Goal: Transaction & Acquisition: Book appointment/travel/reservation

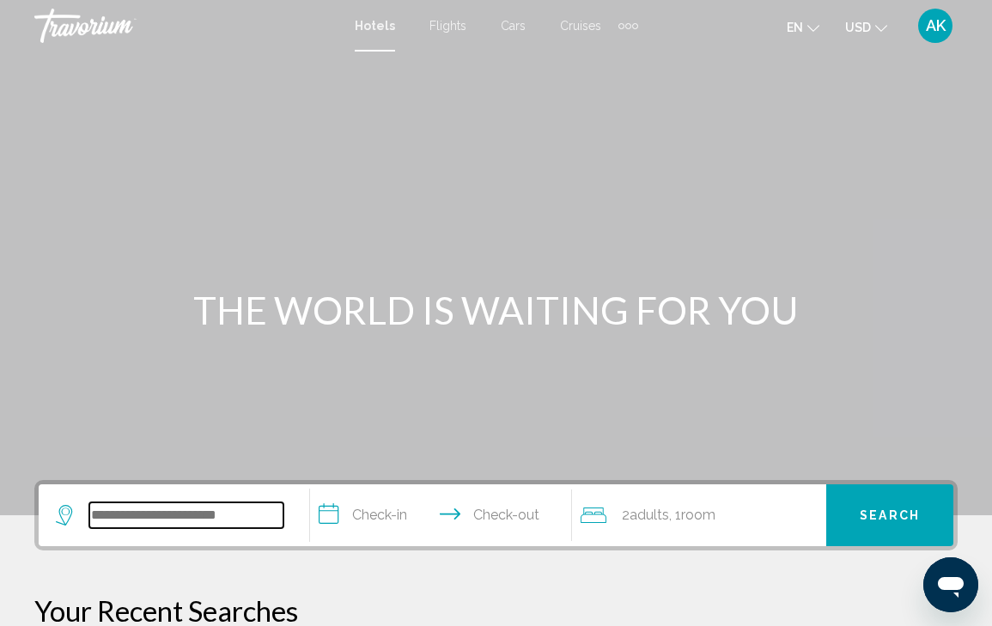
click at [148, 519] on input "Search widget" at bounding box center [186, 515] width 194 height 26
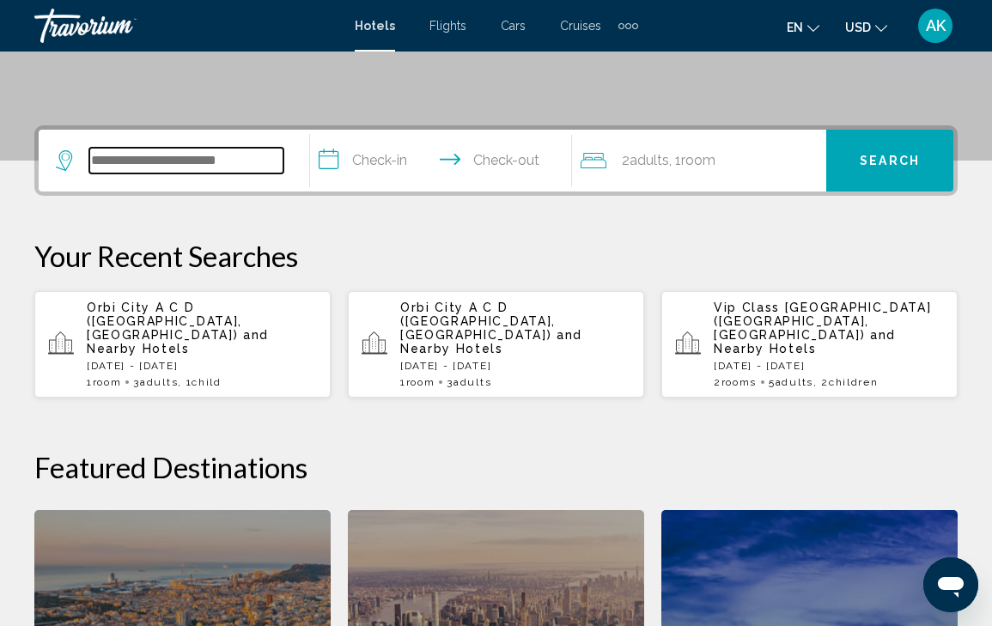
scroll to position [424, 0]
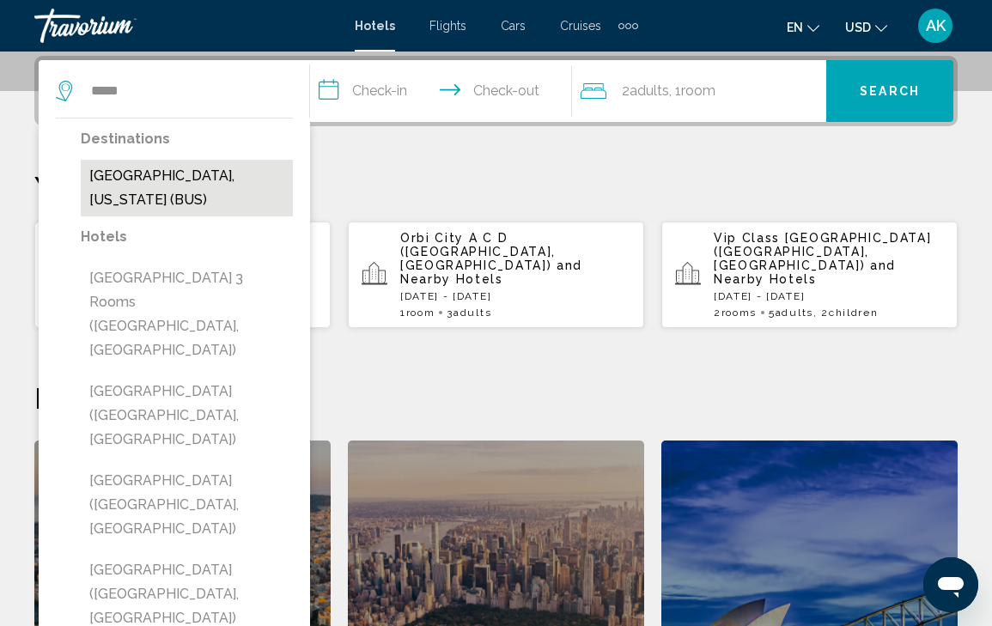
click at [224, 178] on button "[GEOGRAPHIC_DATA], [US_STATE] (BUS)" at bounding box center [187, 188] width 212 height 57
type input "**********"
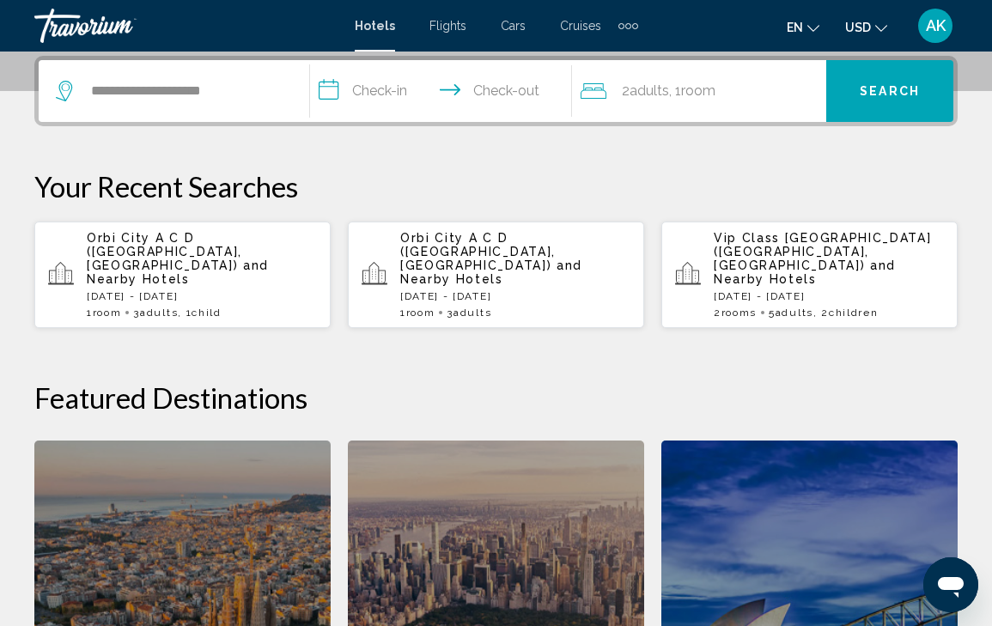
click at [378, 86] on input "**********" at bounding box center [445, 93] width 270 height 67
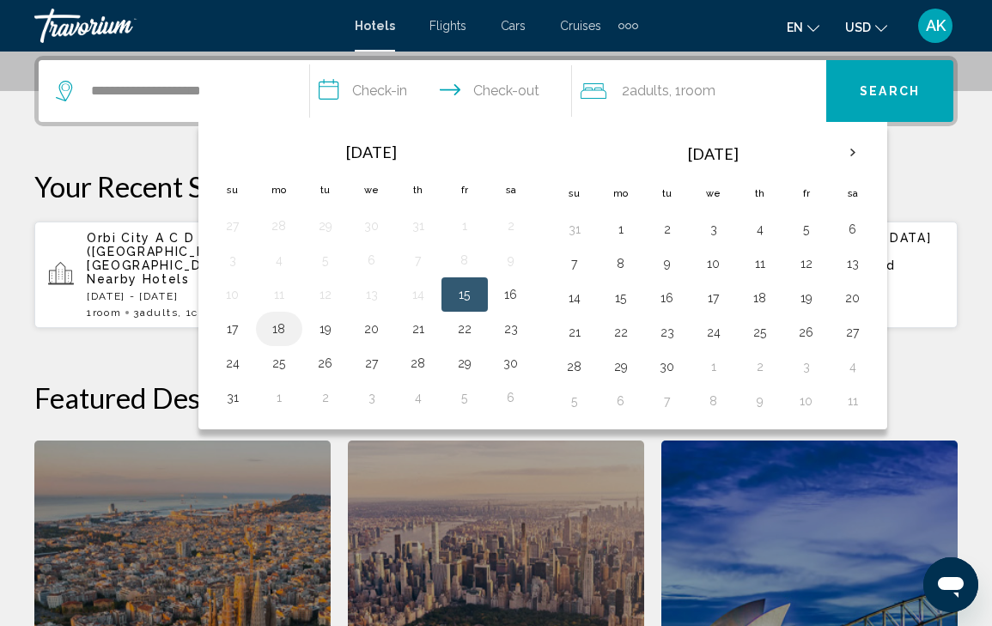
click at [275, 330] on button "18" at bounding box center [278, 329] width 27 height 24
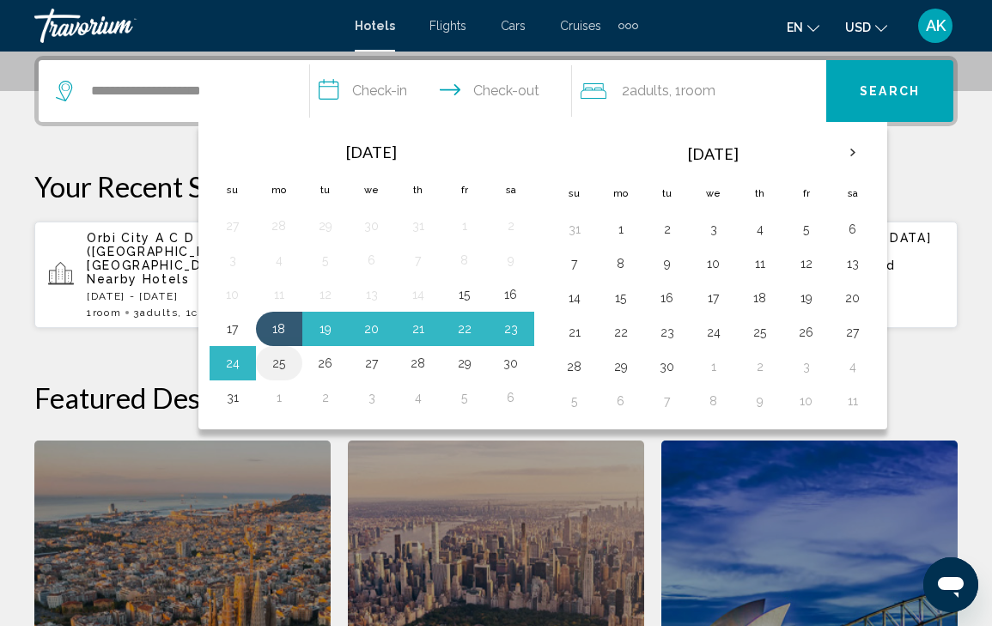
click at [276, 359] on button "25" at bounding box center [278, 363] width 27 height 24
type input "**********"
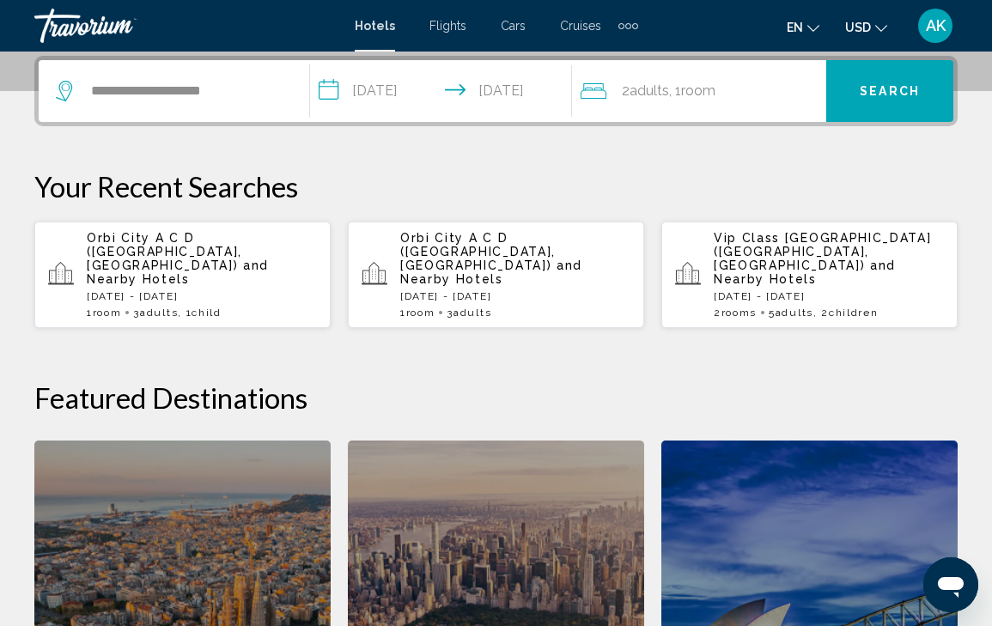
click at [653, 90] on span "Adults" at bounding box center [648, 90] width 39 height 16
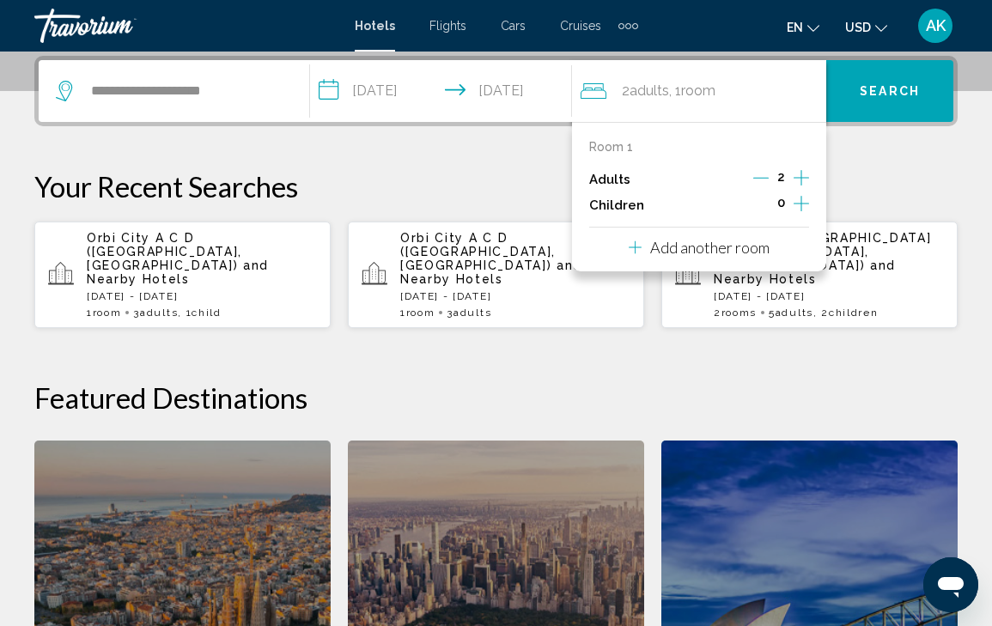
click at [800, 207] on icon "Increment children" at bounding box center [800, 203] width 15 height 15
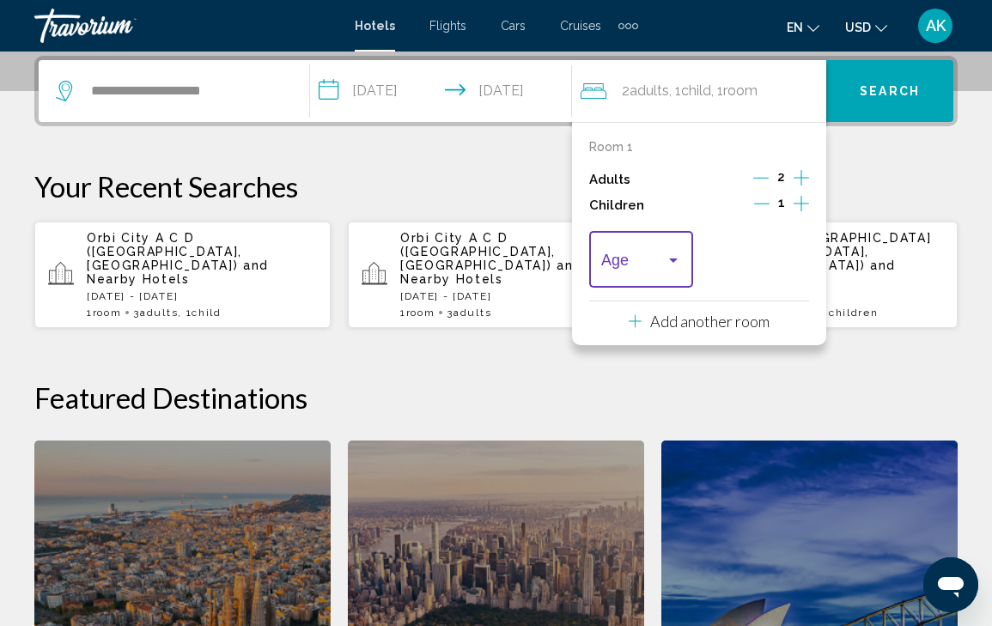
click at [676, 263] on div "Travelers: 2 adults, 1 child" at bounding box center [673, 260] width 9 height 4
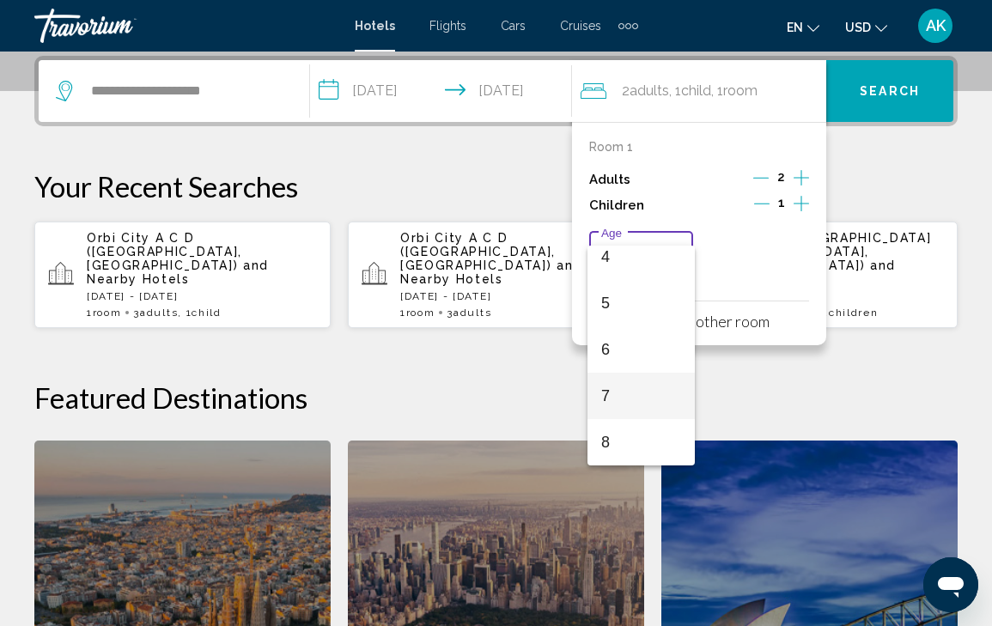
scroll to position [244, 0]
click at [624, 442] on span "9" at bounding box center [641, 442] width 80 height 46
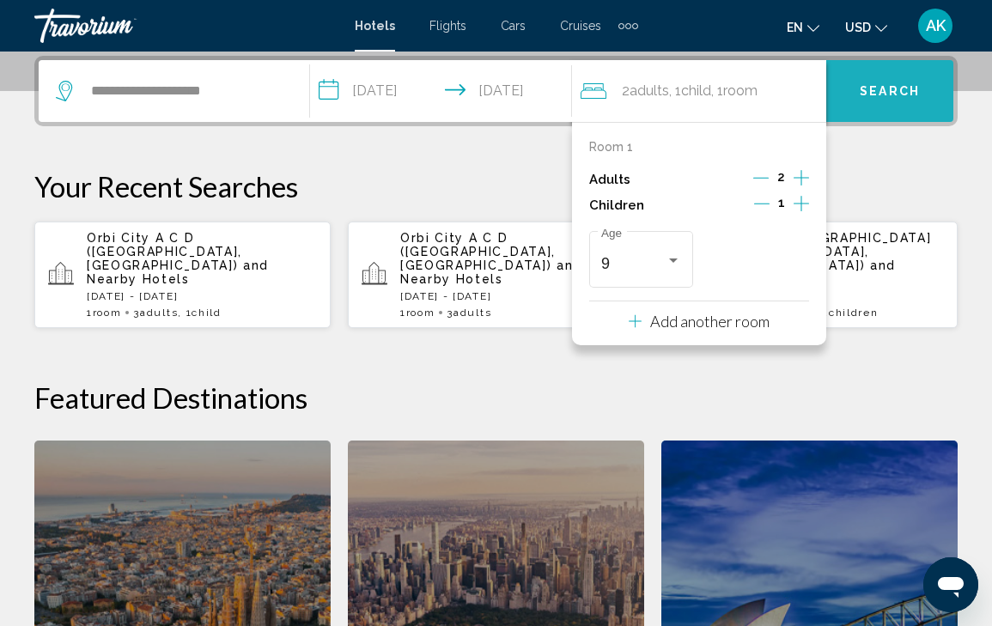
click at [889, 102] on button "Search" at bounding box center [889, 91] width 127 height 62
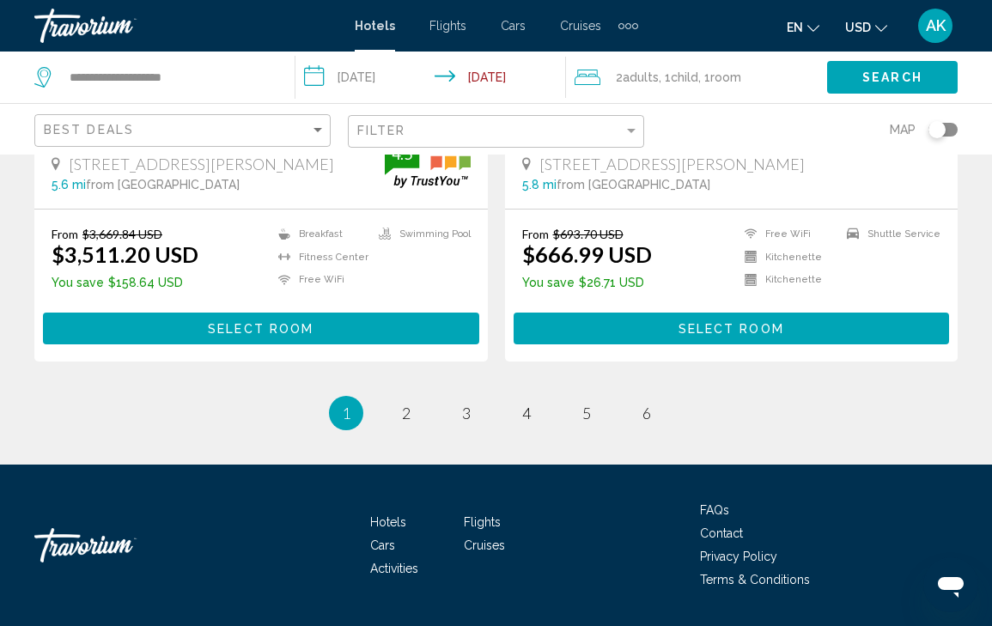
scroll to position [3525, 0]
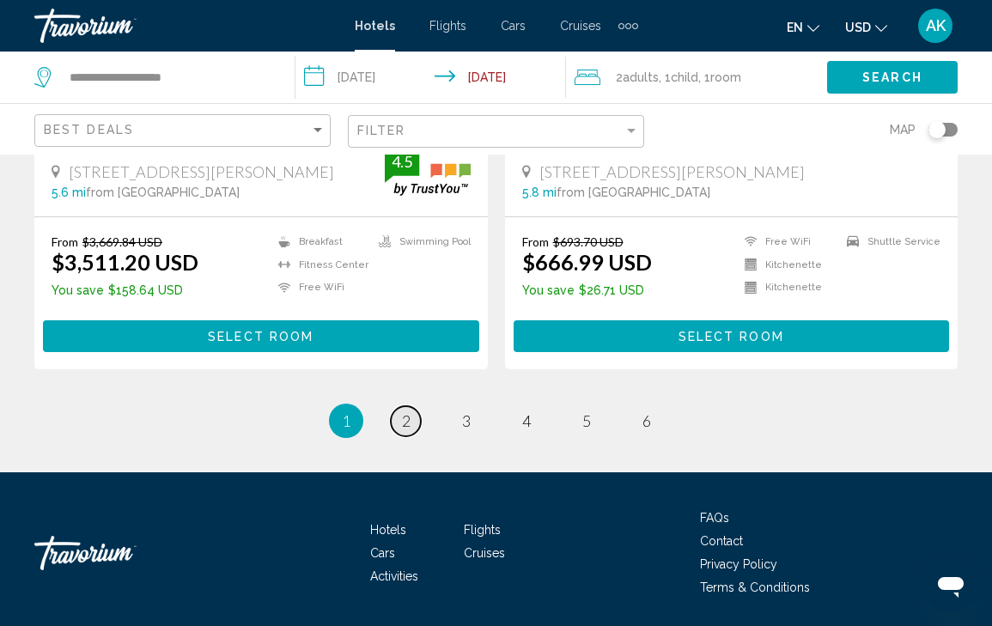
click at [404, 411] on span "2" at bounding box center [406, 420] width 9 height 19
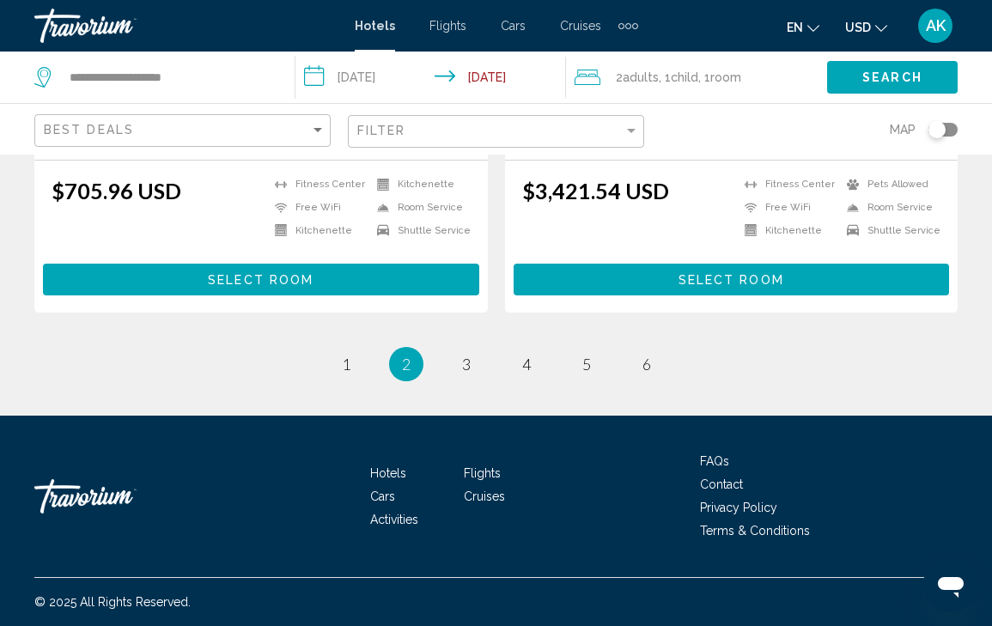
scroll to position [3578, 0]
click at [465, 361] on span "3" at bounding box center [466, 364] width 9 height 19
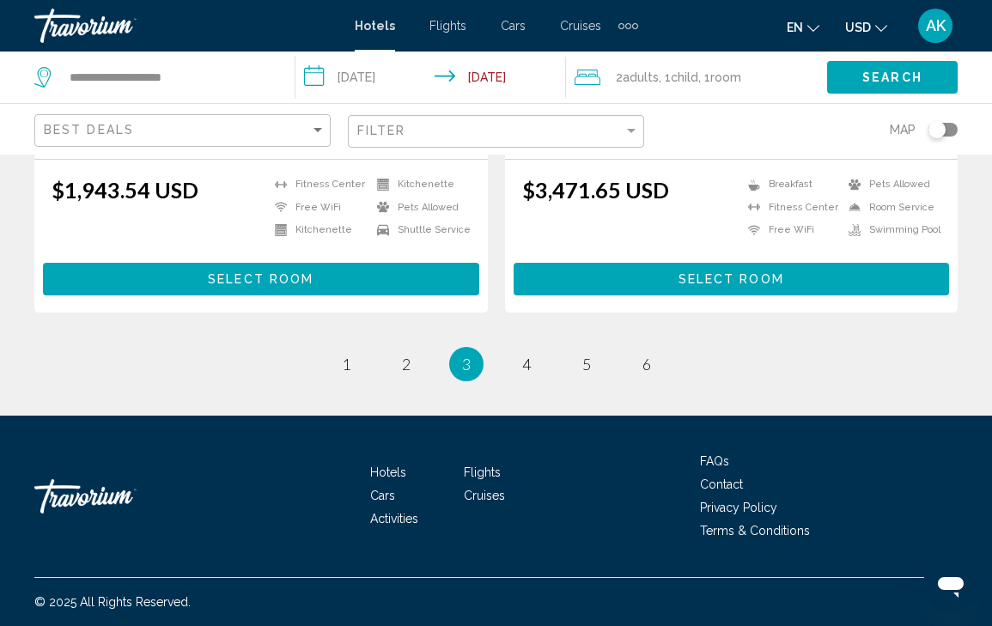
scroll to position [3508, 0]
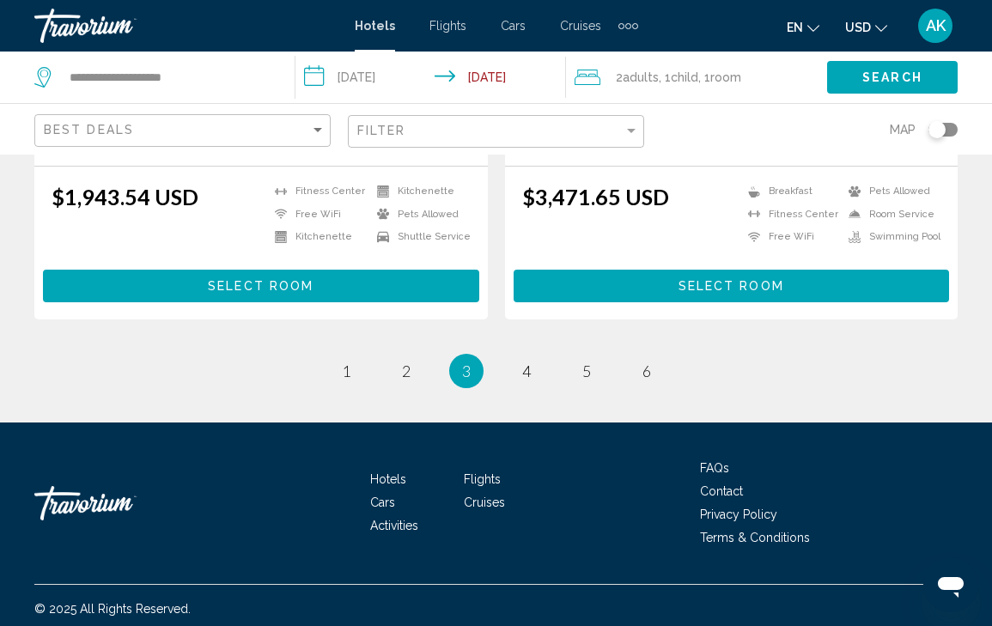
click at [465, 362] on span "3" at bounding box center [466, 371] width 9 height 19
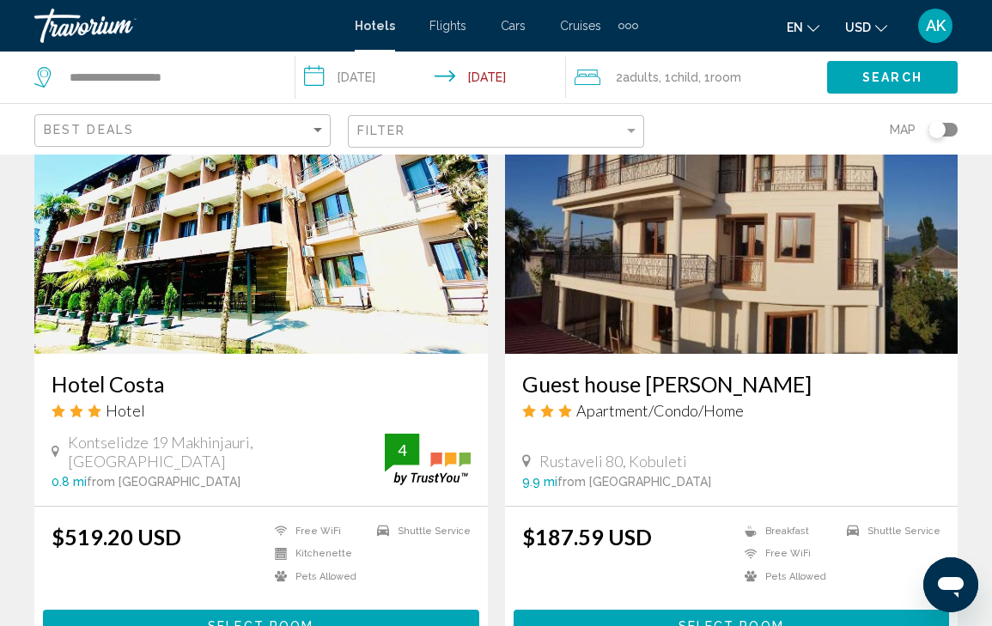
scroll to position [1272, 0]
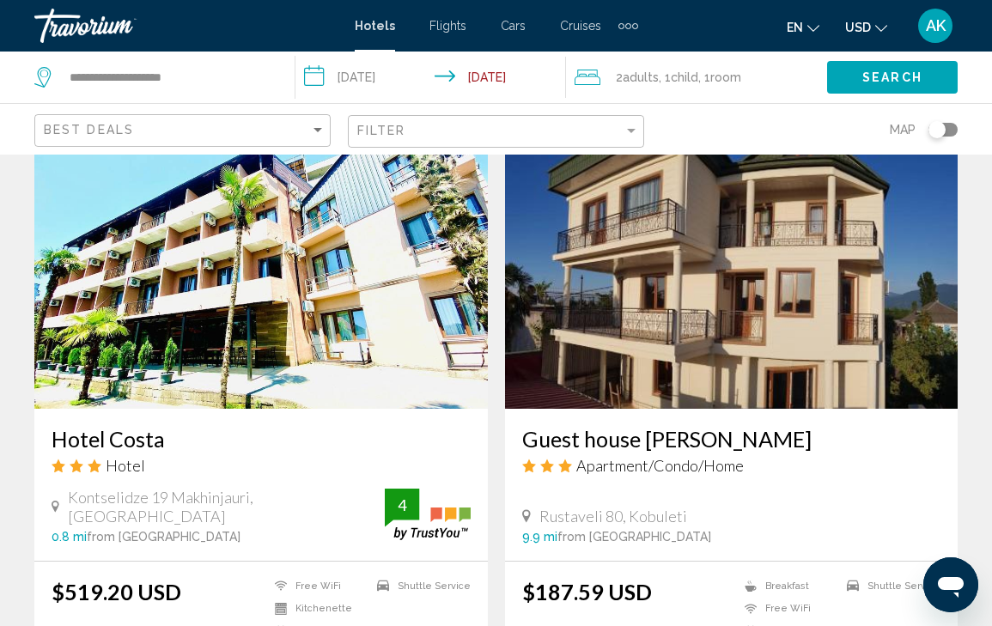
click at [617, 346] on img "Main content" at bounding box center [731, 271] width 453 height 275
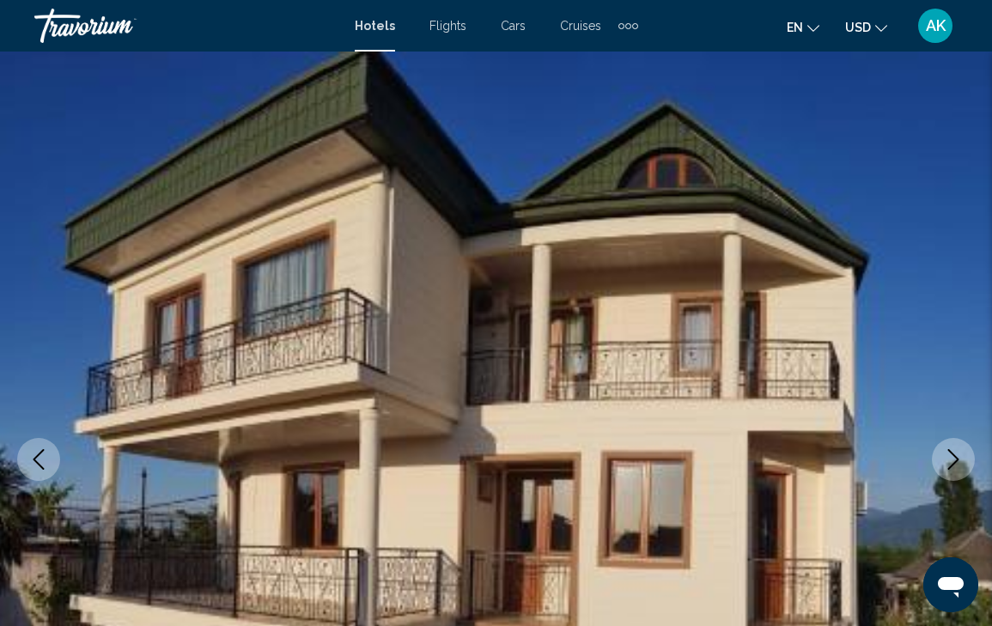
click at [951, 449] on icon "Next image" at bounding box center [953, 459] width 21 height 21
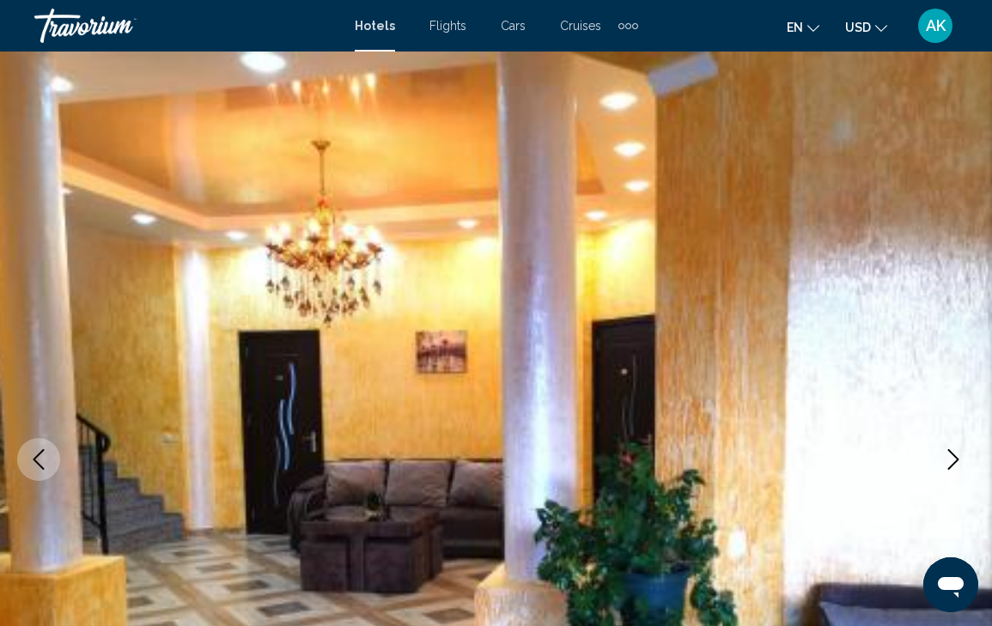
click at [951, 449] on icon "Next image" at bounding box center [953, 459] width 21 height 21
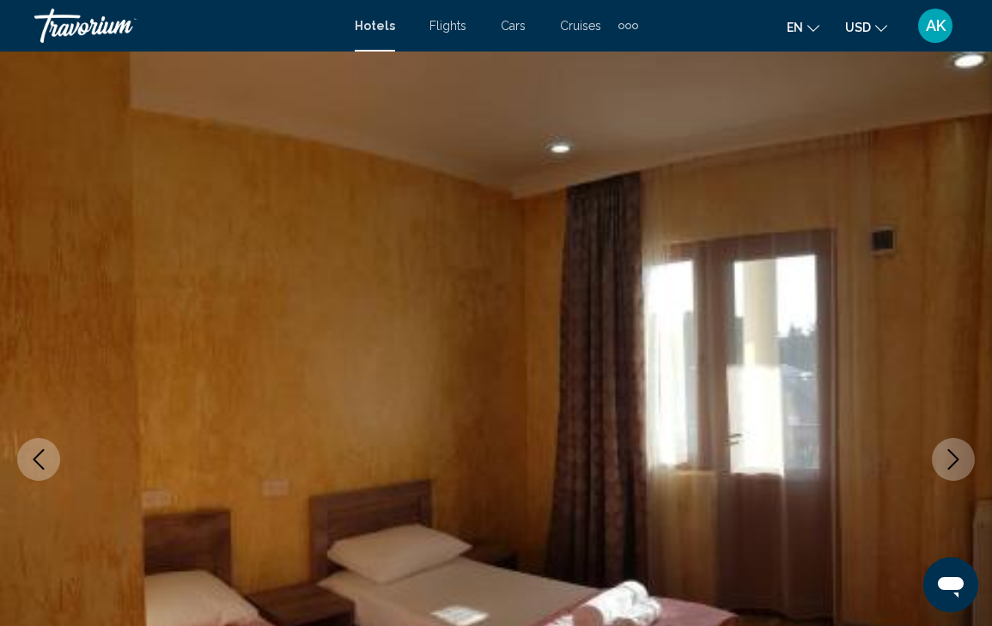
click at [951, 449] on icon "Next image" at bounding box center [953, 459] width 21 height 21
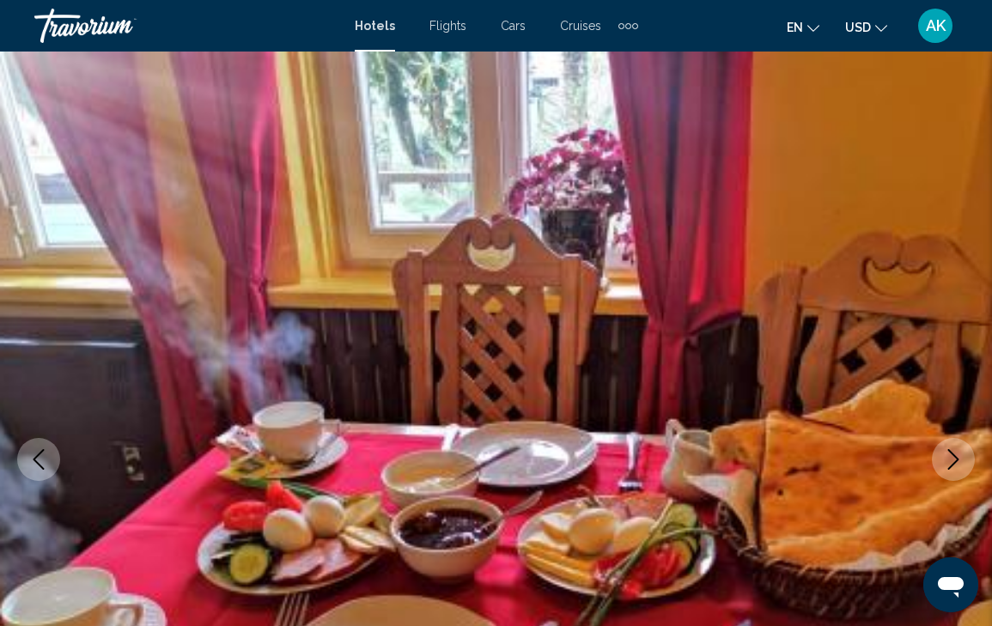
click at [951, 449] on icon "Next image" at bounding box center [953, 459] width 21 height 21
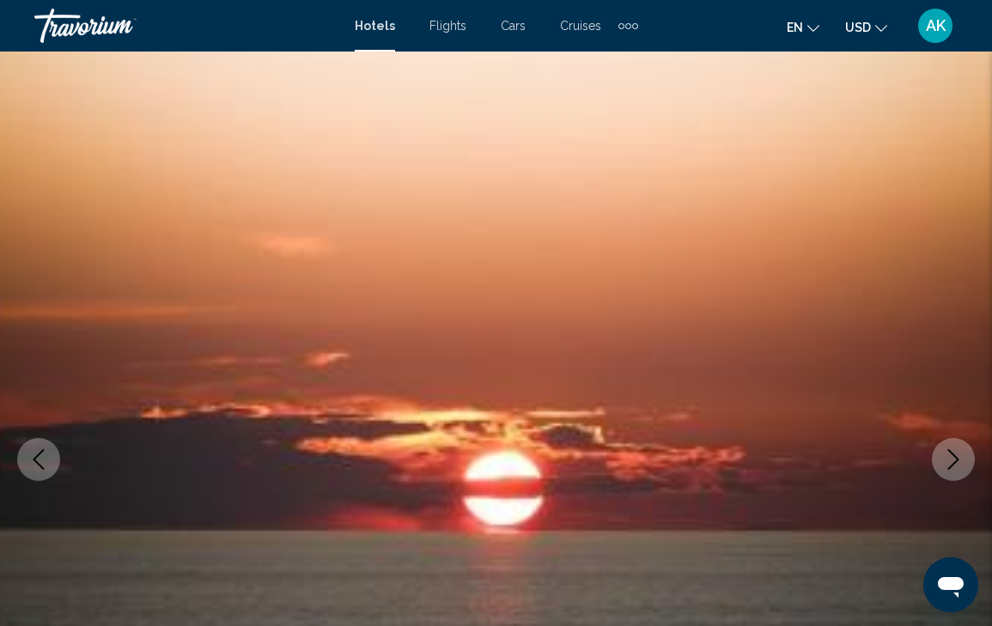
click at [951, 449] on icon "Next image" at bounding box center [953, 459] width 21 height 21
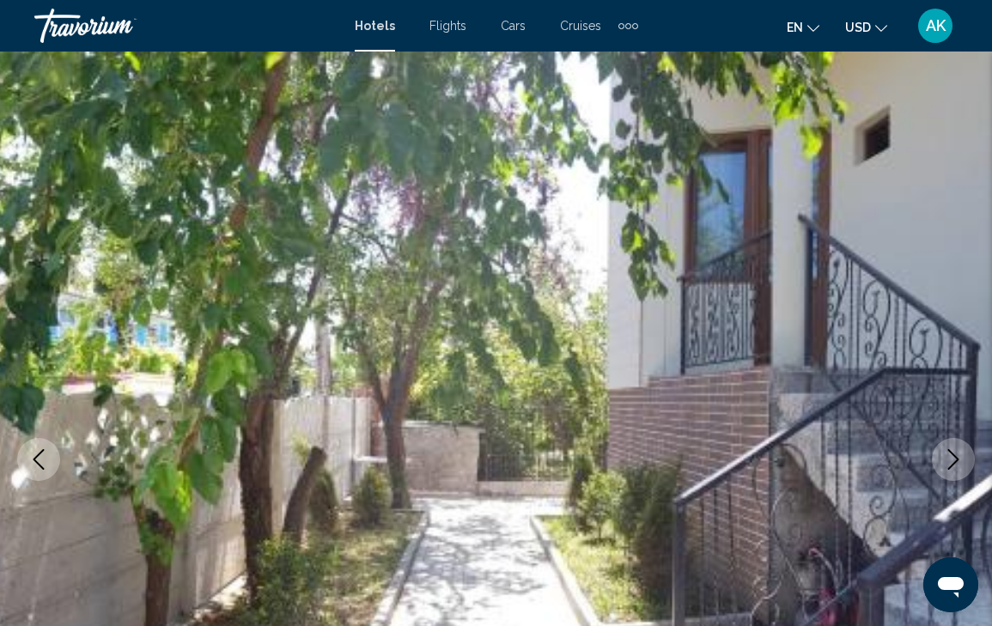
click at [951, 449] on icon "Next image" at bounding box center [953, 459] width 21 height 21
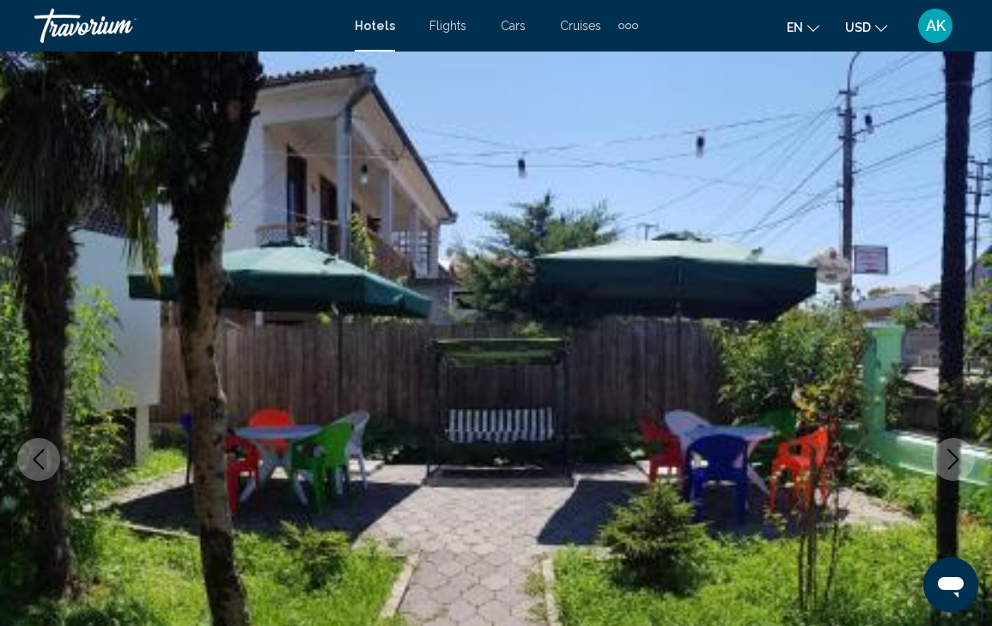
click at [951, 449] on icon "Next image" at bounding box center [953, 459] width 21 height 21
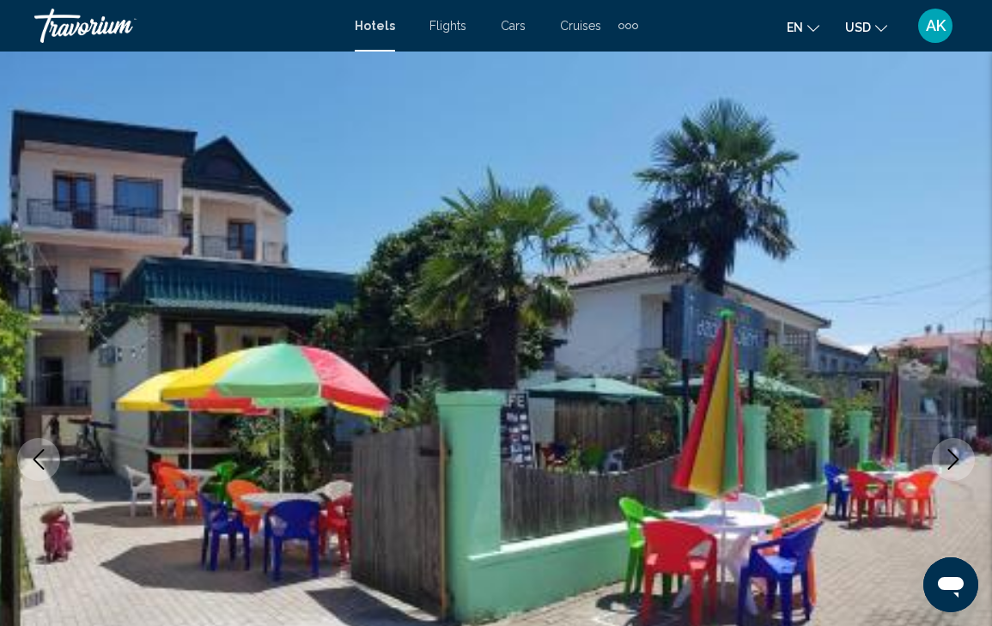
click at [951, 449] on icon "Next image" at bounding box center [953, 459] width 21 height 21
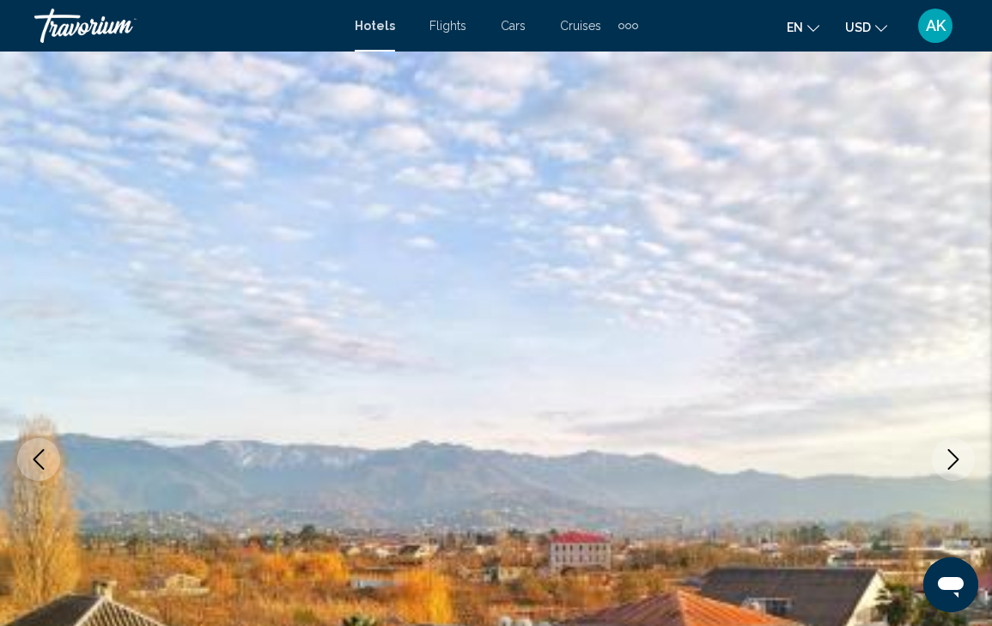
click at [951, 449] on icon "Next image" at bounding box center [953, 459] width 21 height 21
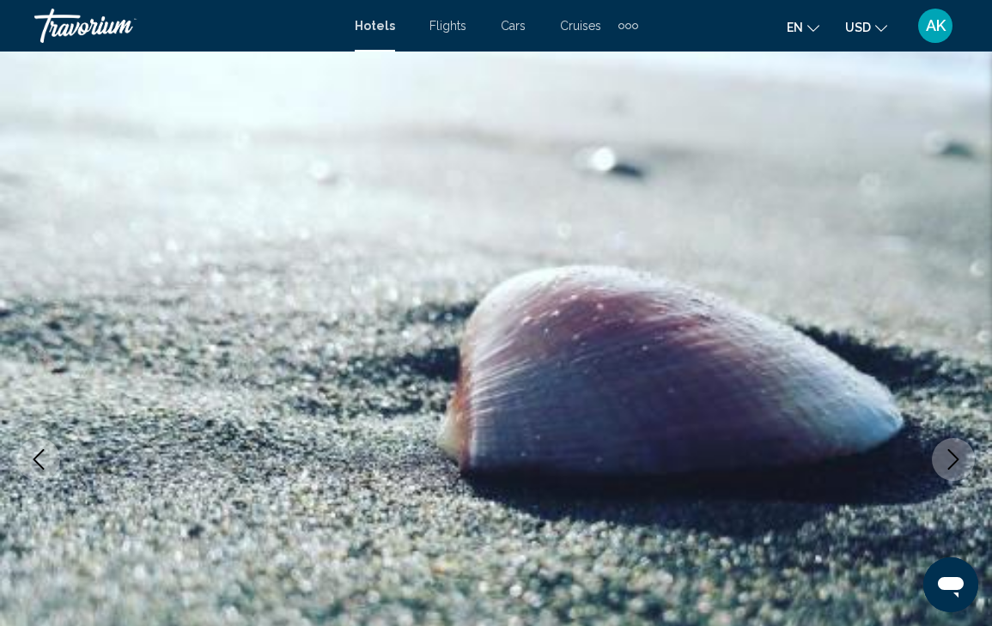
click at [951, 449] on icon "Next image" at bounding box center [953, 459] width 21 height 21
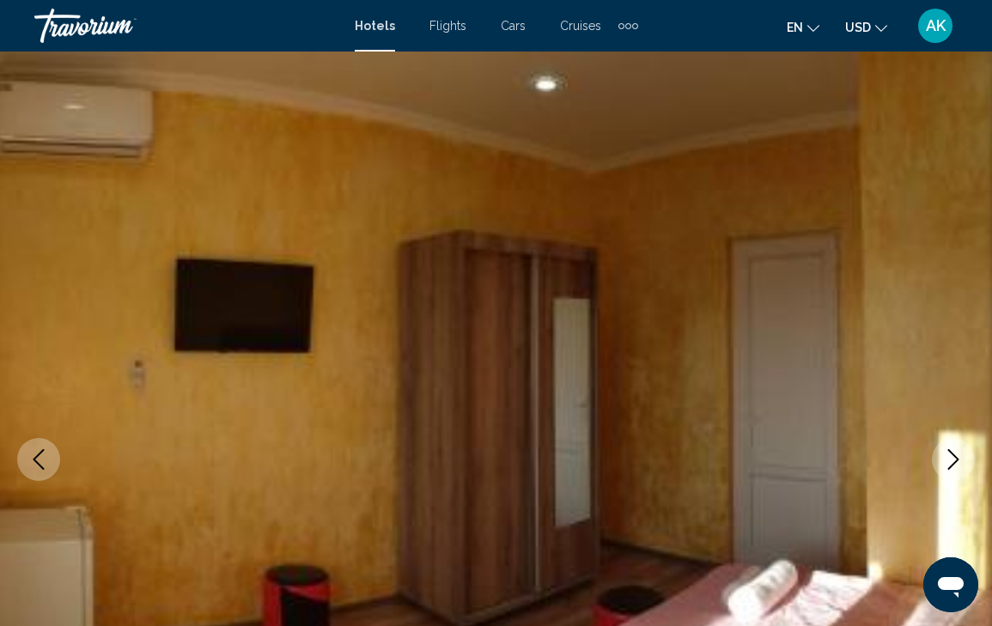
click at [951, 449] on icon "Next image" at bounding box center [953, 459] width 21 height 21
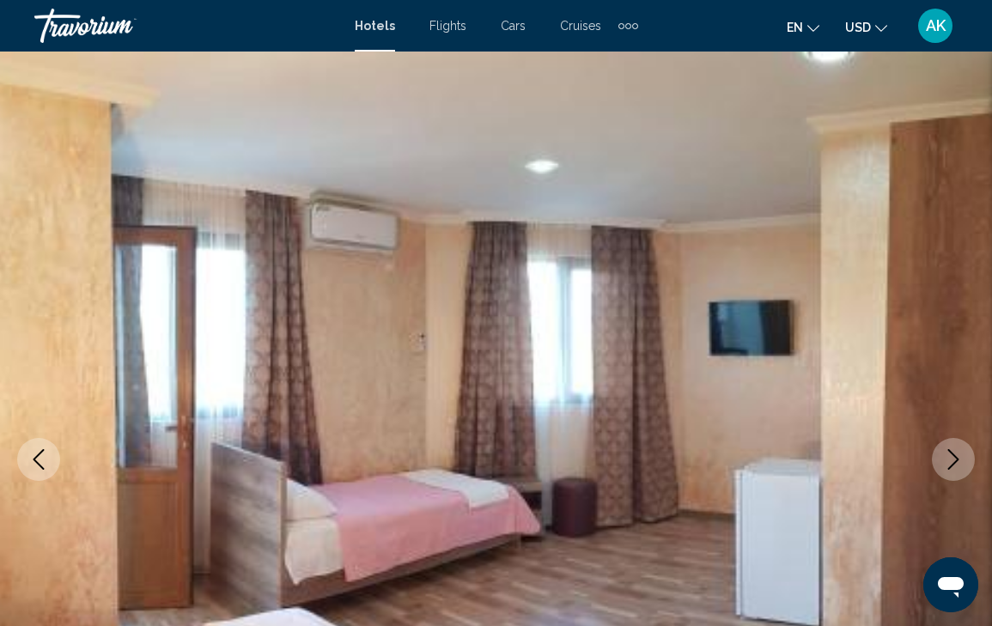
click at [951, 449] on icon "Next image" at bounding box center [953, 459] width 21 height 21
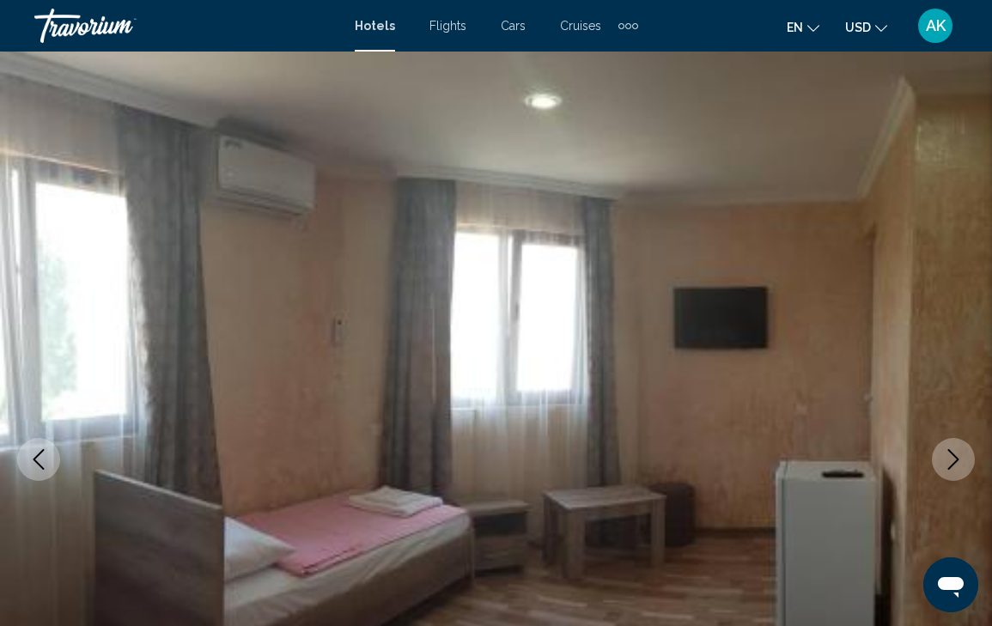
click at [951, 449] on icon "Next image" at bounding box center [953, 459] width 21 height 21
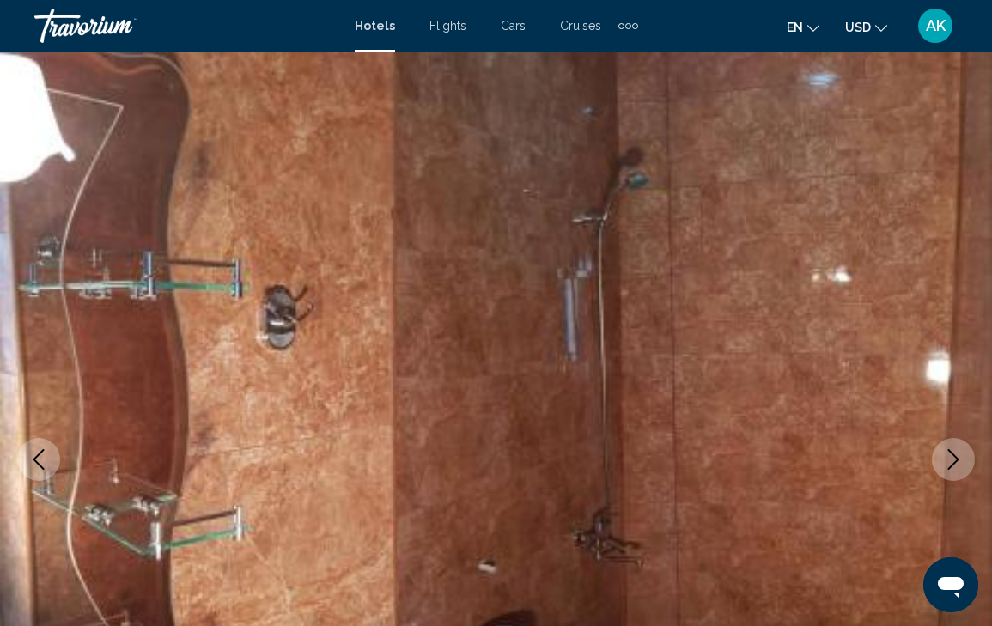
click at [951, 449] on icon "Next image" at bounding box center [953, 459] width 21 height 21
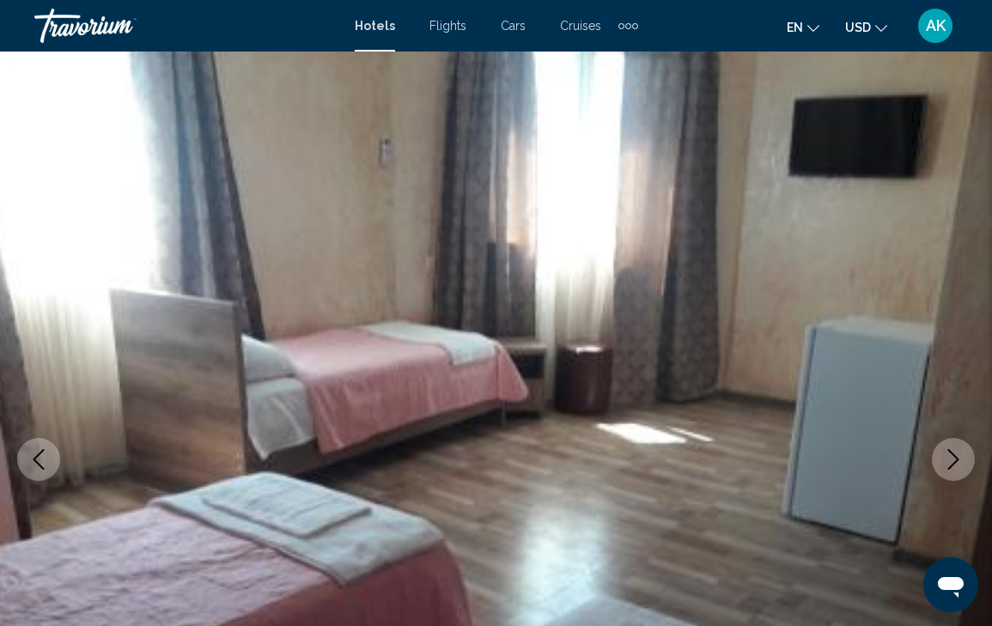
click at [951, 449] on icon "Next image" at bounding box center [953, 459] width 21 height 21
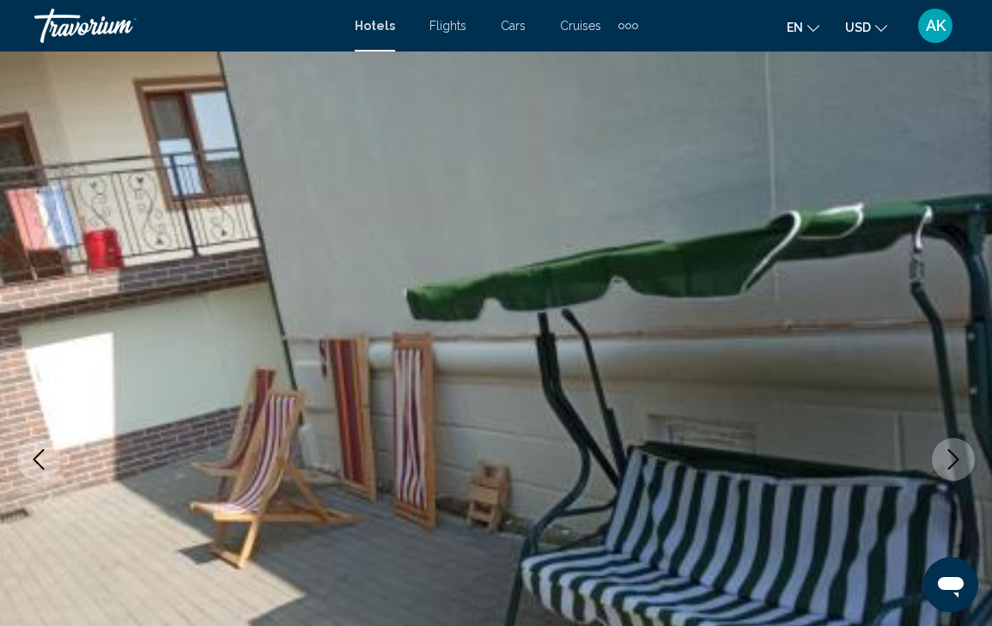
click at [951, 449] on icon "Next image" at bounding box center [953, 459] width 21 height 21
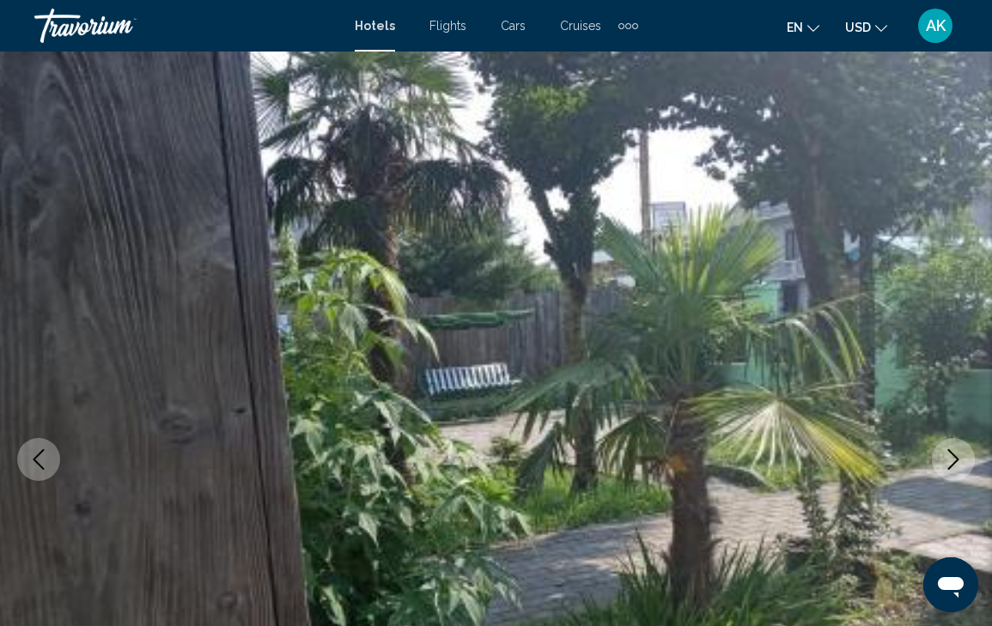
click at [951, 449] on icon "Next image" at bounding box center [953, 459] width 21 height 21
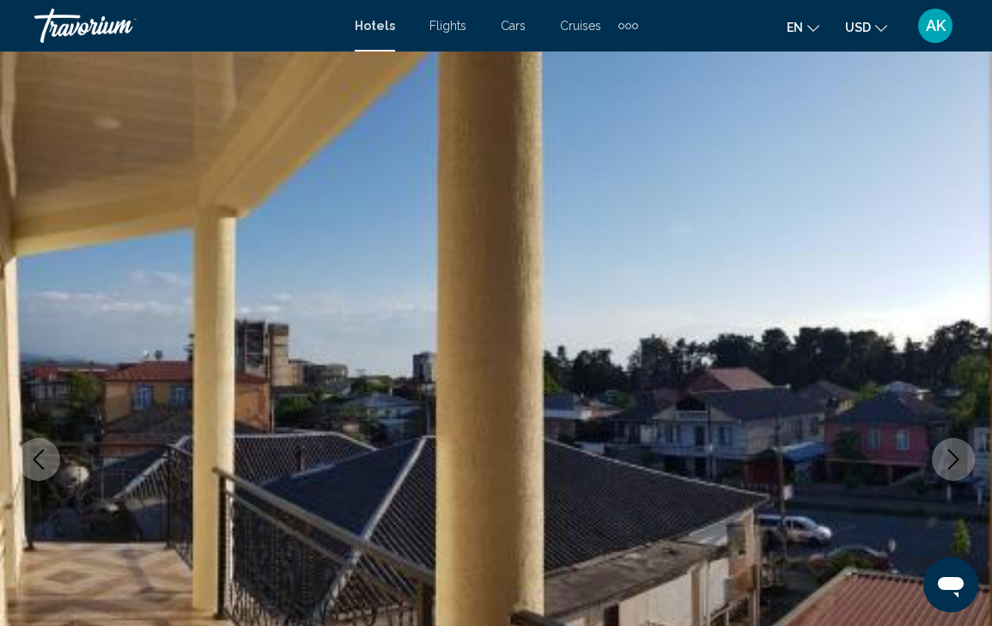
click at [951, 449] on icon "Next image" at bounding box center [953, 459] width 21 height 21
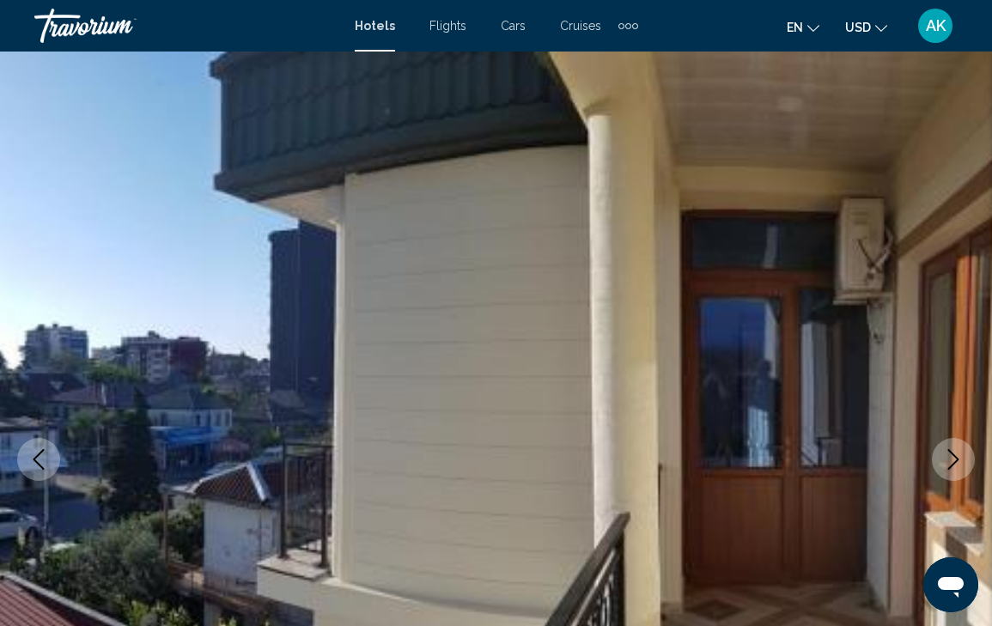
click at [951, 449] on icon "Next image" at bounding box center [953, 459] width 21 height 21
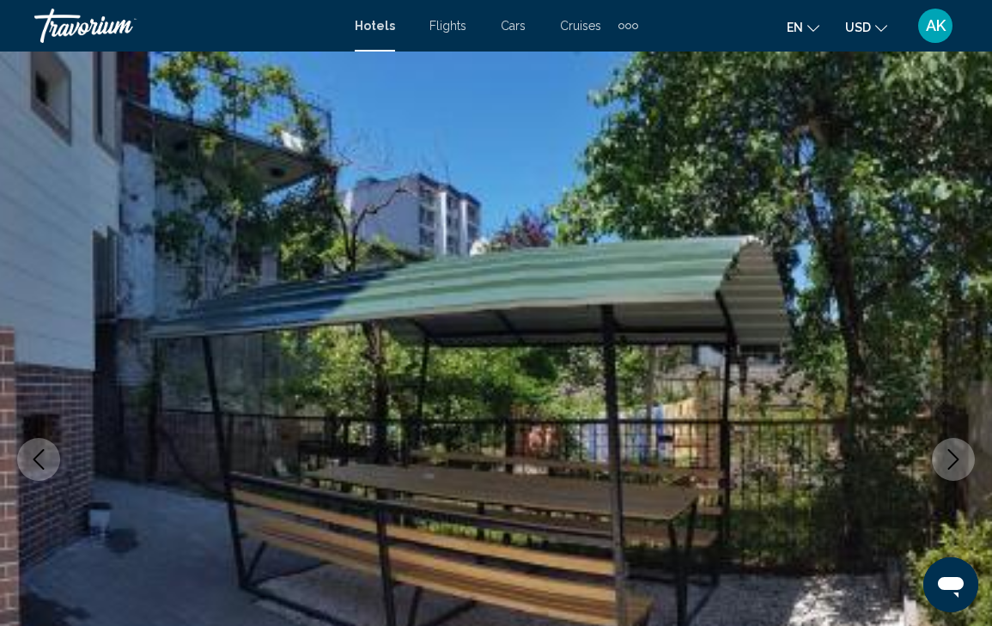
click at [951, 449] on icon "Next image" at bounding box center [953, 459] width 21 height 21
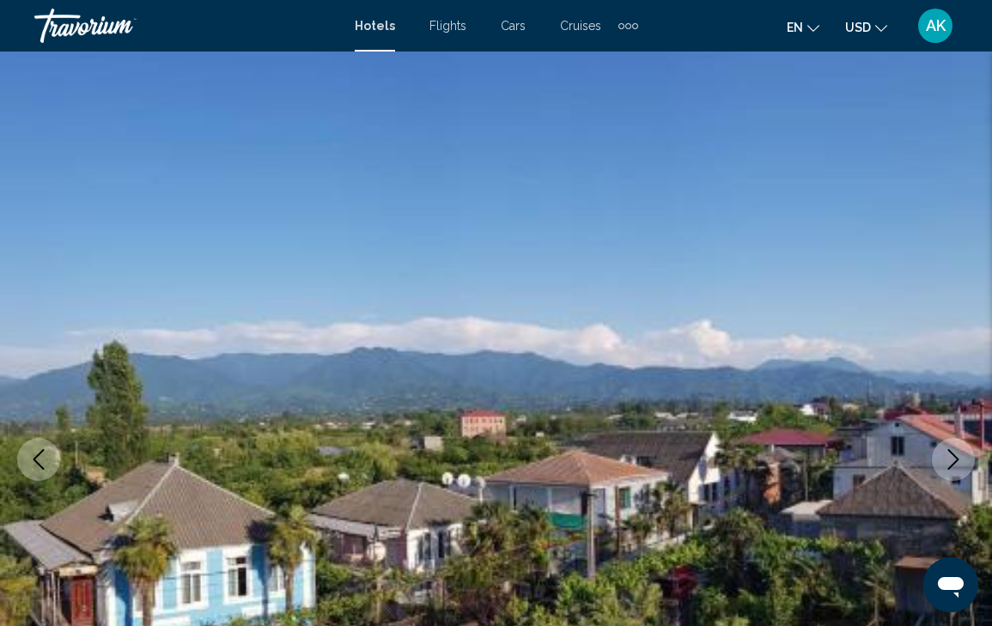
click at [951, 449] on icon "Next image" at bounding box center [953, 459] width 21 height 21
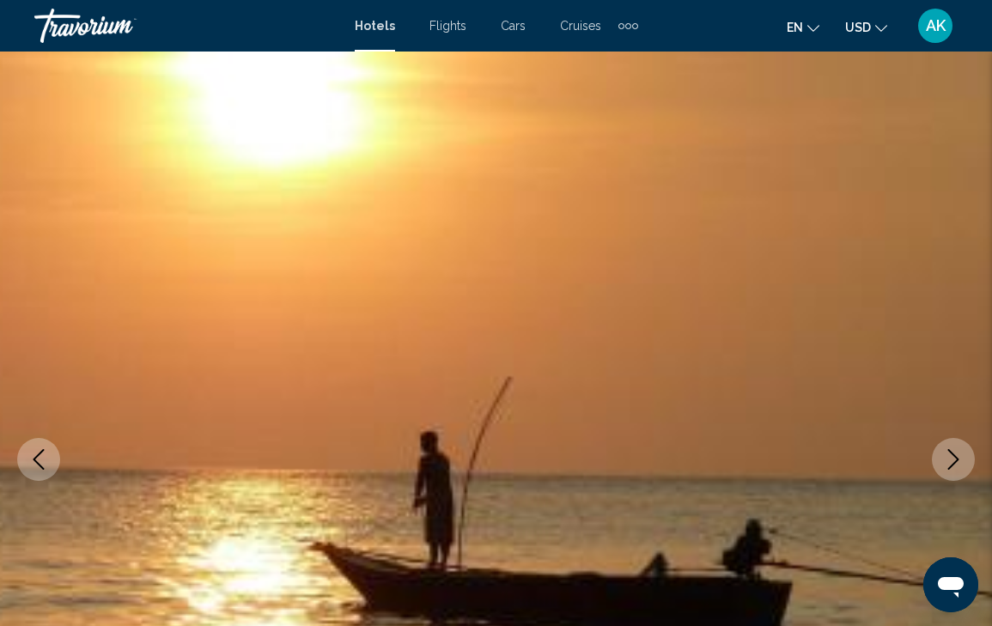
click at [951, 449] on icon "Next image" at bounding box center [953, 459] width 21 height 21
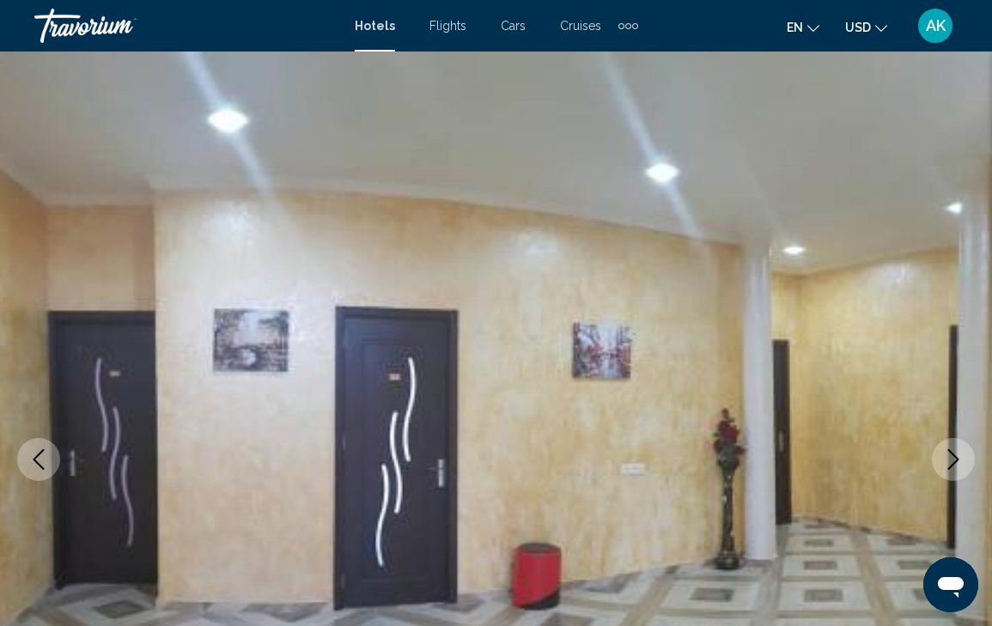
click at [951, 449] on icon "Next image" at bounding box center [953, 459] width 21 height 21
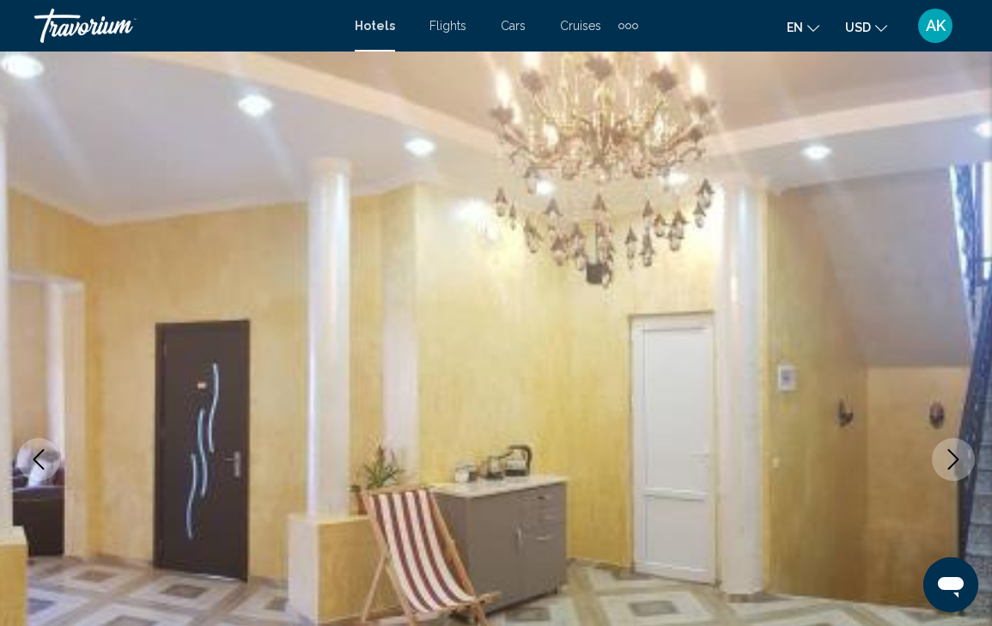
click at [951, 449] on icon "Next image" at bounding box center [953, 459] width 21 height 21
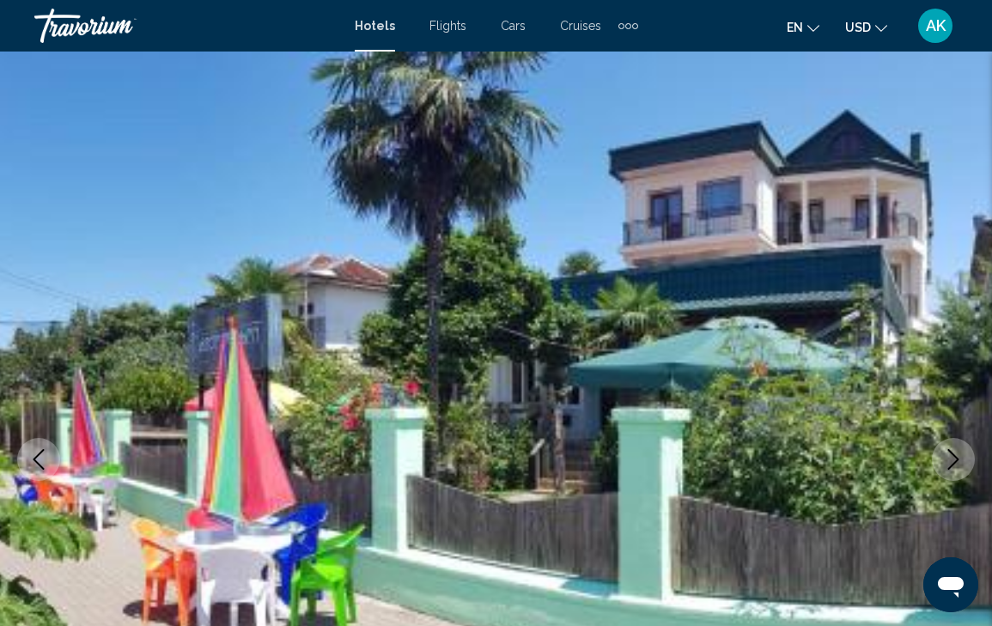
click at [951, 449] on icon "Next image" at bounding box center [953, 459] width 21 height 21
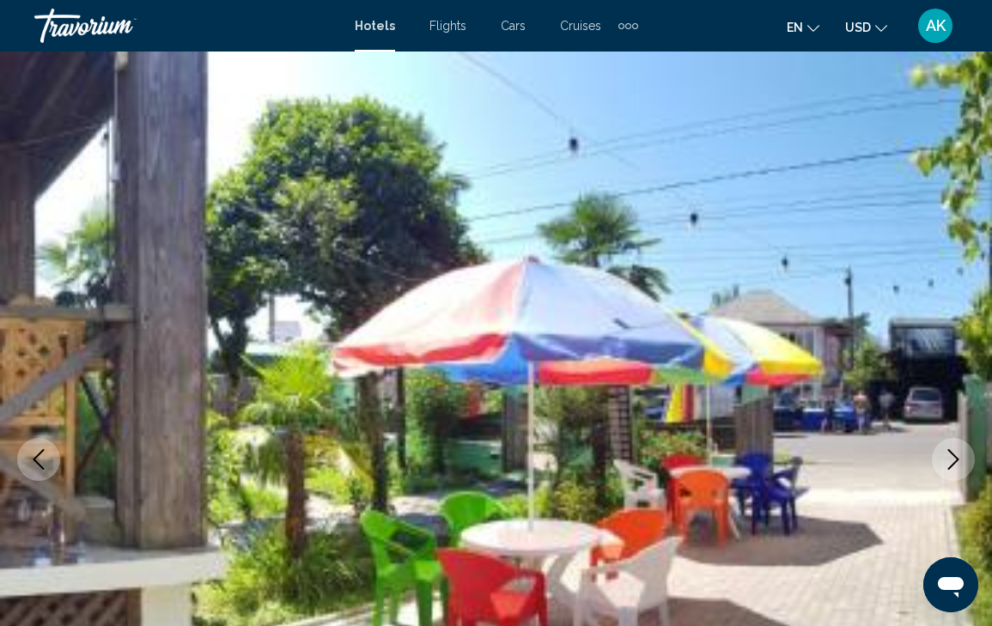
click at [951, 449] on icon "Next image" at bounding box center [953, 459] width 21 height 21
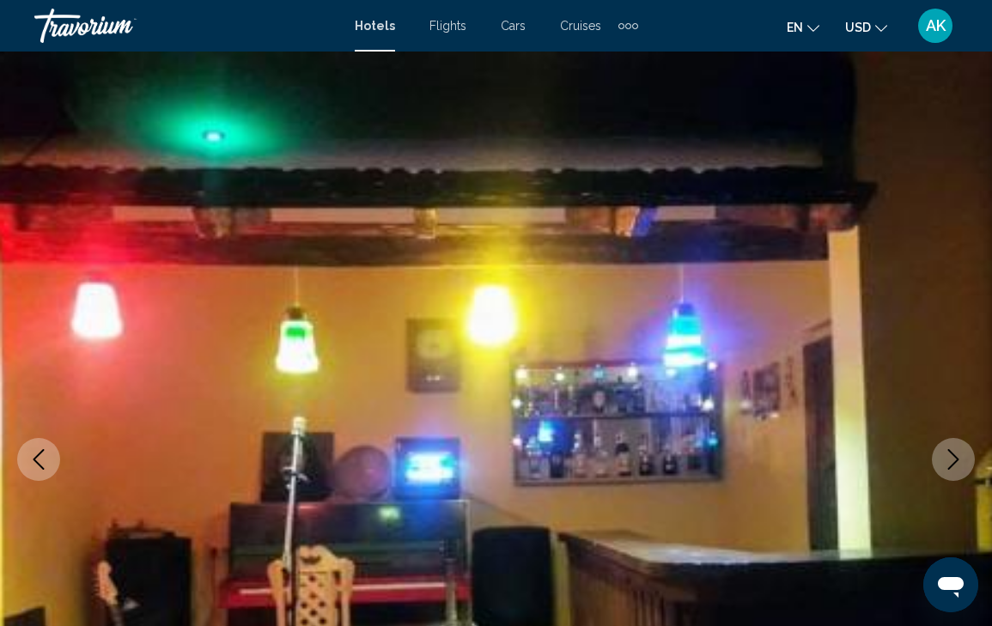
click at [951, 449] on icon "Next image" at bounding box center [953, 459] width 21 height 21
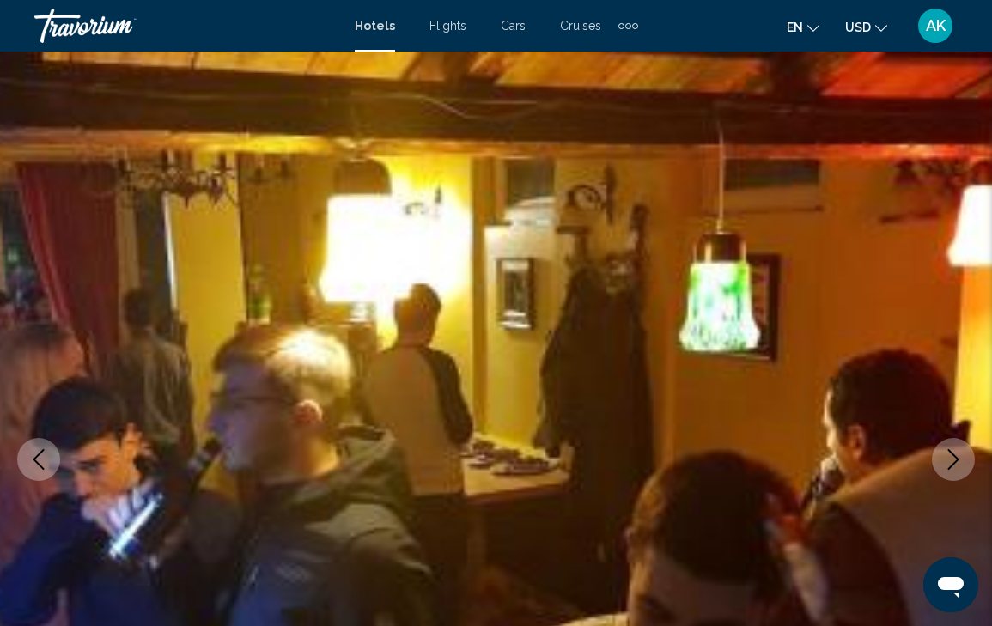
click at [951, 449] on icon "Next image" at bounding box center [953, 459] width 21 height 21
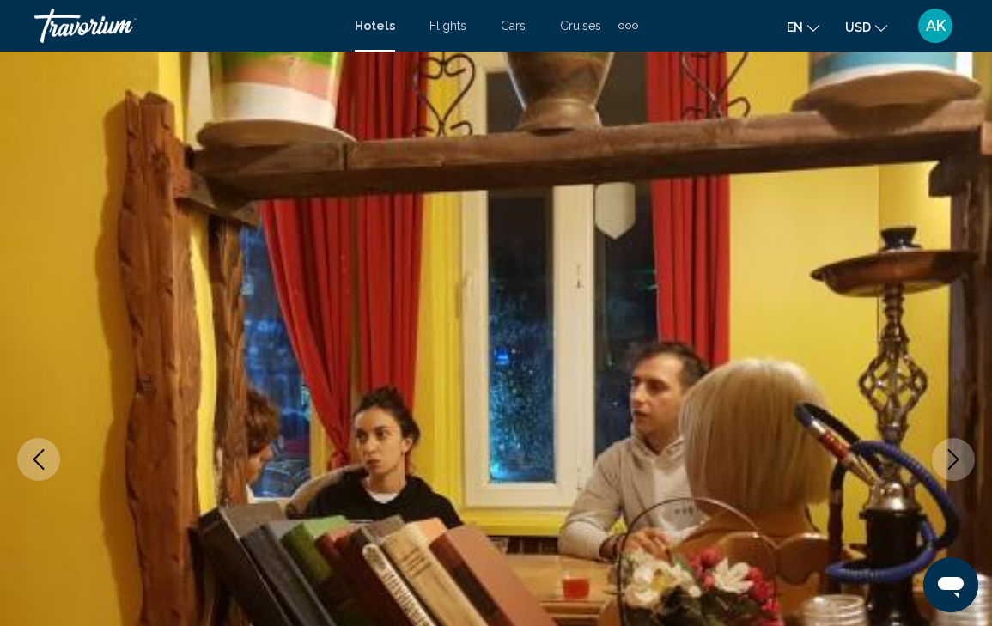
click at [951, 449] on icon "Next image" at bounding box center [953, 459] width 21 height 21
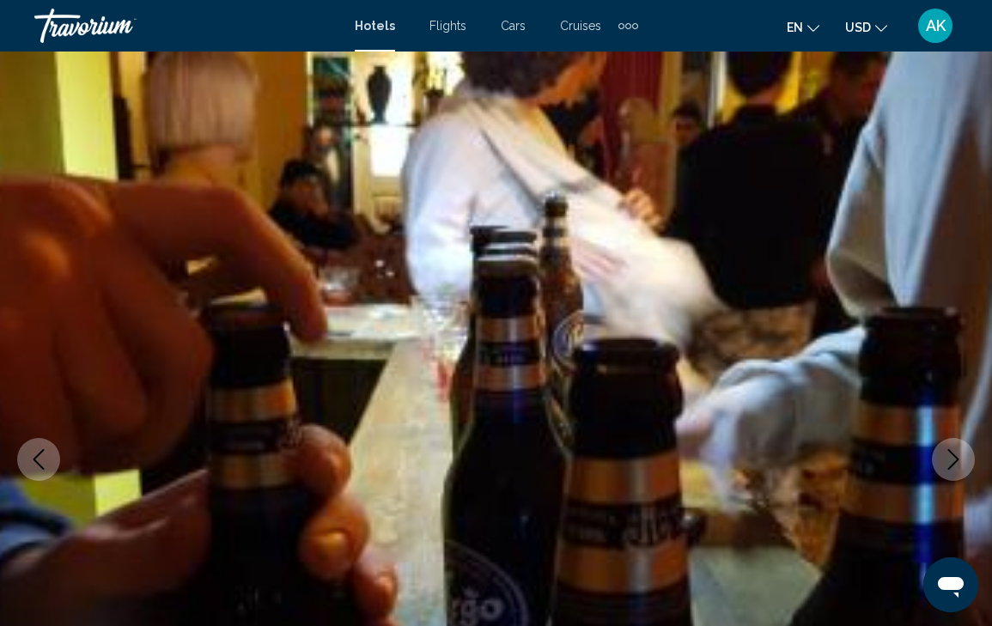
click at [951, 449] on icon "Next image" at bounding box center [953, 459] width 21 height 21
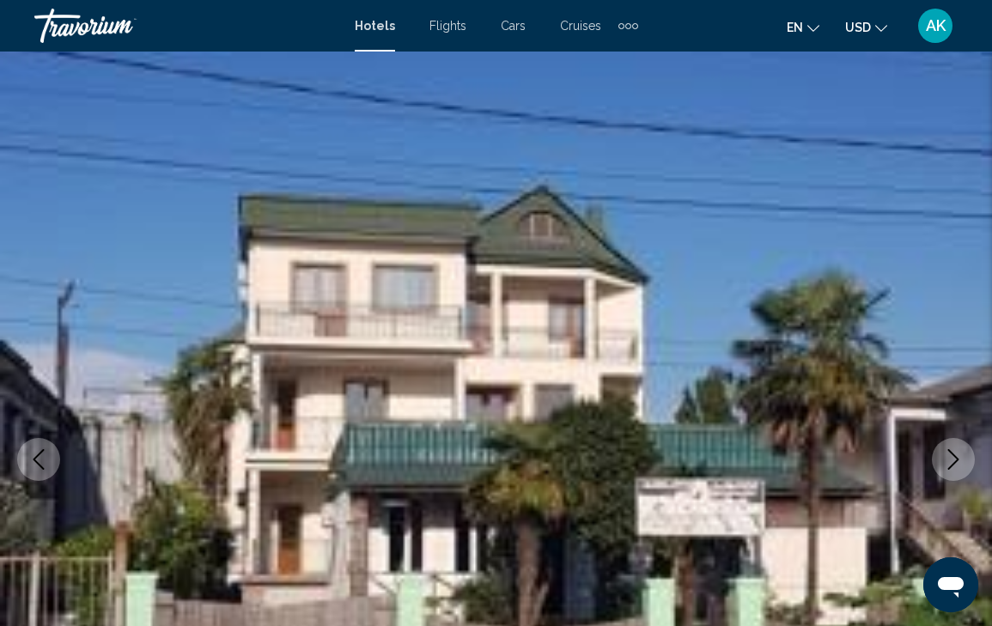
click at [951, 449] on icon "Next image" at bounding box center [953, 459] width 21 height 21
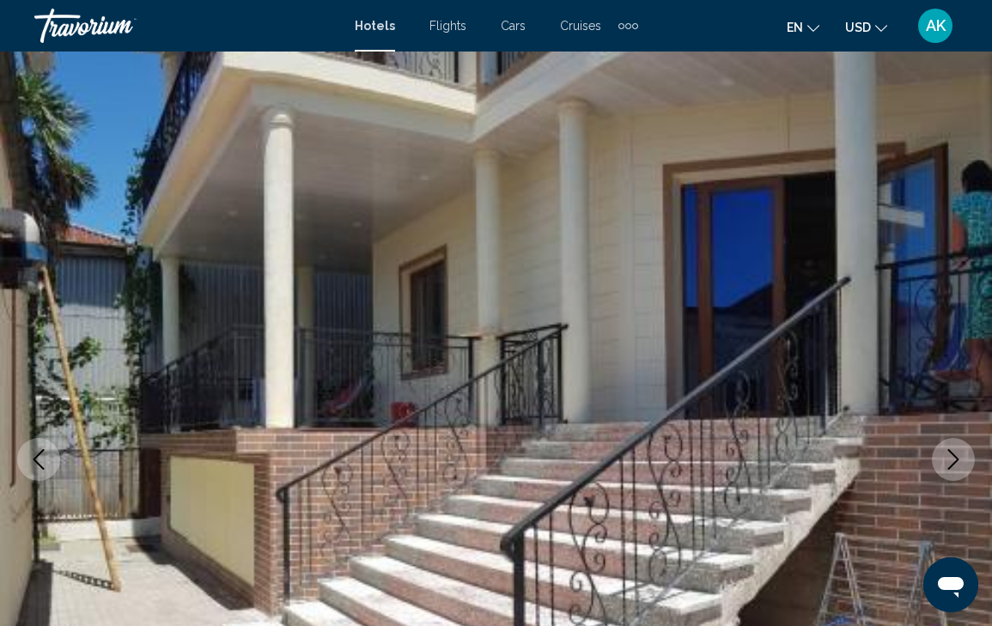
click at [951, 449] on icon "Next image" at bounding box center [953, 459] width 21 height 21
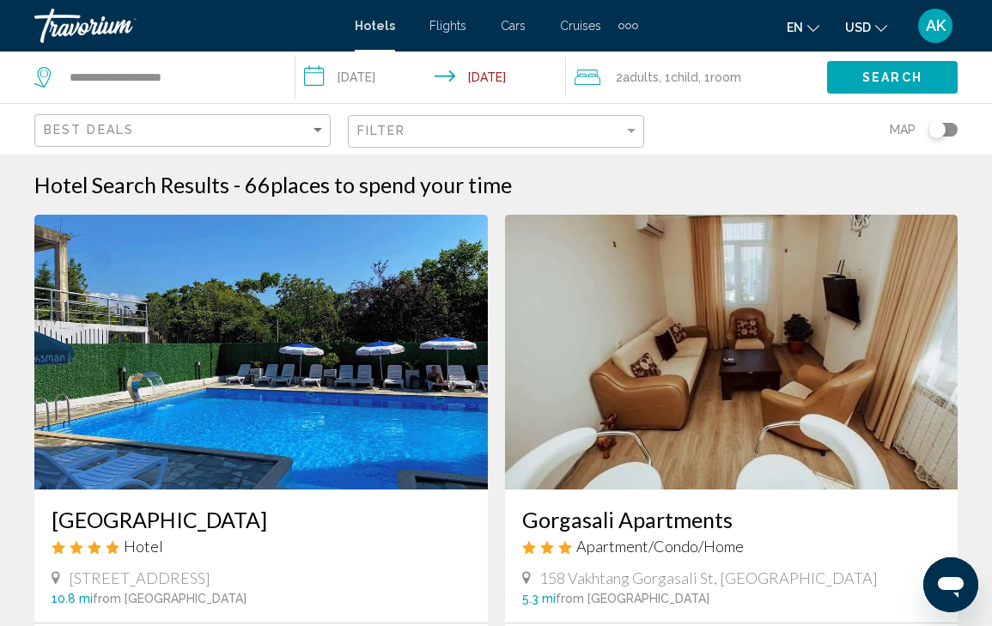
click at [831, 430] on img "Main content" at bounding box center [731, 352] width 453 height 275
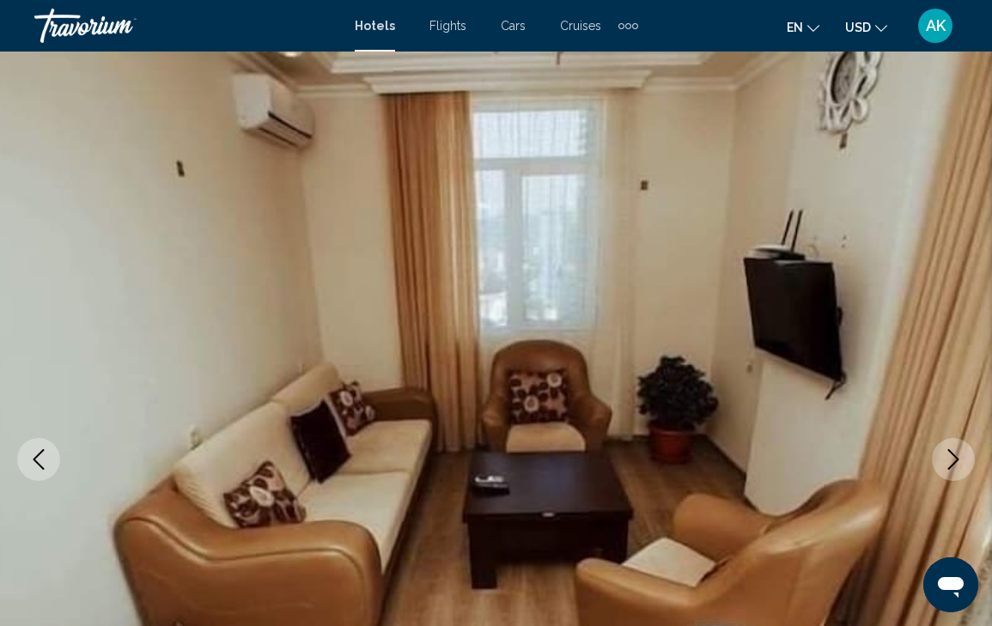
click at [948, 460] on icon "Next image" at bounding box center [953, 459] width 21 height 21
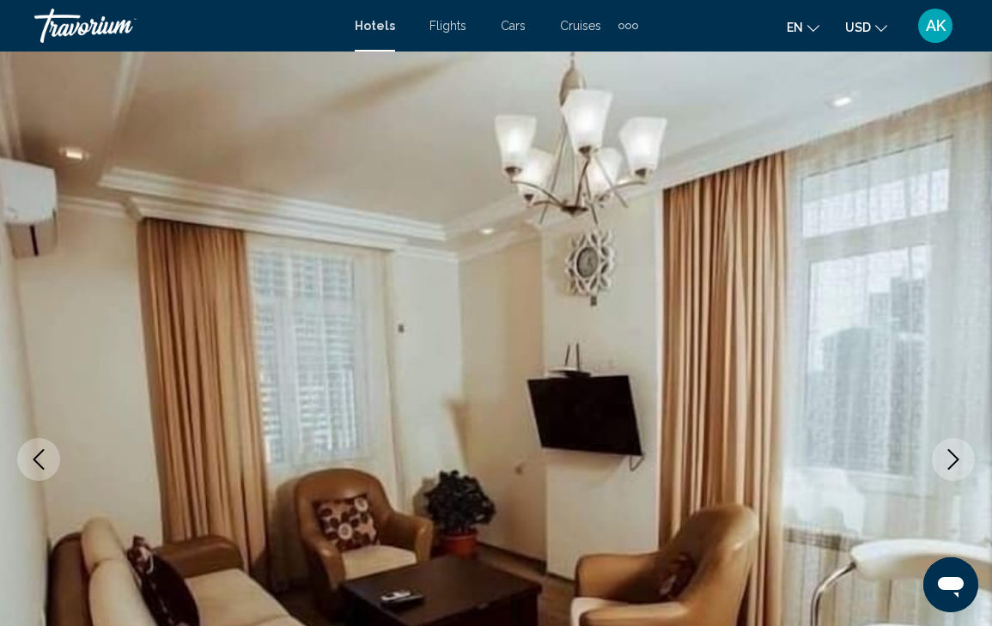
click at [948, 460] on icon "Next image" at bounding box center [953, 459] width 21 height 21
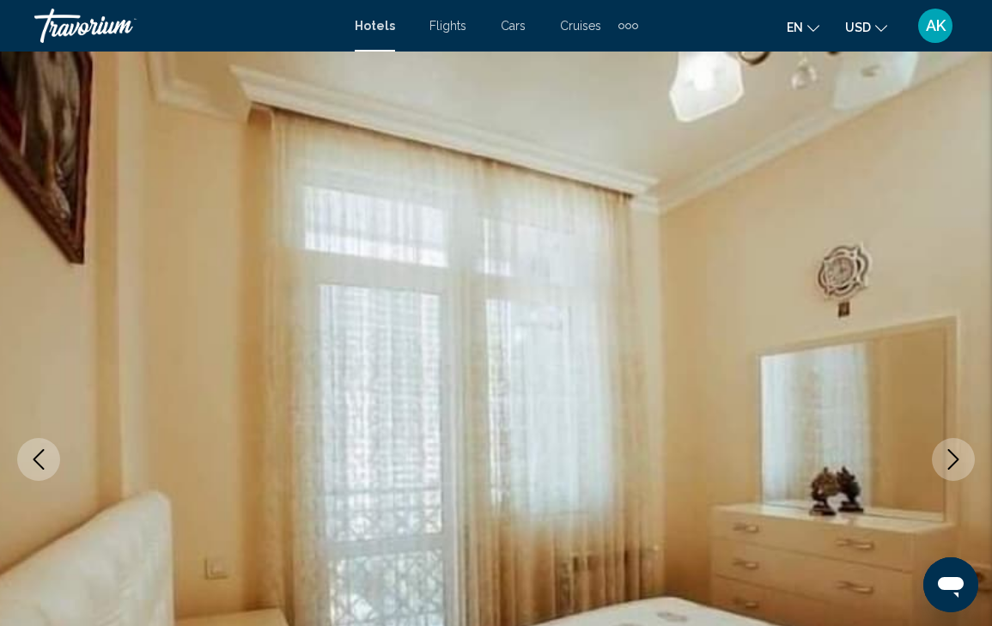
click at [948, 460] on icon "Next image" at bounding box center [953, 459] width 21 height 21
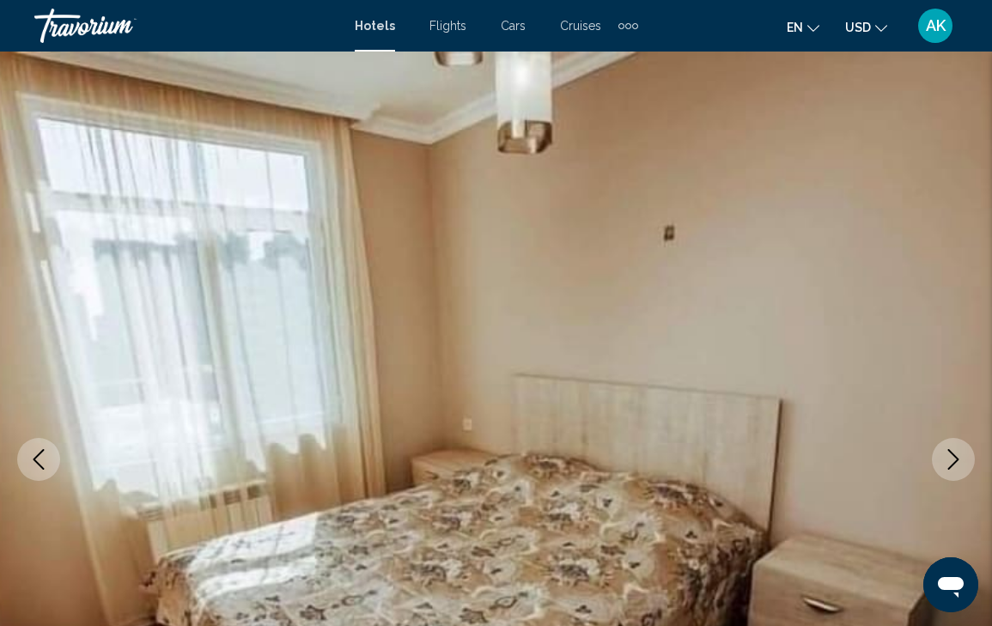
click at [948, 460] on icon "Next image" at bounding box center [953, 459] width 21 height 21
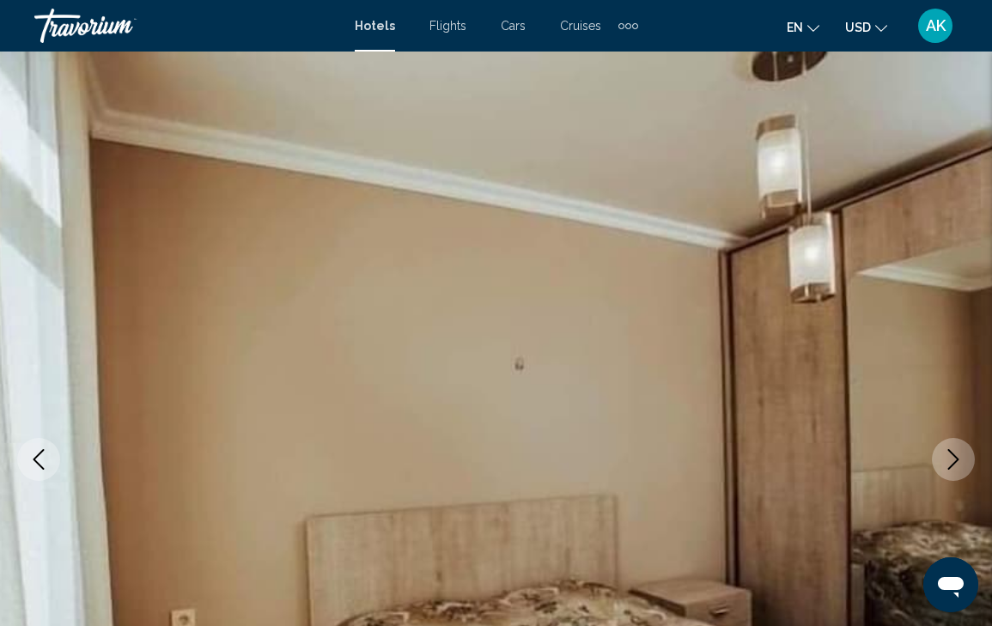
click at [948, 460] on icon "Next image" at bounding box center [953, 459] width 21 height 21
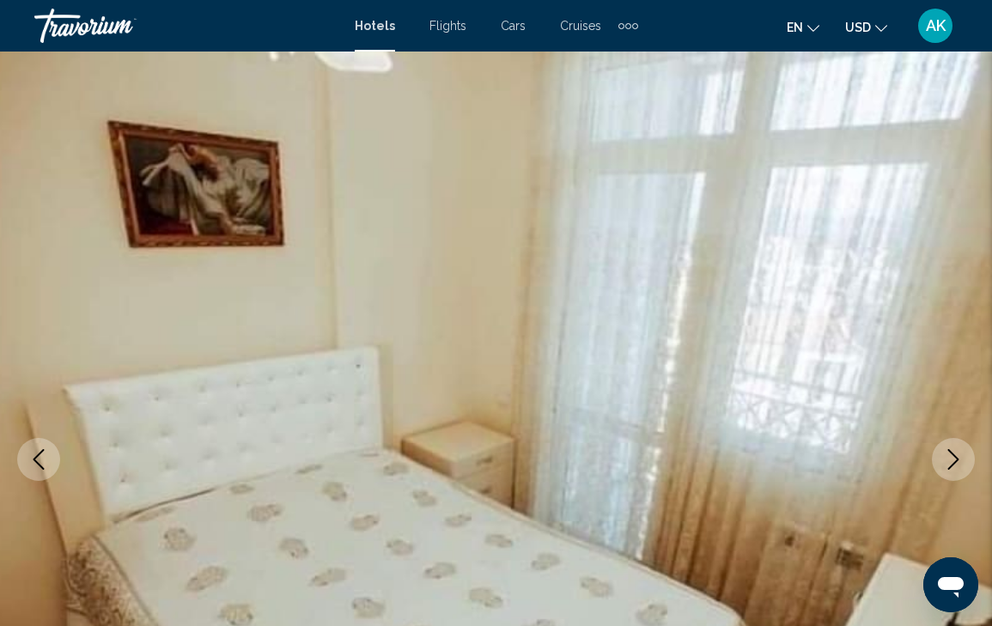
click at [948, 460] on icon "Next image" at bounding box center [953, 459] width 21 height 21
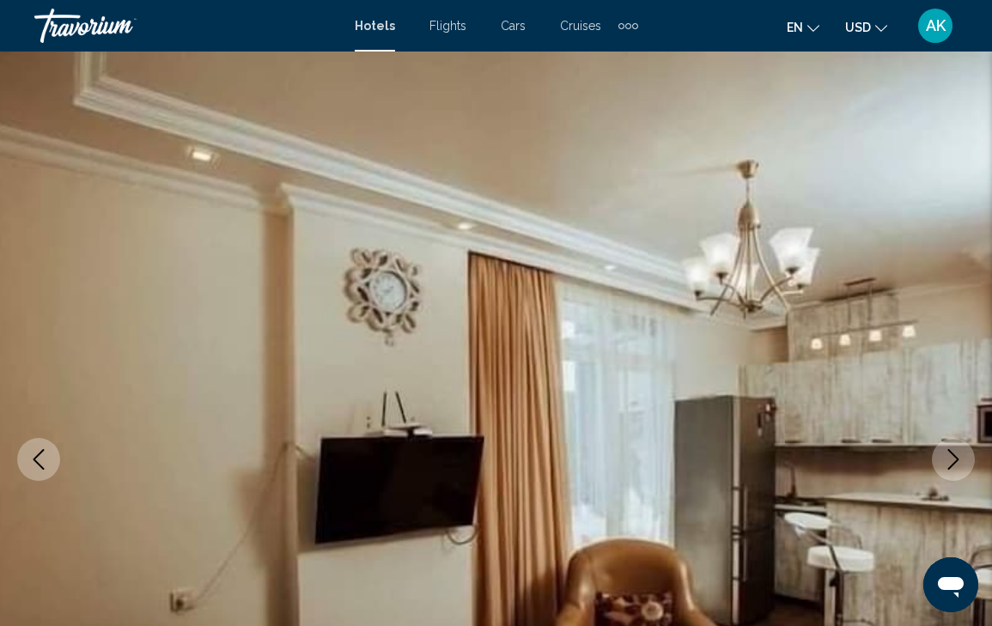
click at [948, 460] on icon "Next image" at bounding box center [953, 459] width 21 height 21
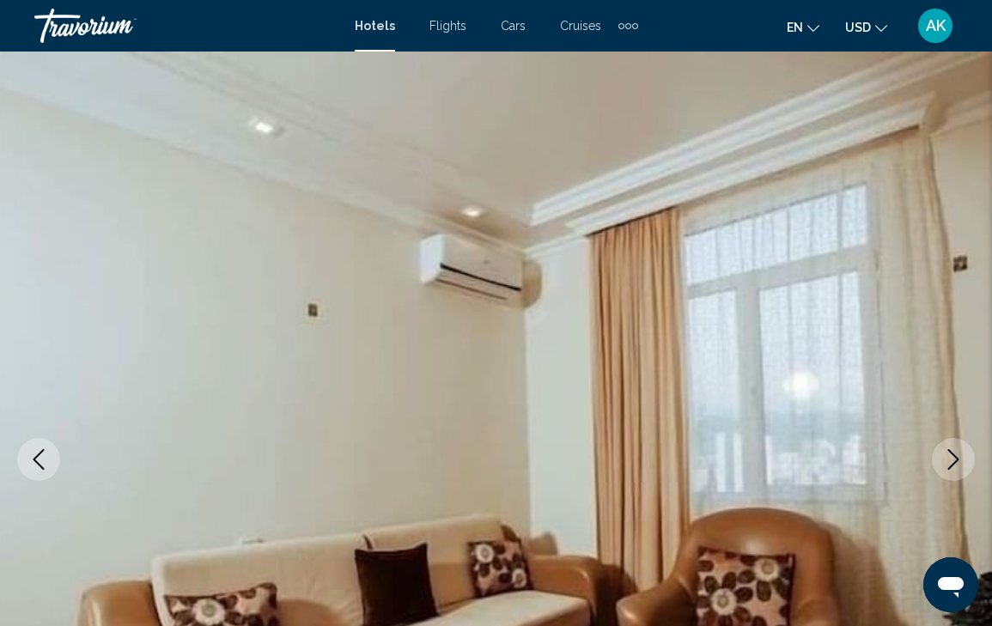
click at [948, 460] on icon "Next image" at bounding box center [953, 459] width 21 height 21
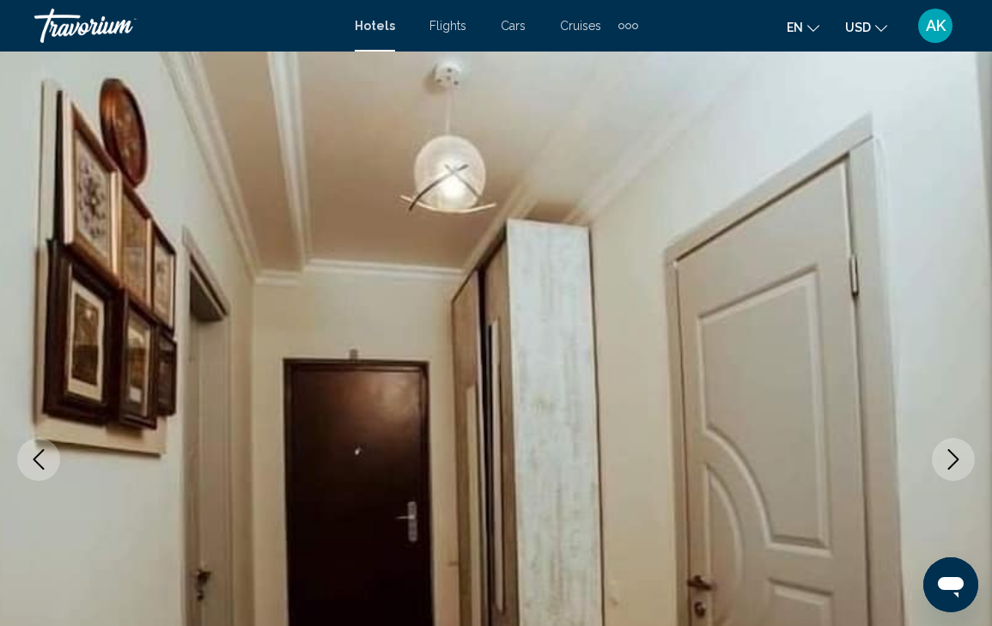
click at [948, 460] on icon "Next image" at bounding box center [953, 459] width 21 height 21
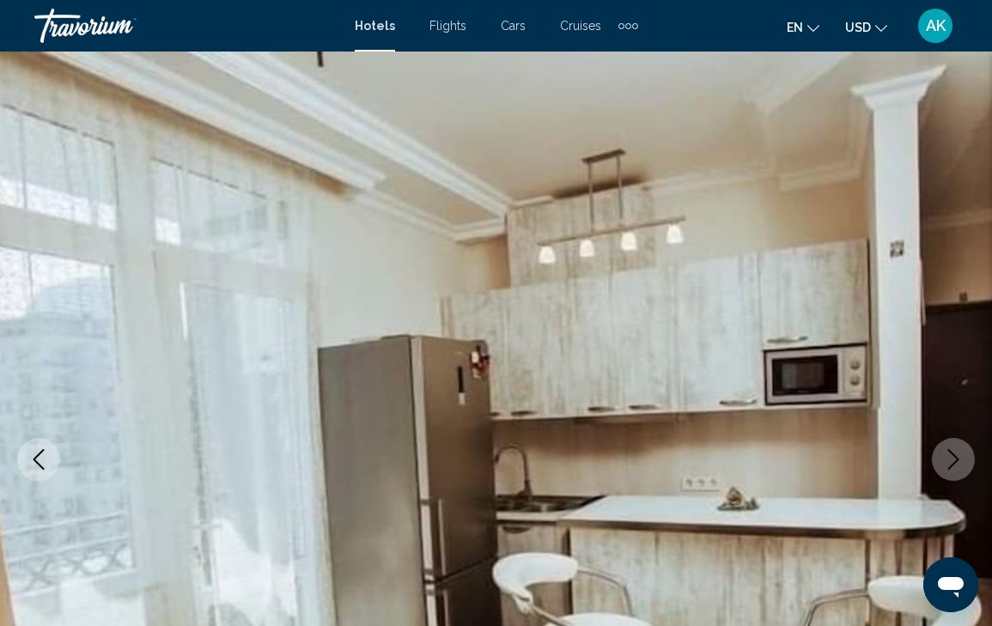
click at [948, 460] on icon "Next image" at bounding box center [953, 459] width 21 height 21
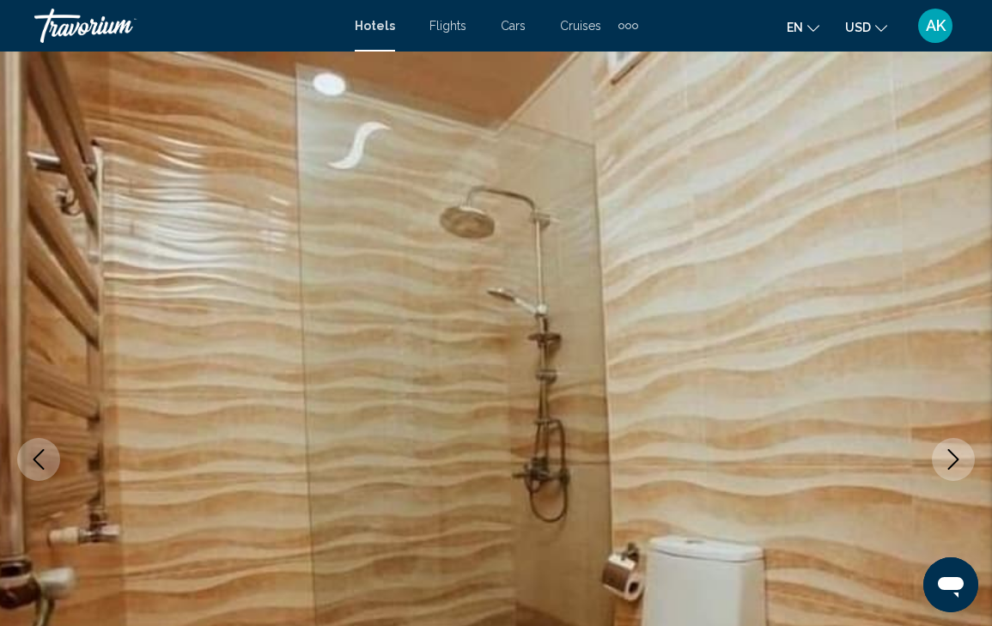
click at [948, 460] on icon "Next image" at bounding box center [953, 459] width 21 height 21
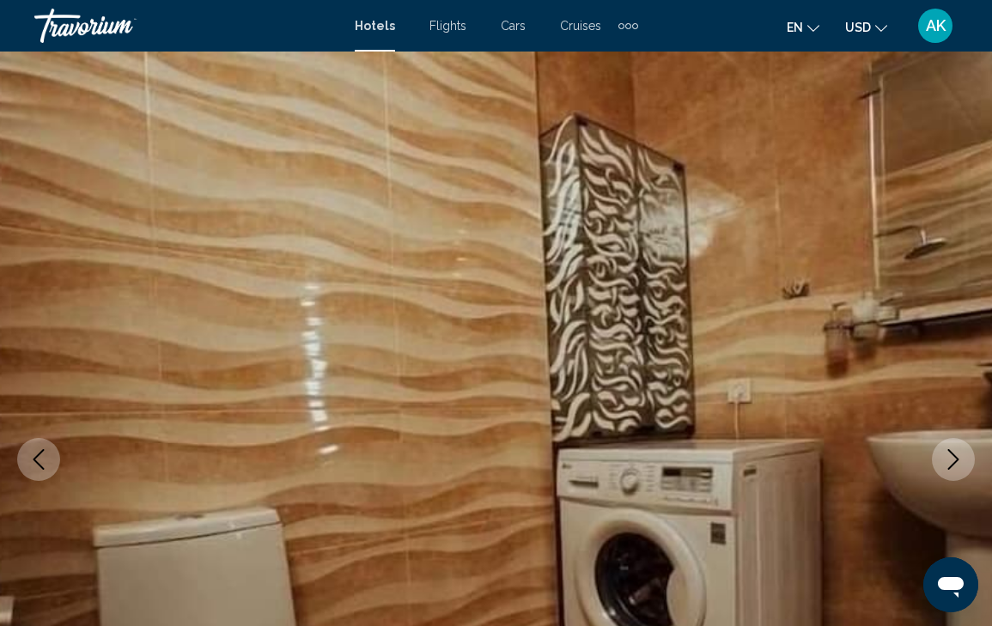
click at [948, 460] on icon "Next image" at bounding box center [953, 459] width 21 height 21
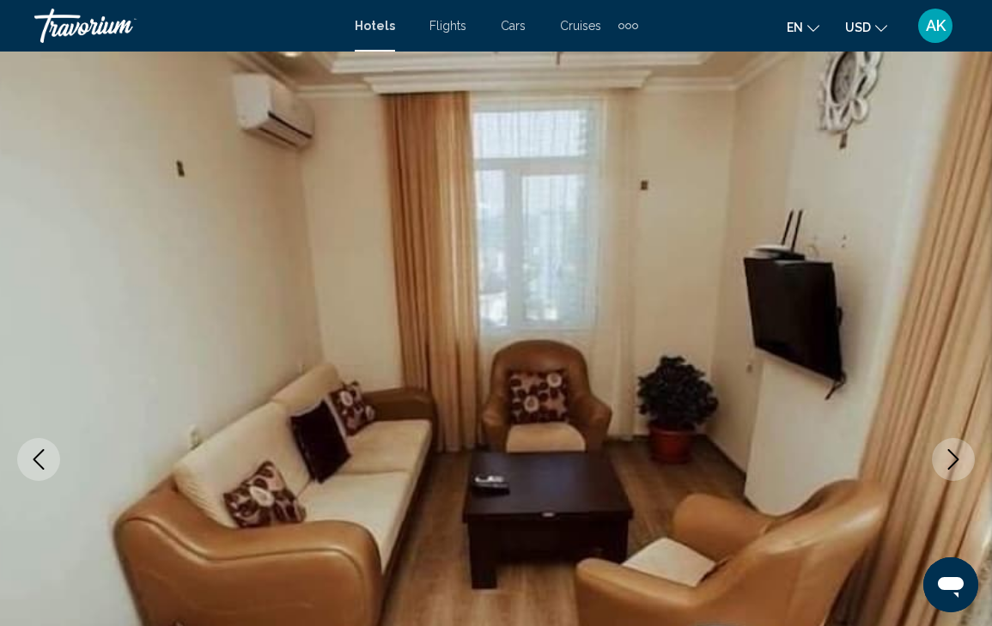
click at [948, 460] on icon "Next image" at bounding box center [953, 459] width 21 height 21
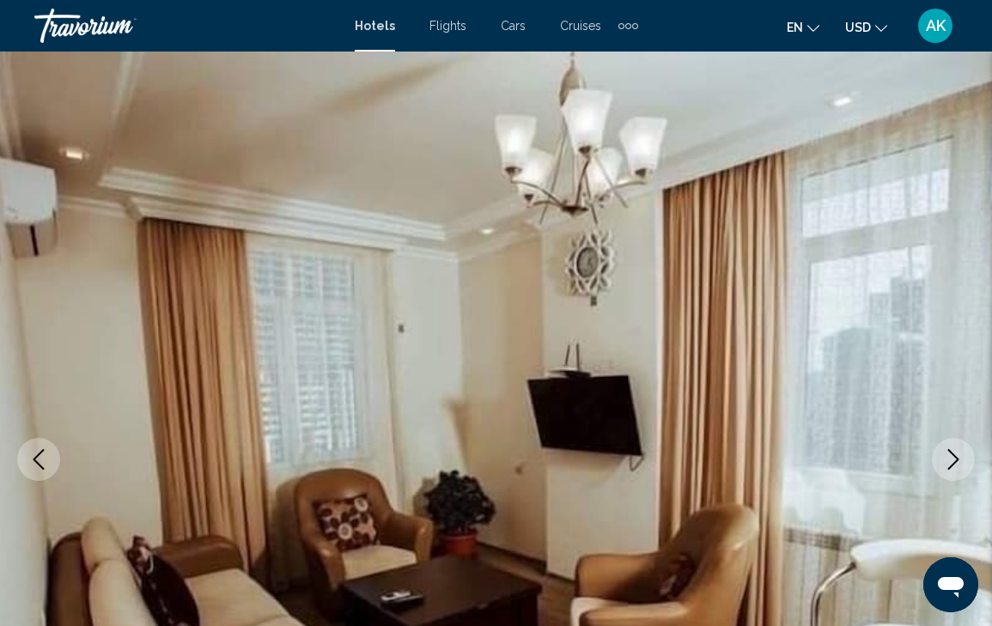
click at [948, 460] on icon "Next image" at bounding box center [953, 459] width 21 height 21
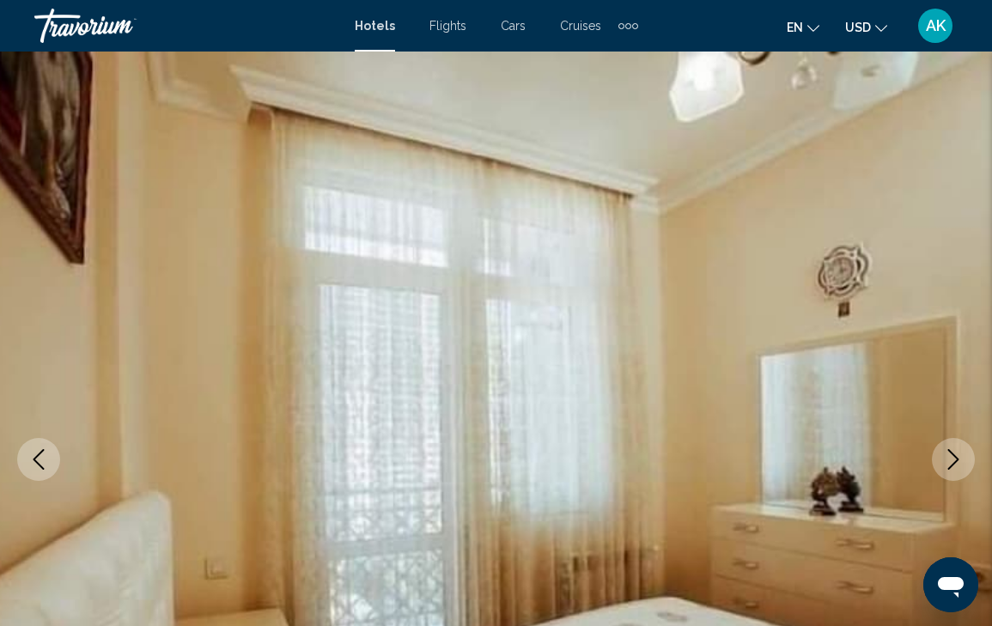
click at [948, 460] on icon "Next image" at bounding box center [953, 459] width 21 height 21
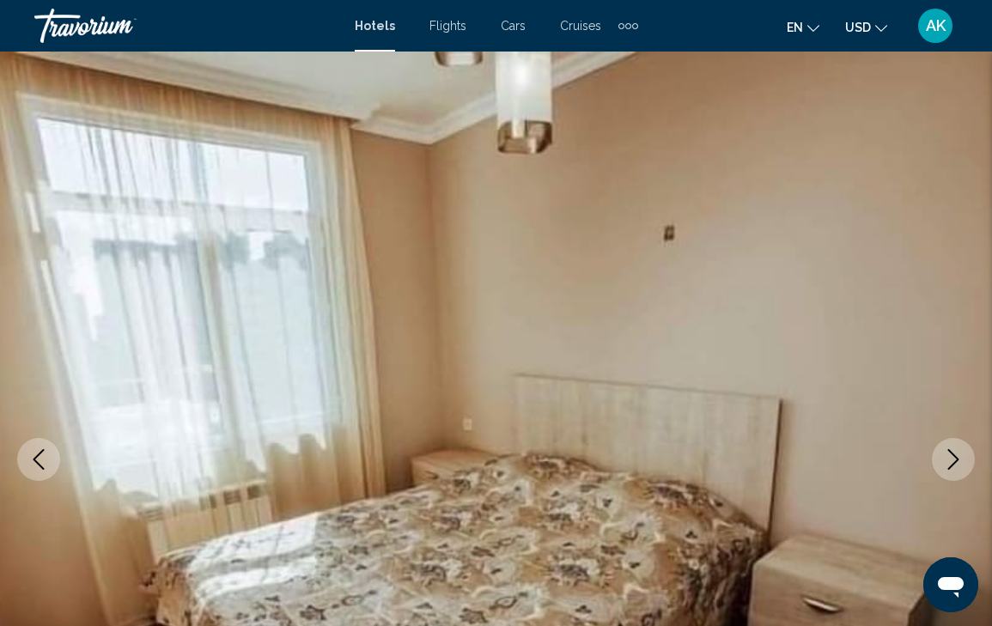
click at [948, 460] on icon "Next image" at bounding box center [953, 459] width 21 height 21
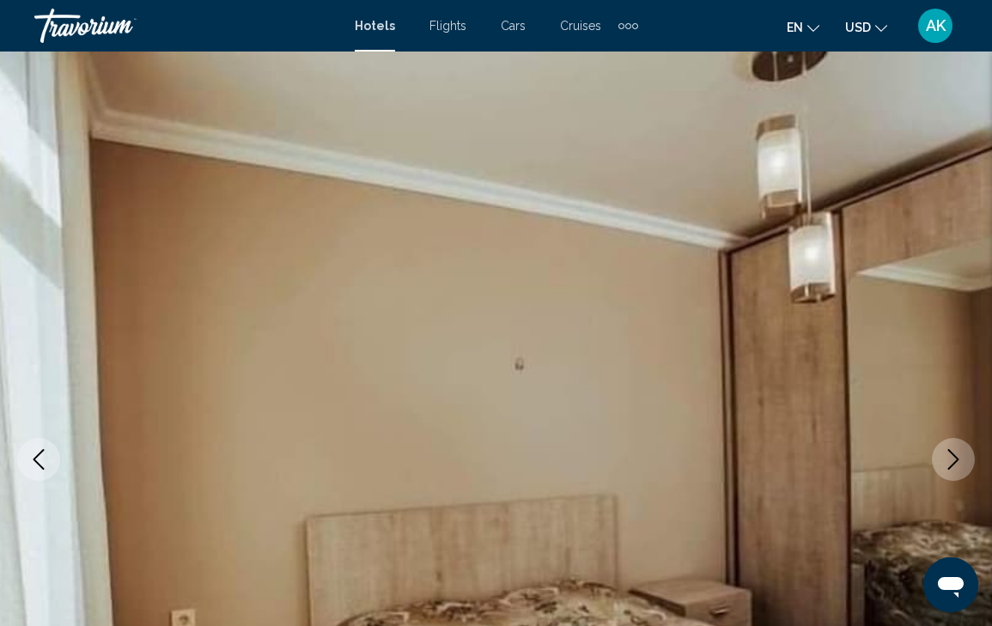
click at [948, 460] on icon "Next image" at bounding box center [953, 459] width 21 height 21
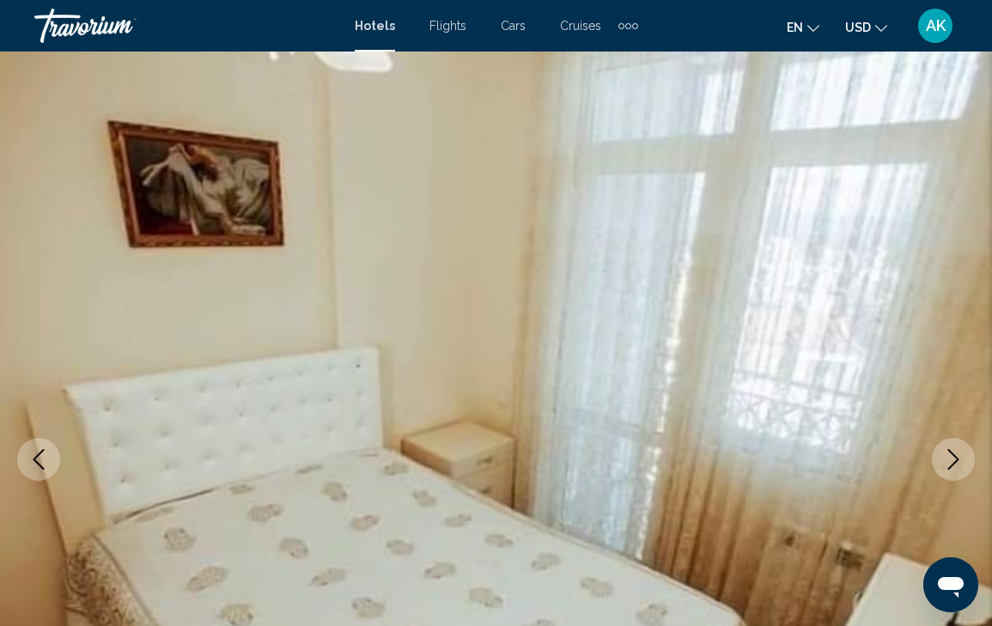
click at [948, 460] on icon "Next image" at bounding box center [953, 459] width 21 height 21
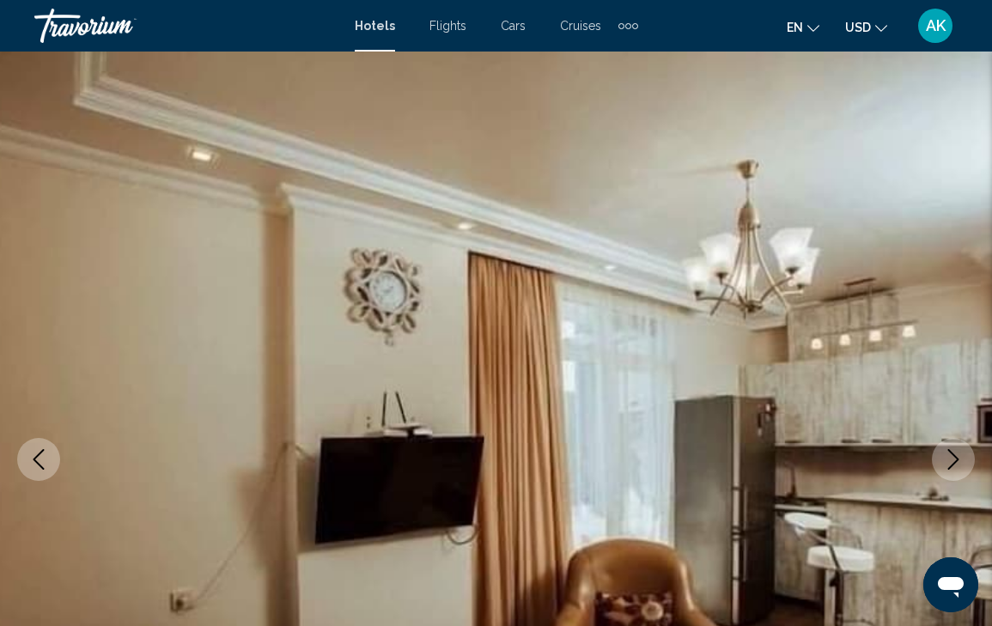
click at [948, 460] on icon "Next image" at bounding box center [953, 459] width 21 height 21
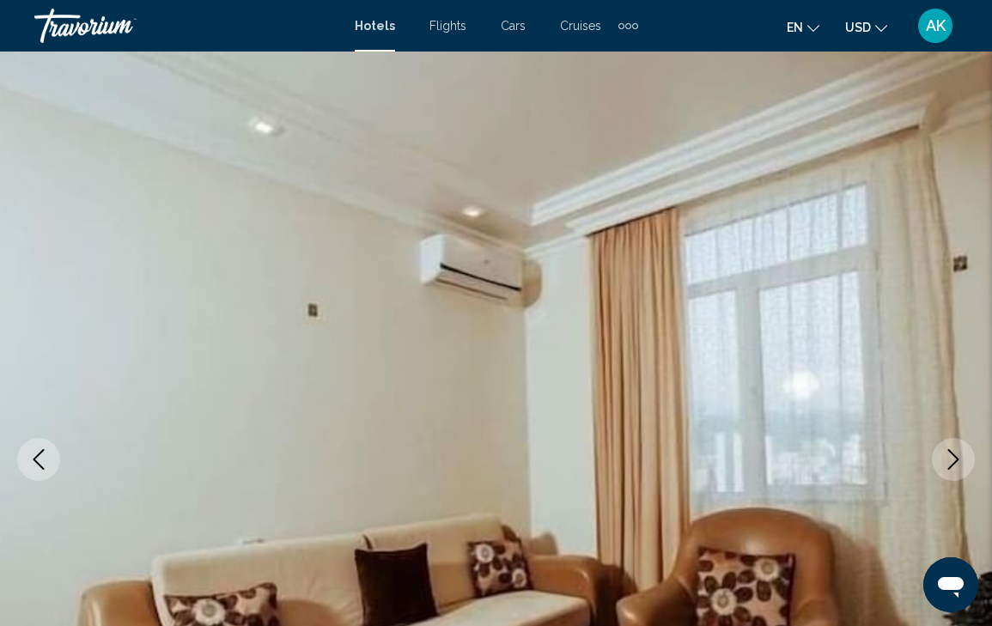
click at [948, 460] on icon "Next image" at bounding box center [953, 459] width 21 height 21
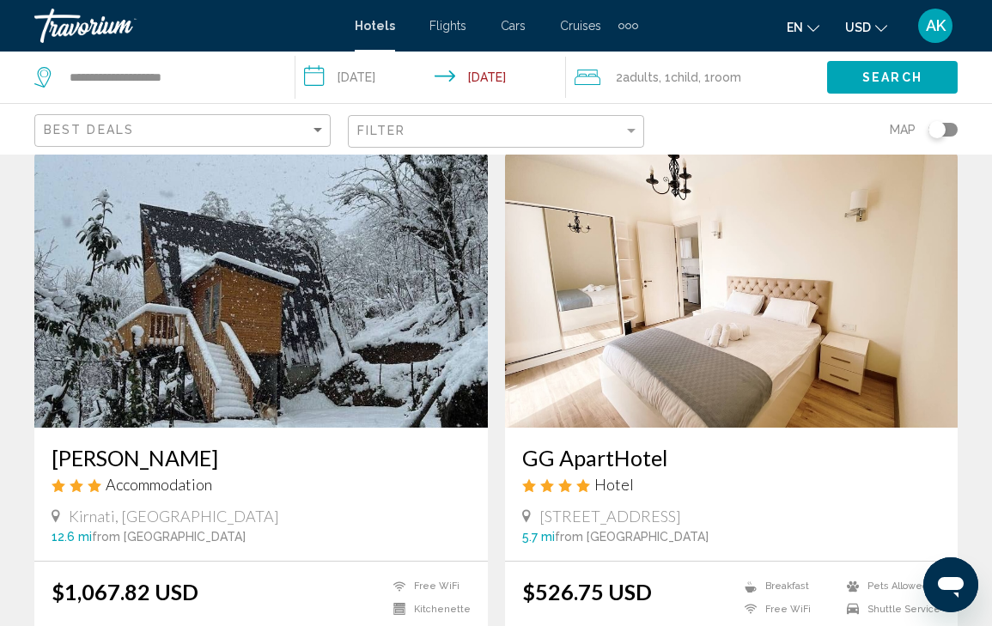
scroll to position [659, 0]
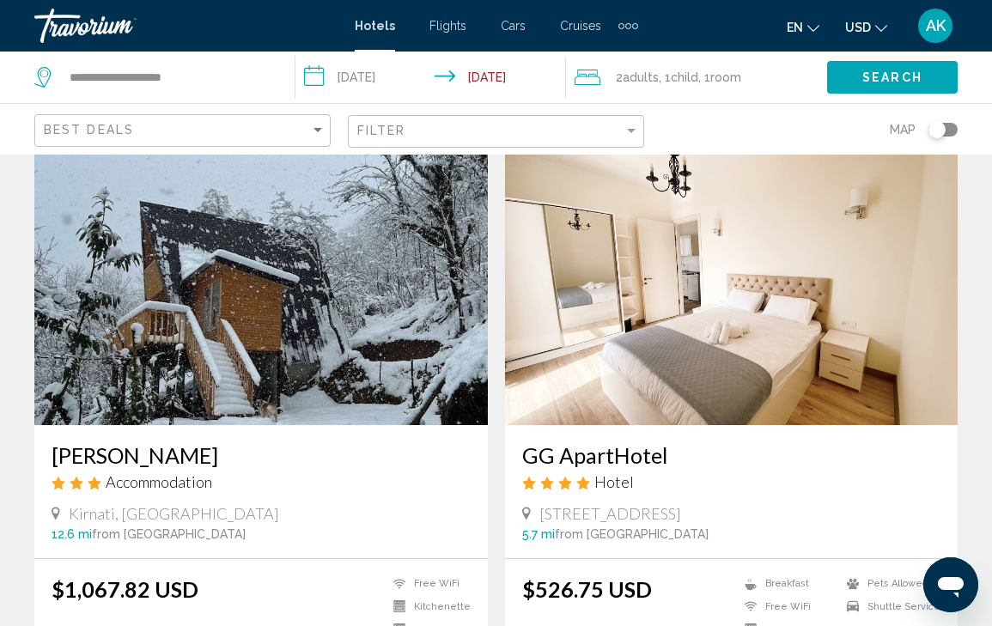
click at [868, 295] on img "Main content" at bounding box center [731, 287] width 453 height 275
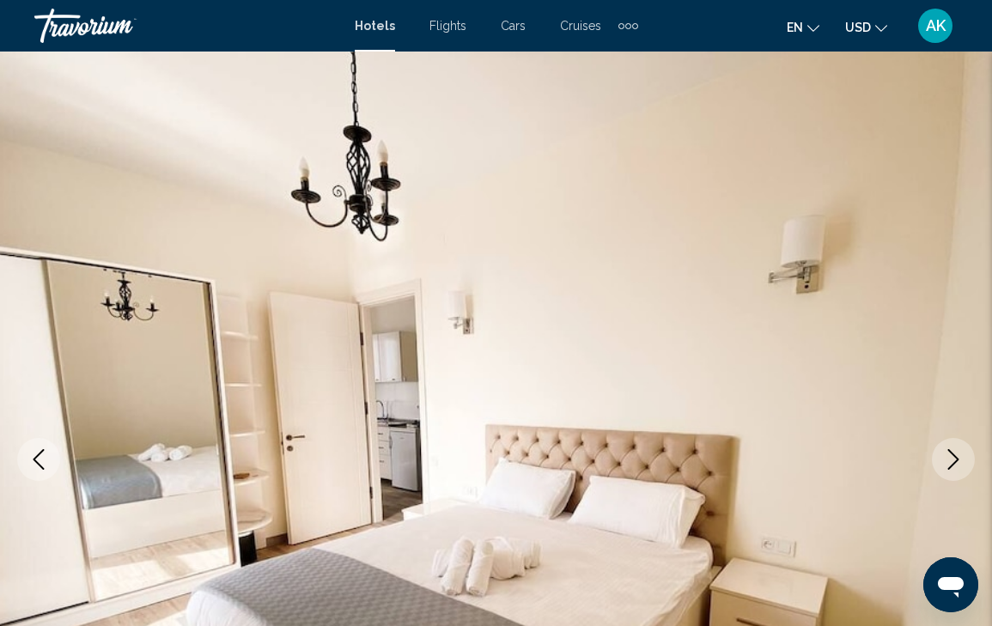
click at [960, 453] on icon "Next image" at bounding box center [953, 459] width 21 height 21
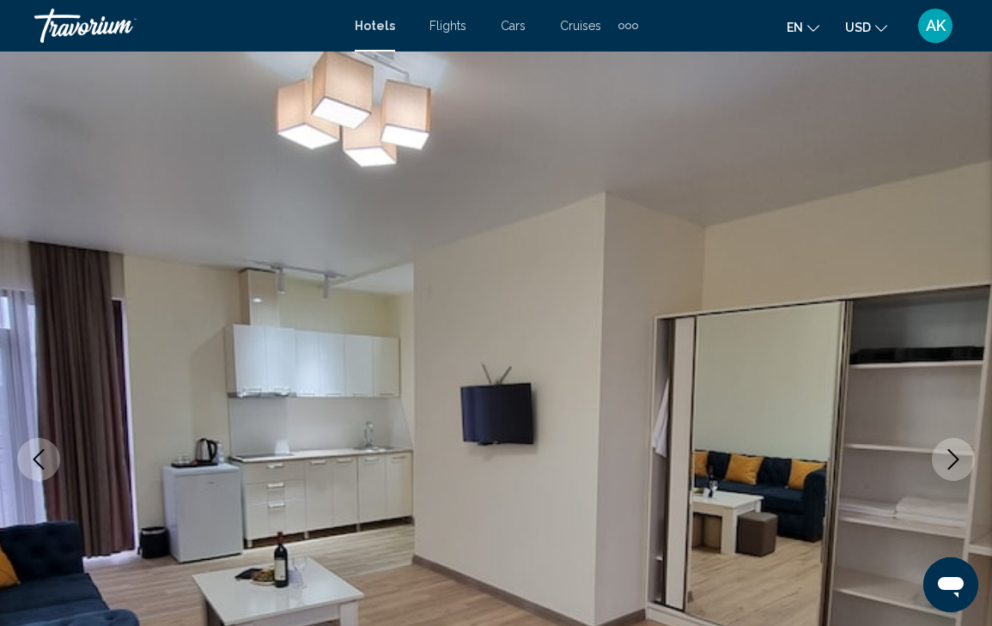
click at [960, 453] on icon "Next image" at bounding box center [953, 459] width 21 height 21
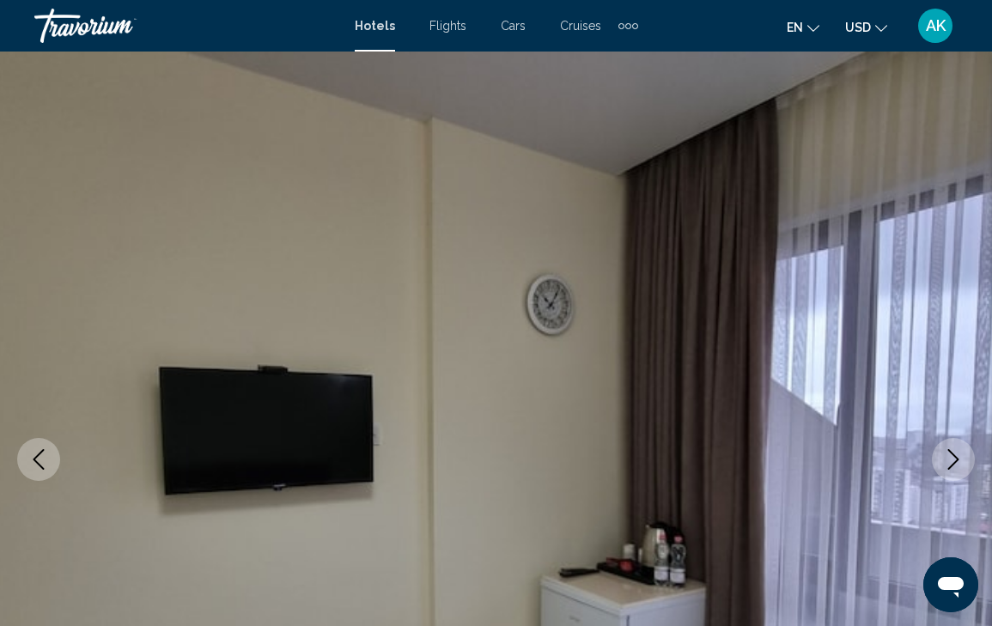
click at [960, 453] on icon "Next image" at bounding box center [953, 459] width 21 height 21
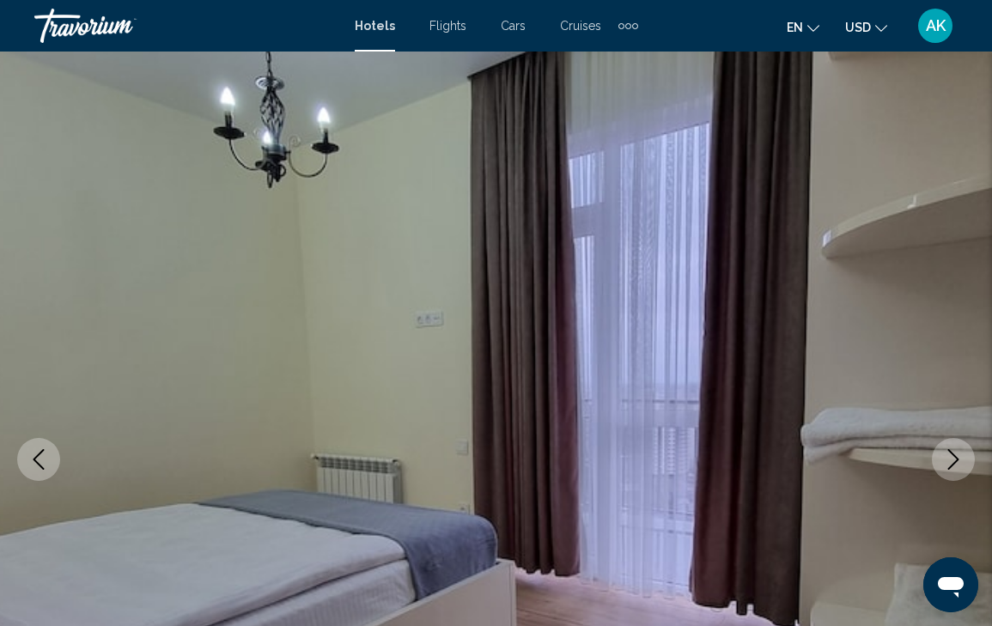
click at [960, 453] on icon "Next image" at bounding box center [953, 459] width 21 height 21
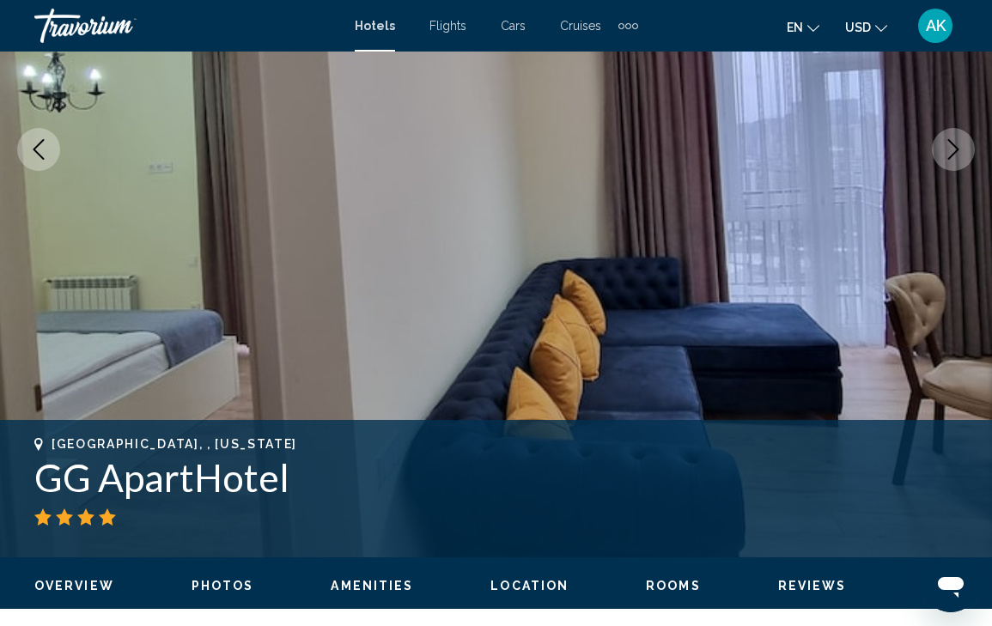
scroll to position [319, 0]
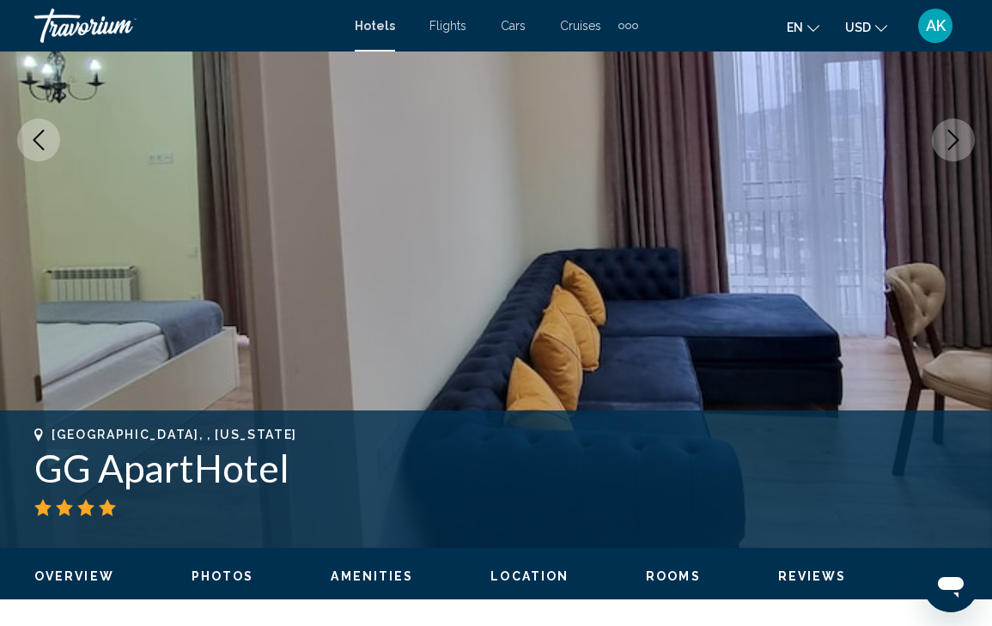
click at [958, 149] on icon "Next image" at bounding box center [953, 140] width 21 height 21
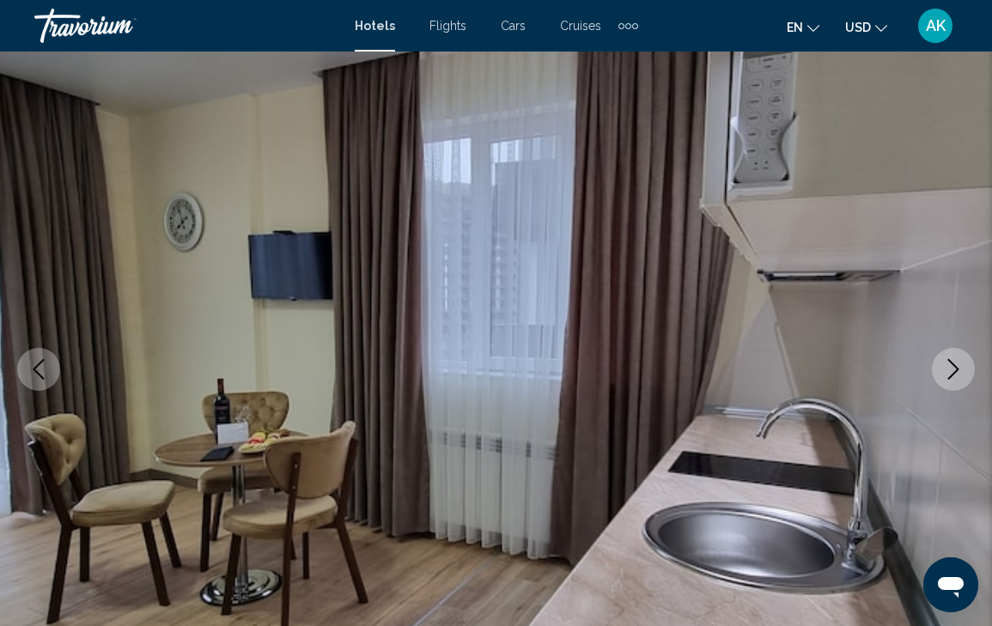
scroll to position [78, 0]
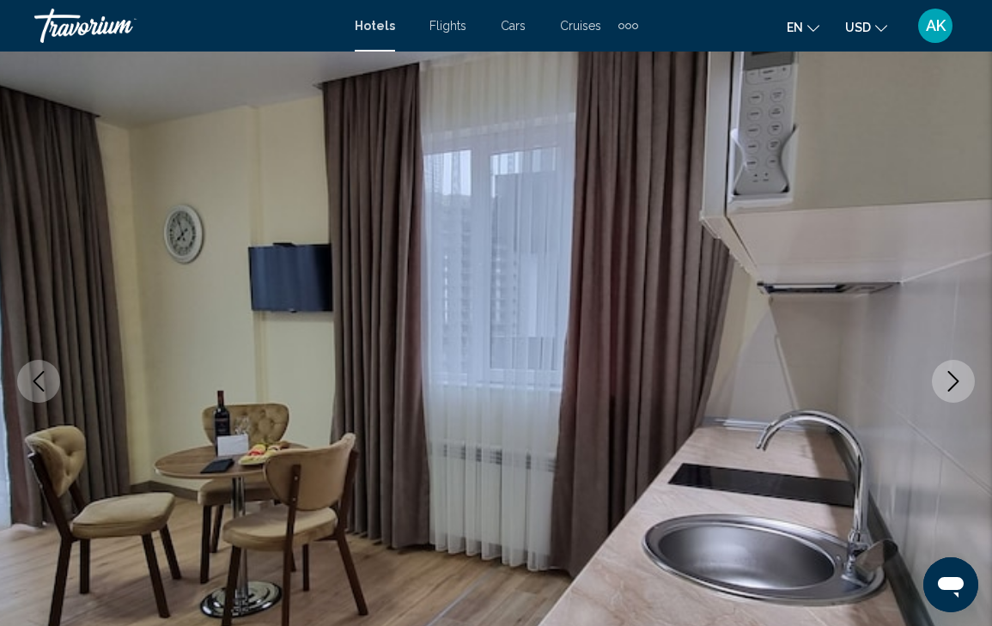
click at [958, 149] on img "Main content" at bounding box center [496, 381] width 992 height 816
click at [958, 381] on icon "Next image" at bounding box center [953, 381] width 11 height 21
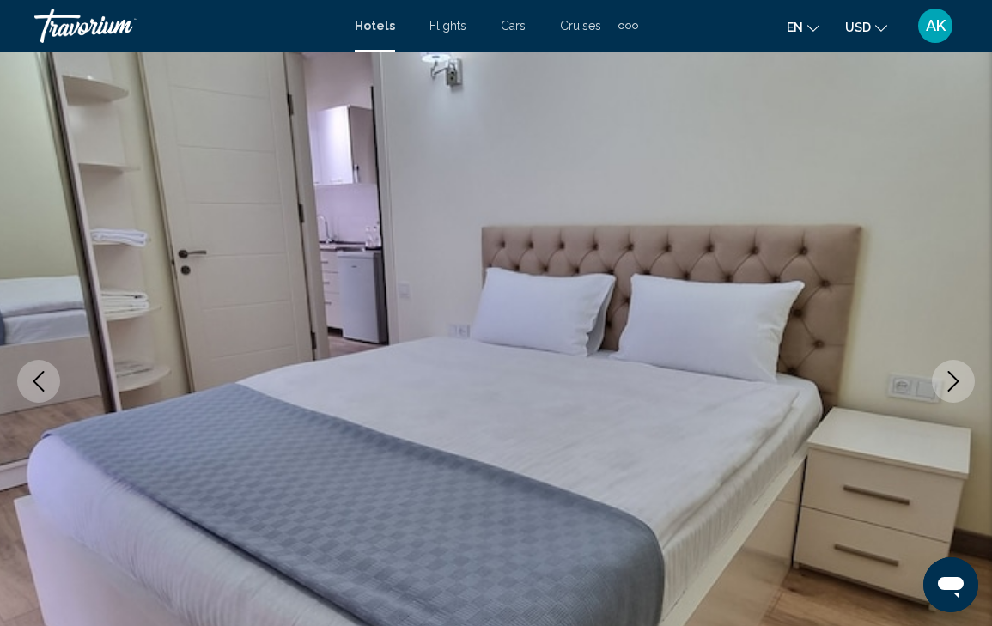
click at [958, 381] on icon "Next image" at bounding box center [953, 381] width 11 height 21
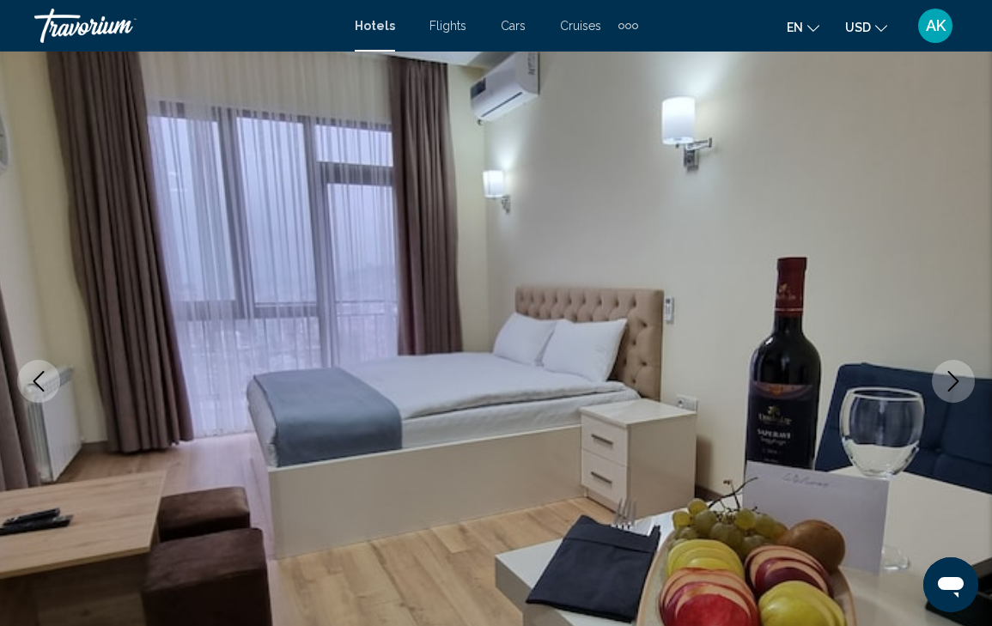
click at [958, 381] on icon "Next image" at bounding box center [953, 381] width 11 height 21
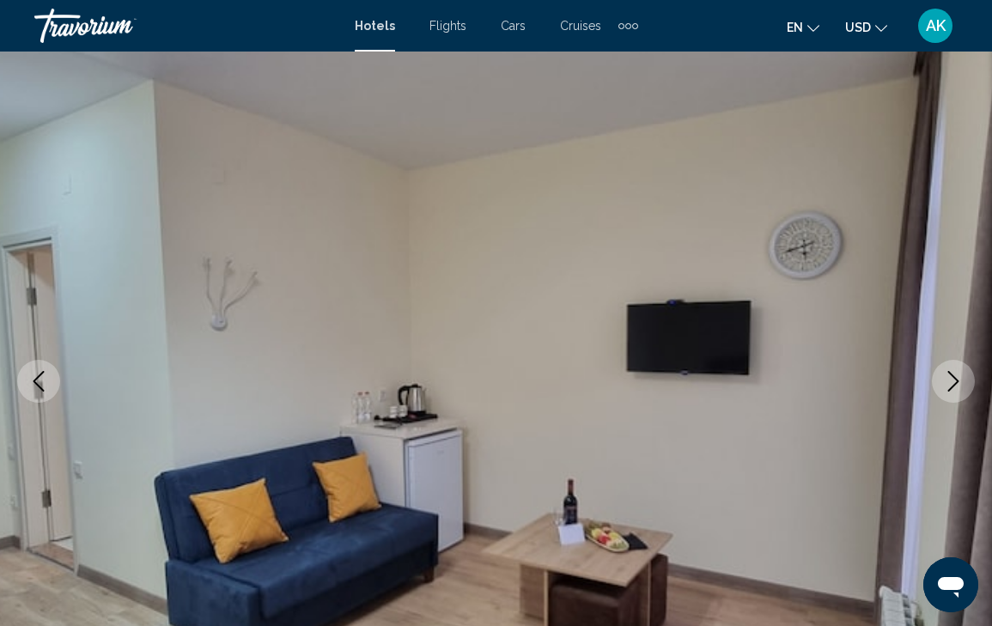
click at [958, 381] on icon "Next image" at bounding box center [953, 381] width 11 height 21
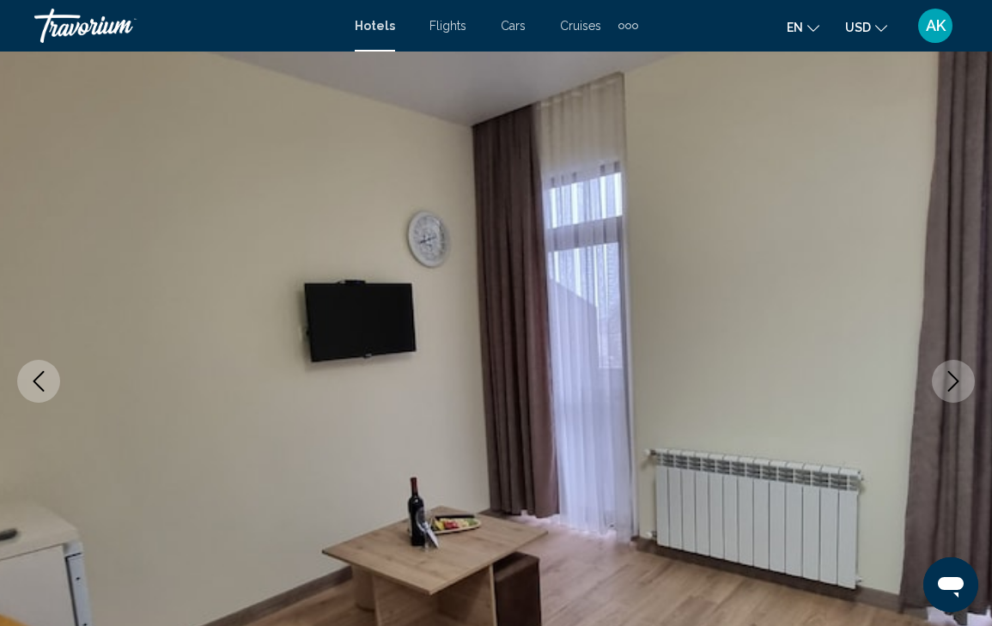
click at [958, 381] on icon "Next image" at bounding box center [953, 381] width 11 height 21
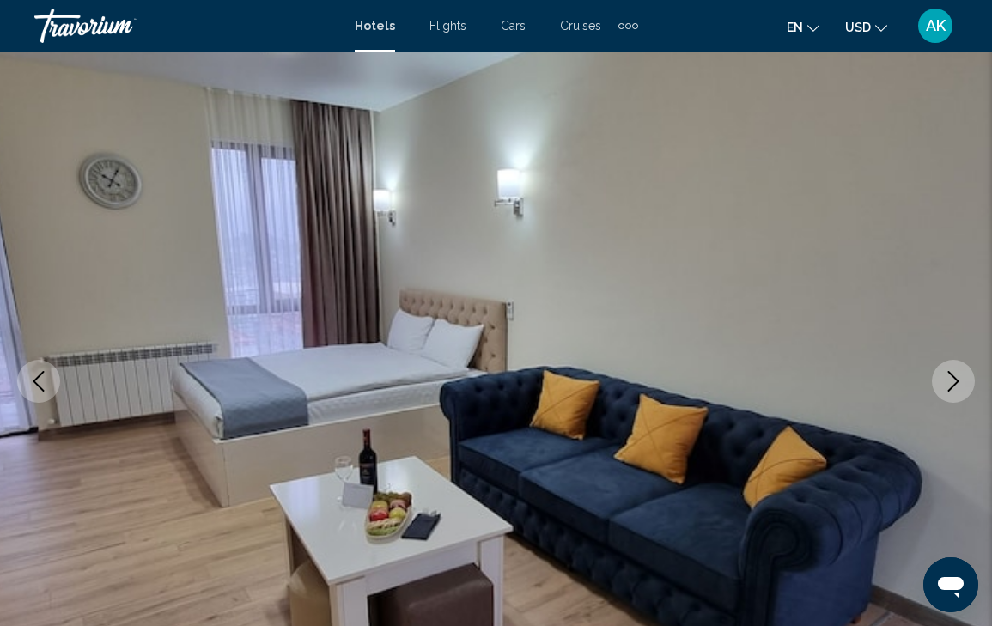
click at [958, 381] on icon "Next image" at bounding box center [953, 381] width 11 height 21
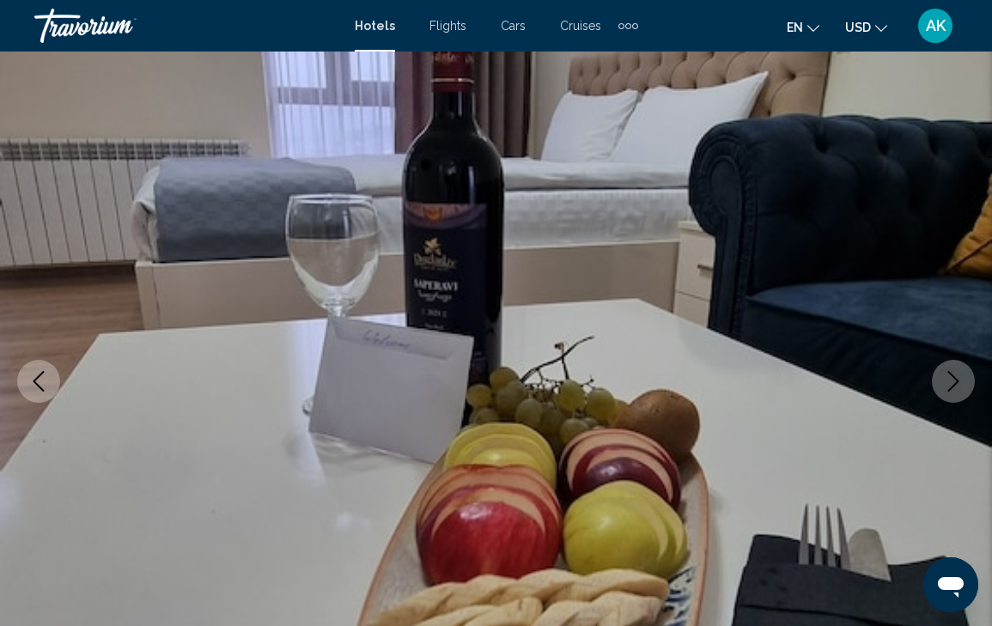
click at [958, 381] on icon "Next image" at bounding box center [953, 381] width 11 height 21
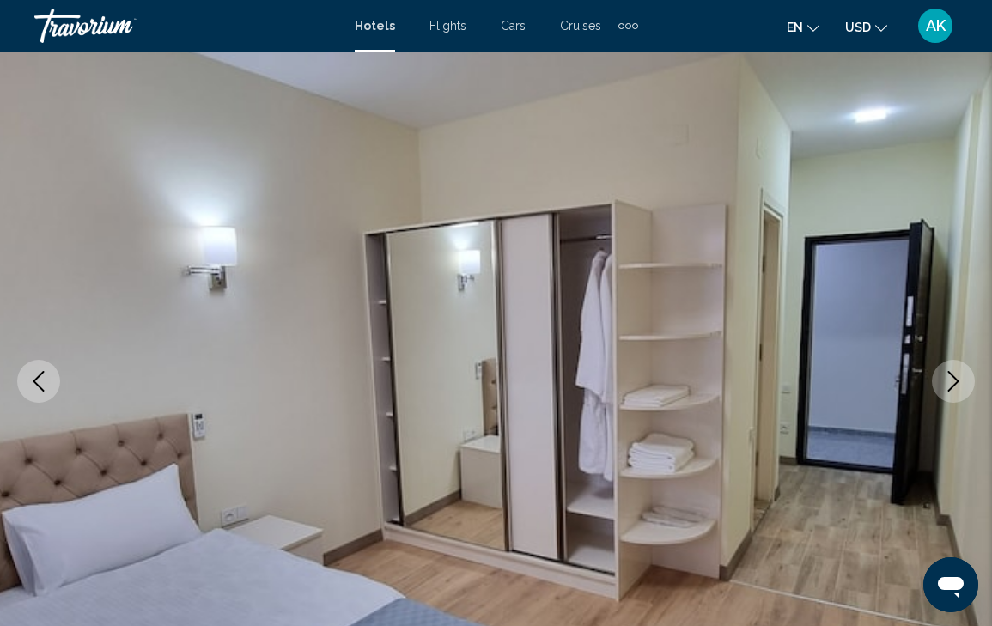
click at [958, 381] on icon "Next image" at bounding box center [953, 381] width 11 height 21
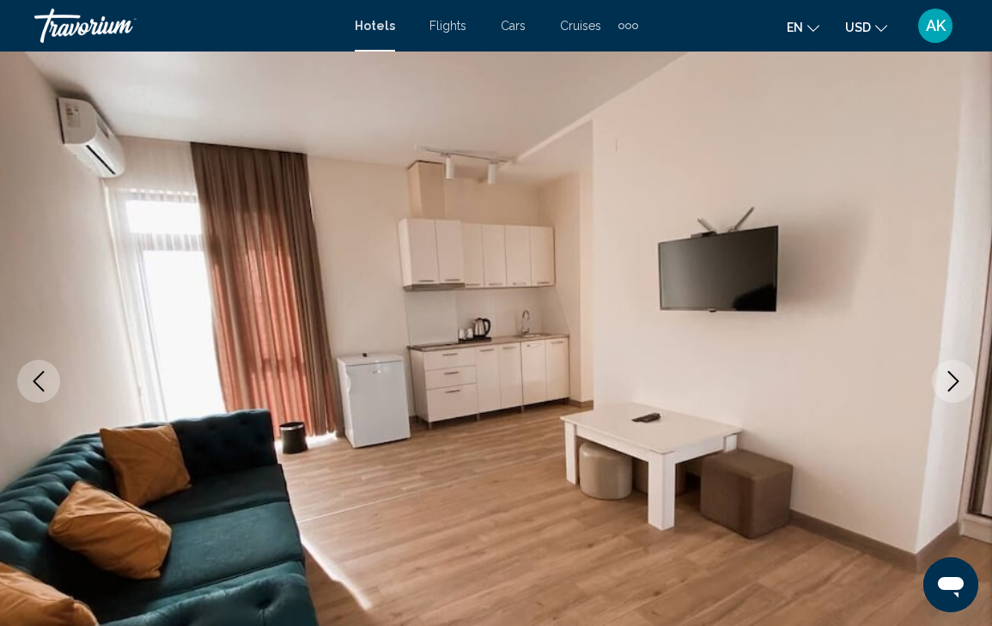
click at [958, 381] on icon "Next image" at bounding box center [953, 381] width 11 height 21
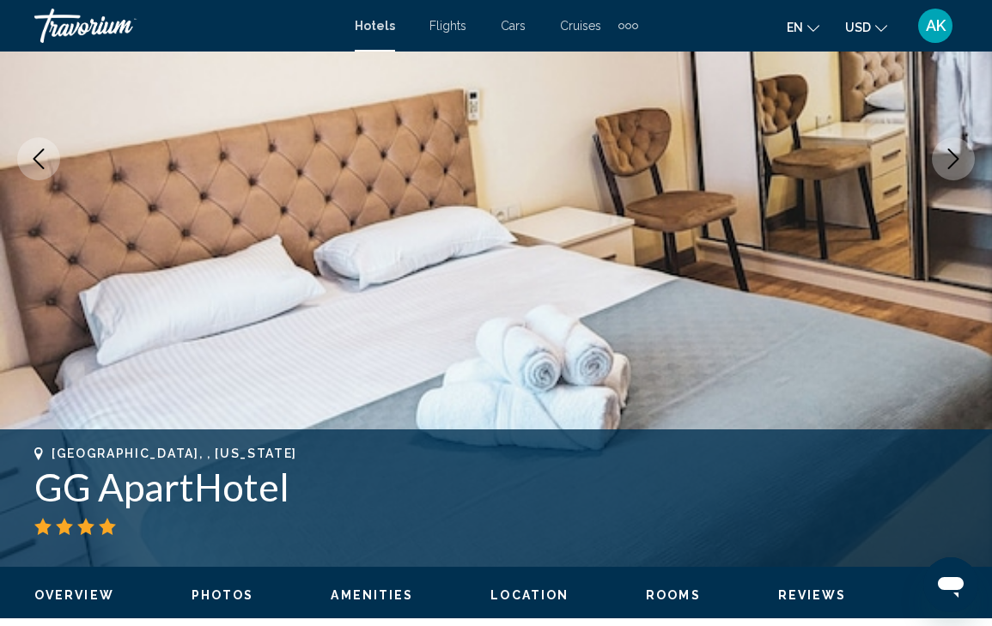
scroll to position [312, 0]
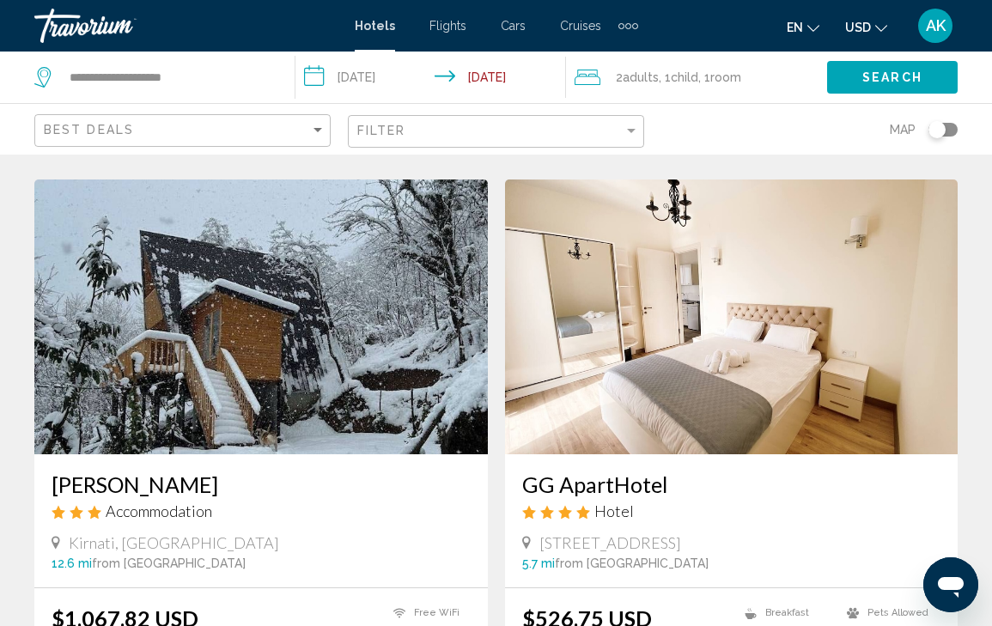
scroll to position [663, 0]
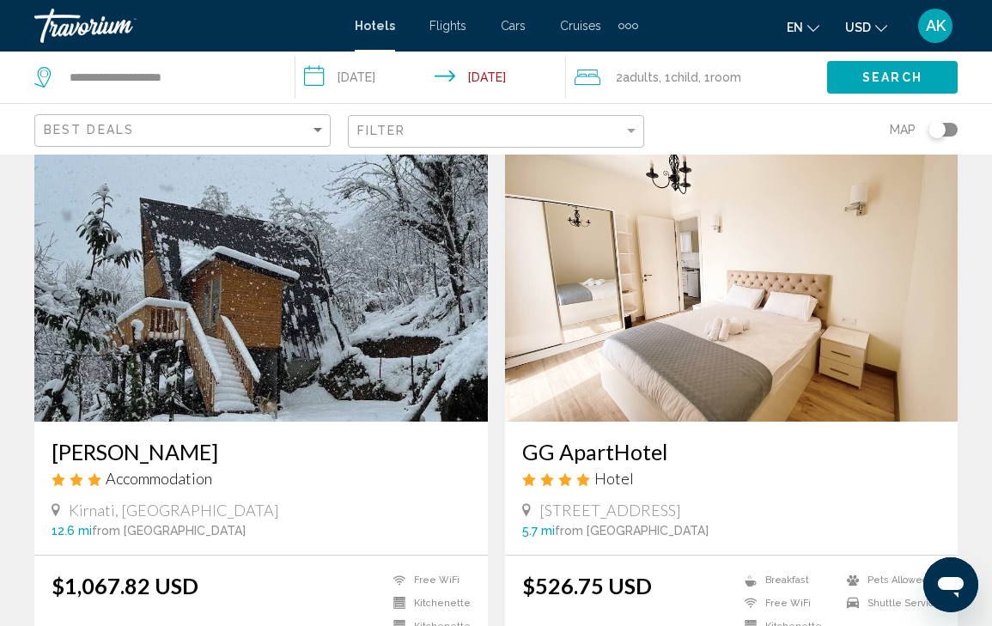
click at [753, 331] on img "Main content" at bounding box center [731, 284] width 453 height 275
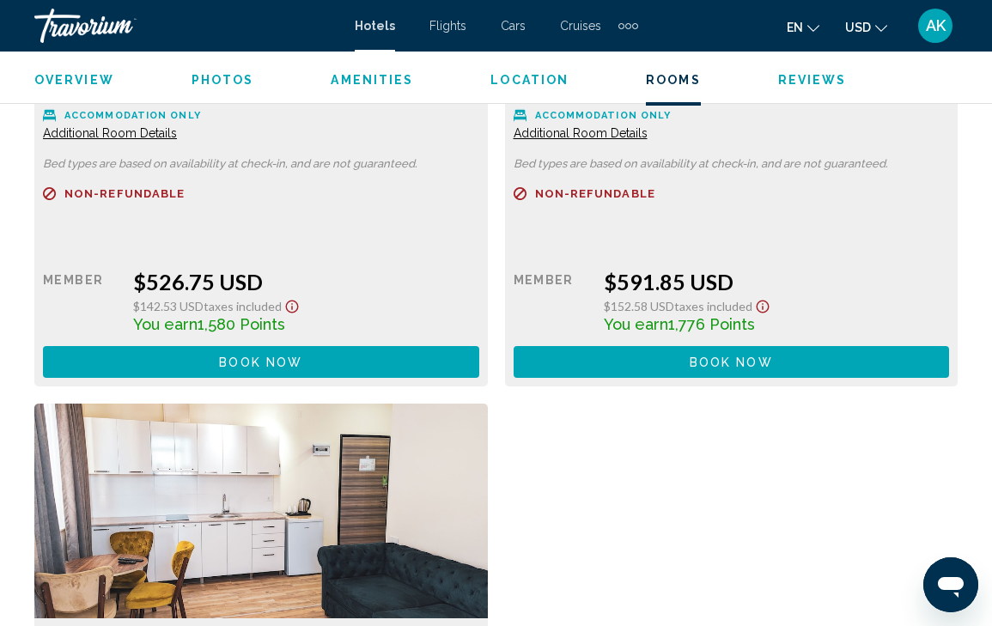
scroll to position [2872, 0]
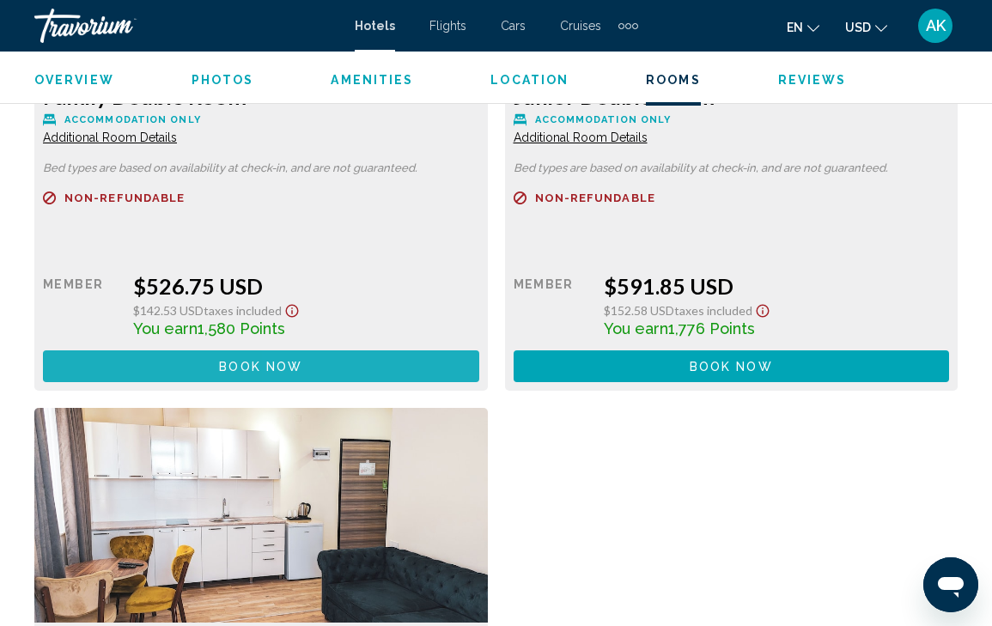
click at [416, 370] on button "Book now No longer available" at bounding box center [261, 366] width 436 height 32
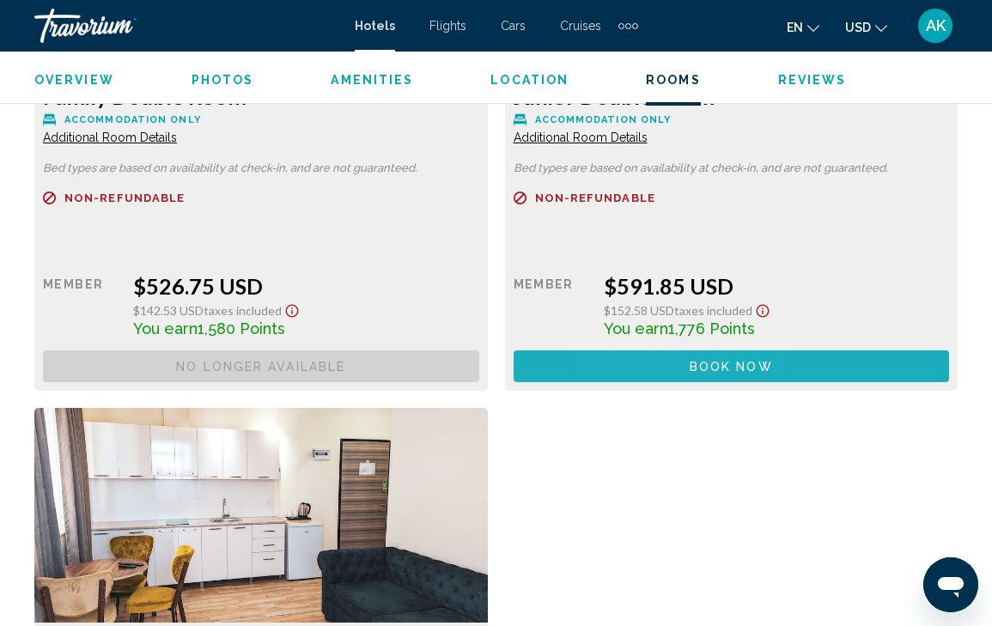
click at [479, 373] on button "Book now No longer available" at bounding box center [261, 366] width 436 height 32
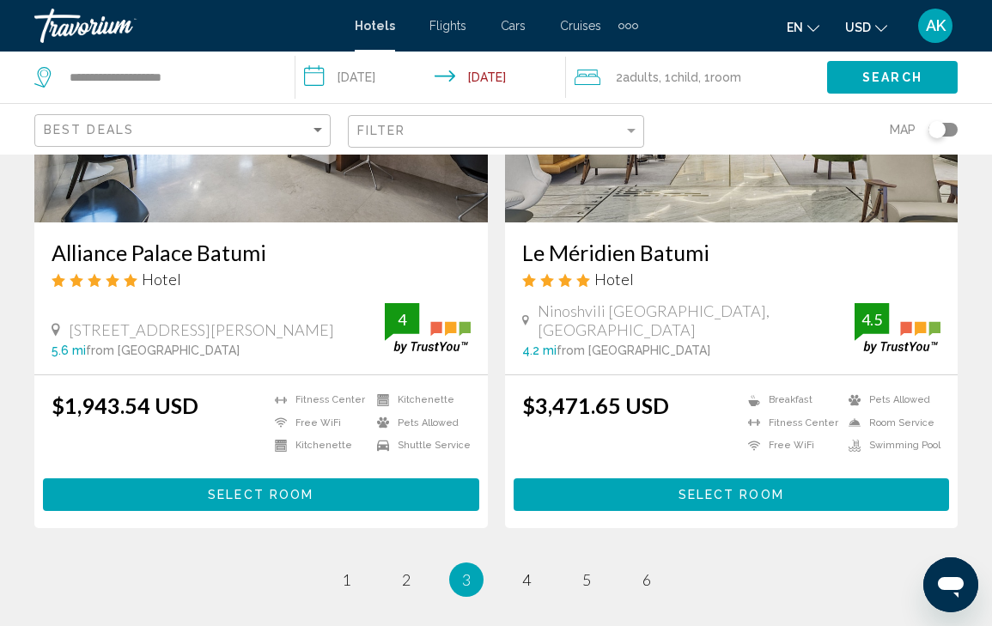
scroll to position [3303, 0]
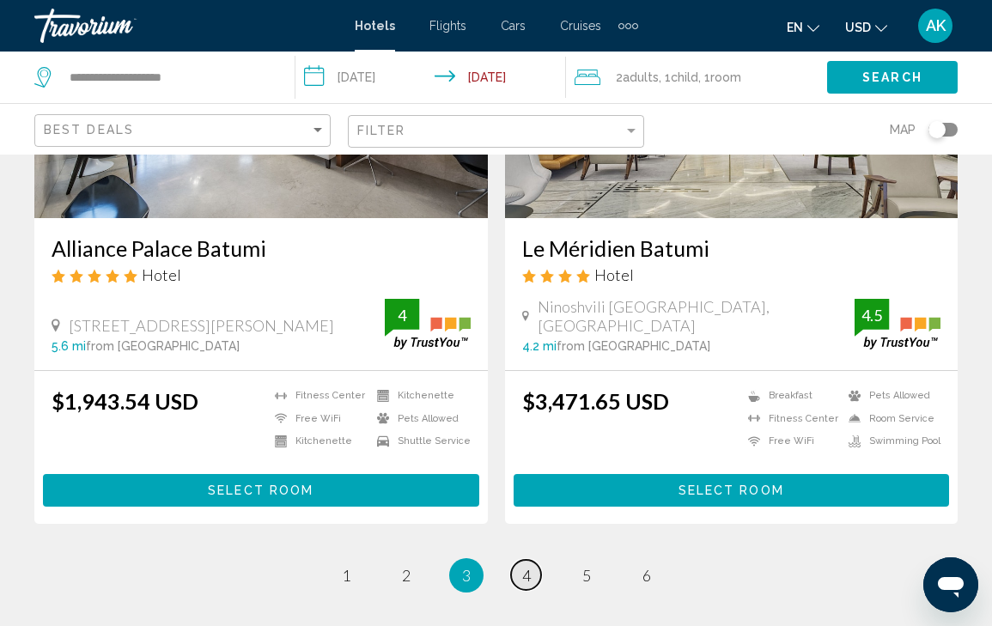
click at [529, 568] on span "4" at bounding box center [526, 575] width 9 height 19
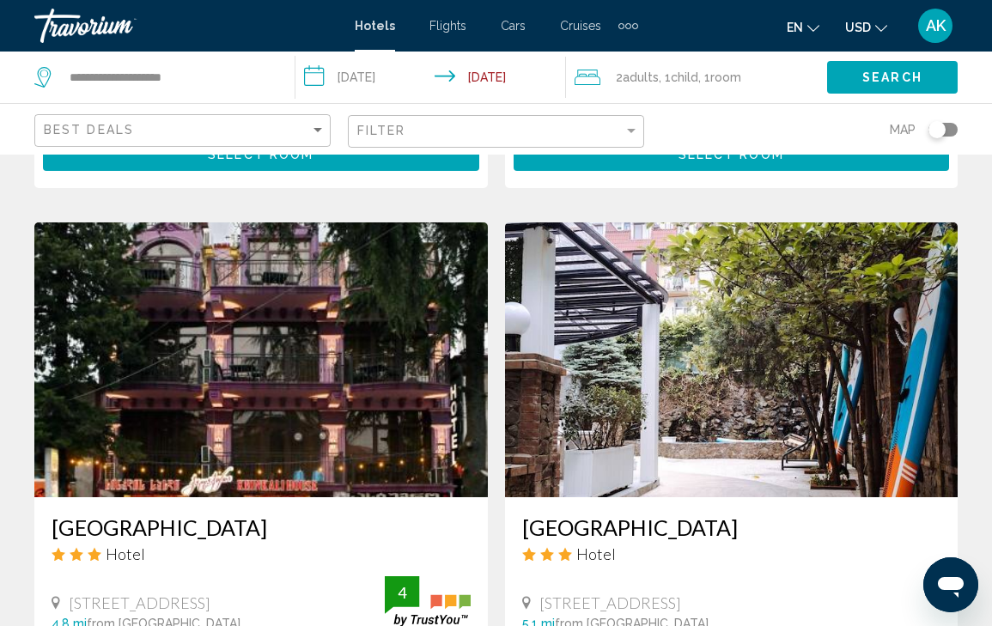
scroll to position [3000, 0]
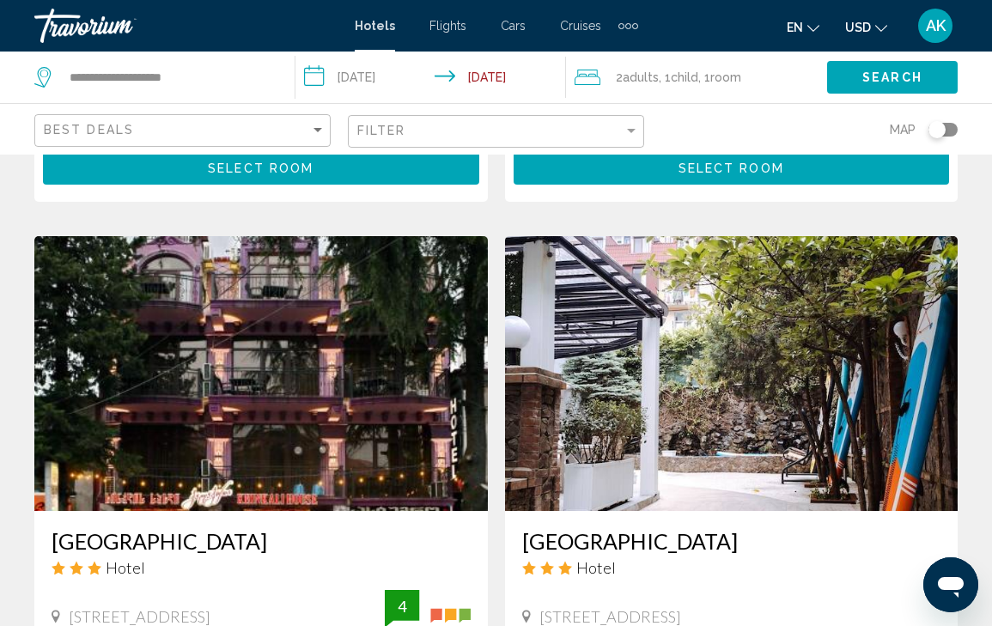
click at [651, 300] on img "Main content" at bounding box center [731, 373] width 453 height 275
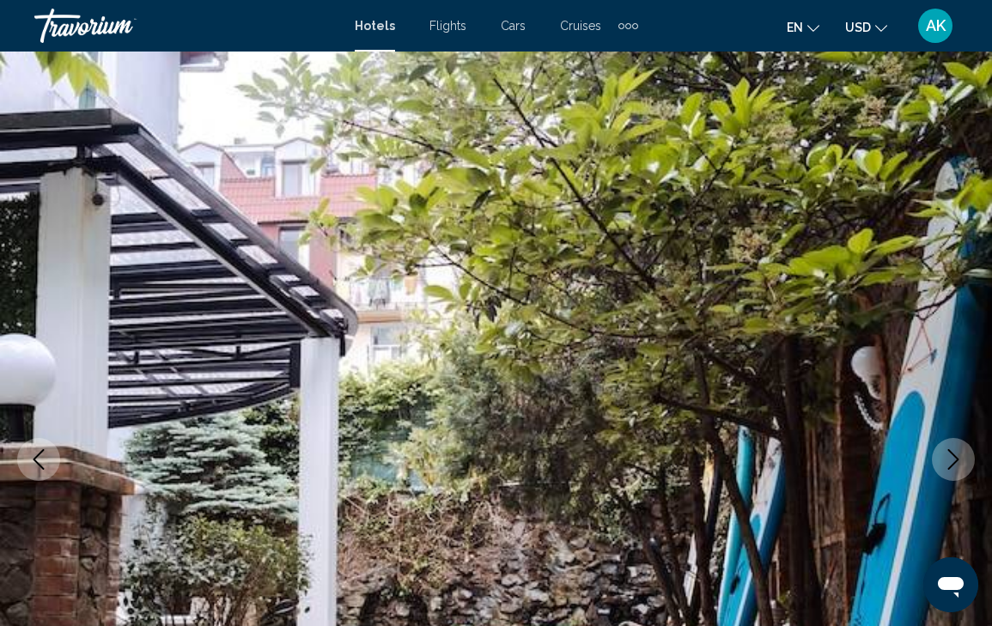
click at [956, 461] on icon "Next image" at bounding box center [953, 459] width 11 height 21
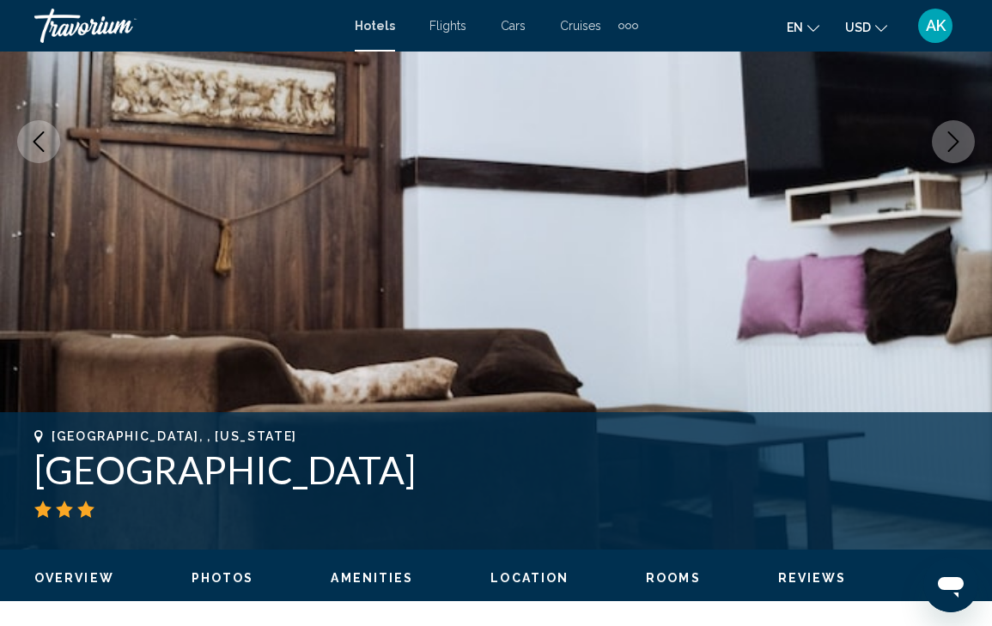
scroll to position [331, 0]
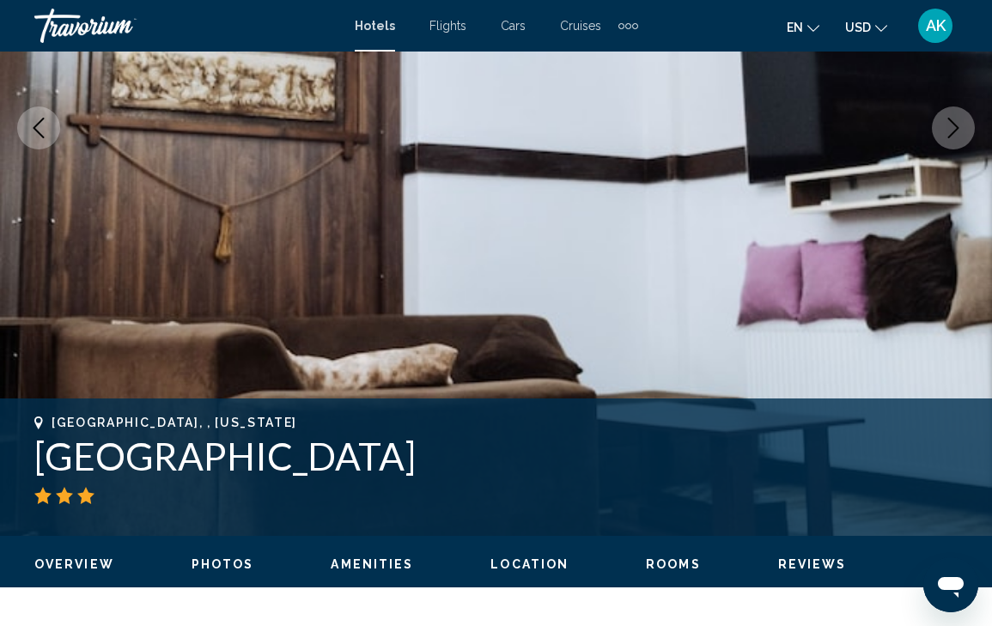
click at [956, 461] on h1 "[GEOGRAPHIC_DATA]" at bounding box center [495, 456] width 923 height 45
click at [951, 128] on icon "Next image" at bounding box center [953, 128] width 21 height 21
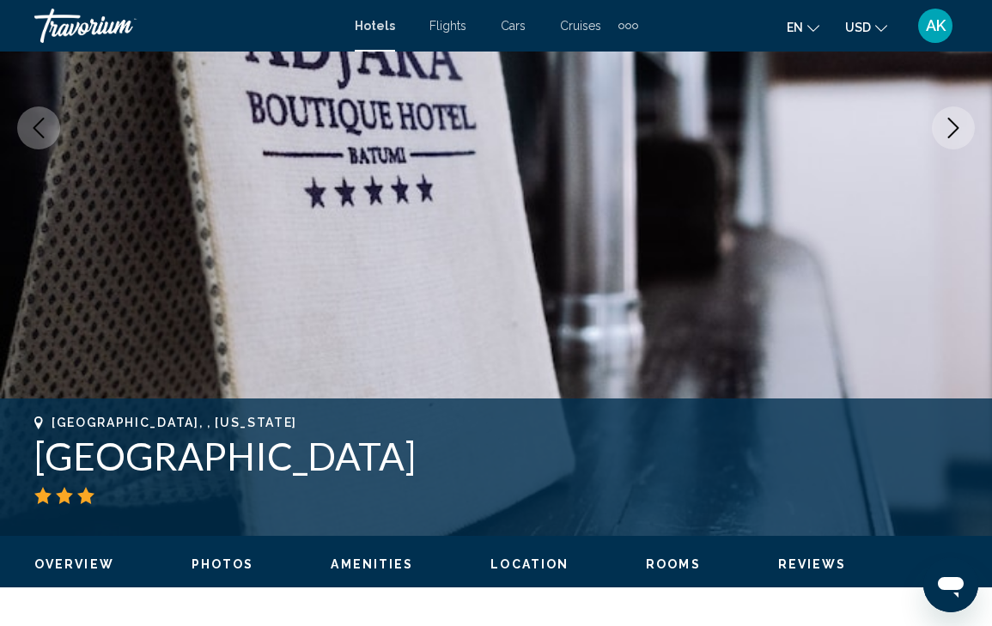
click at [951, 128] on icon "Next image" at bounding box center [953, 128] width 21 height 21
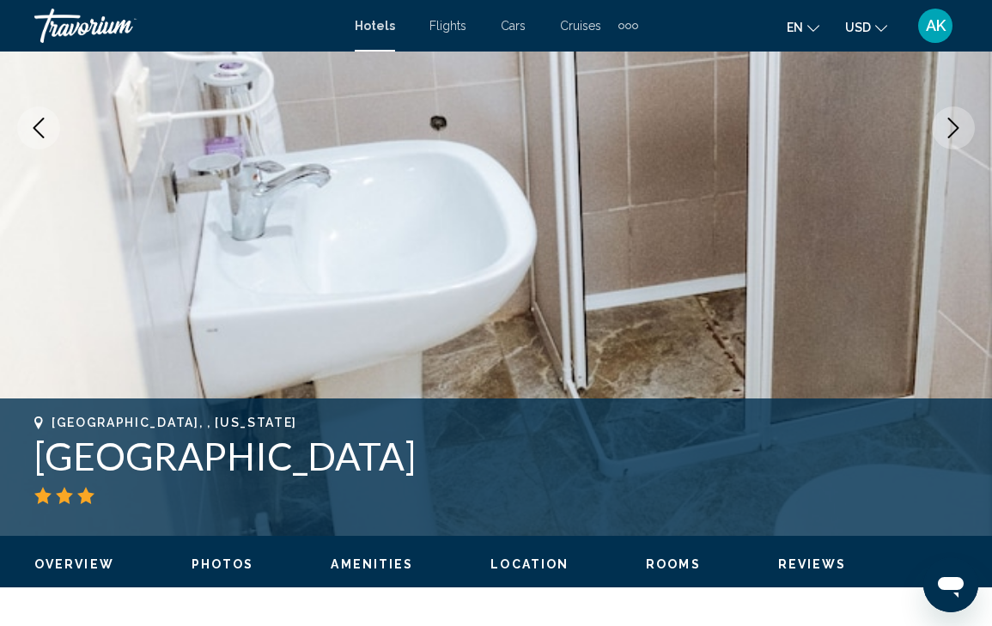
click at [951, 128] on icon "Next image" at bounding box center [953, 128] width 21 height 21
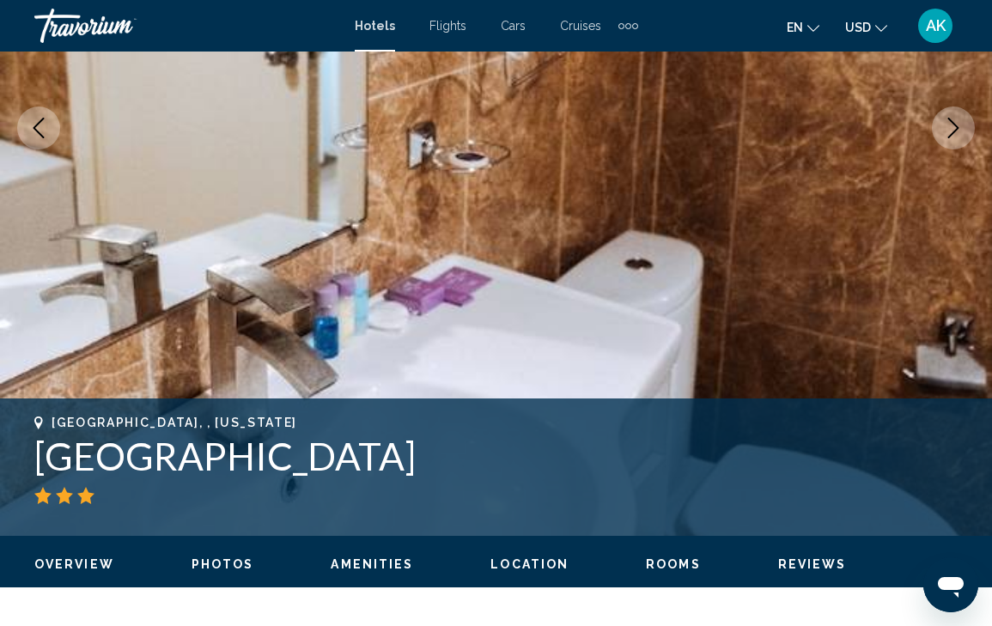
click at [951, 128] on icon "Next image" at bounding box center [953, 128] width 21 height 21
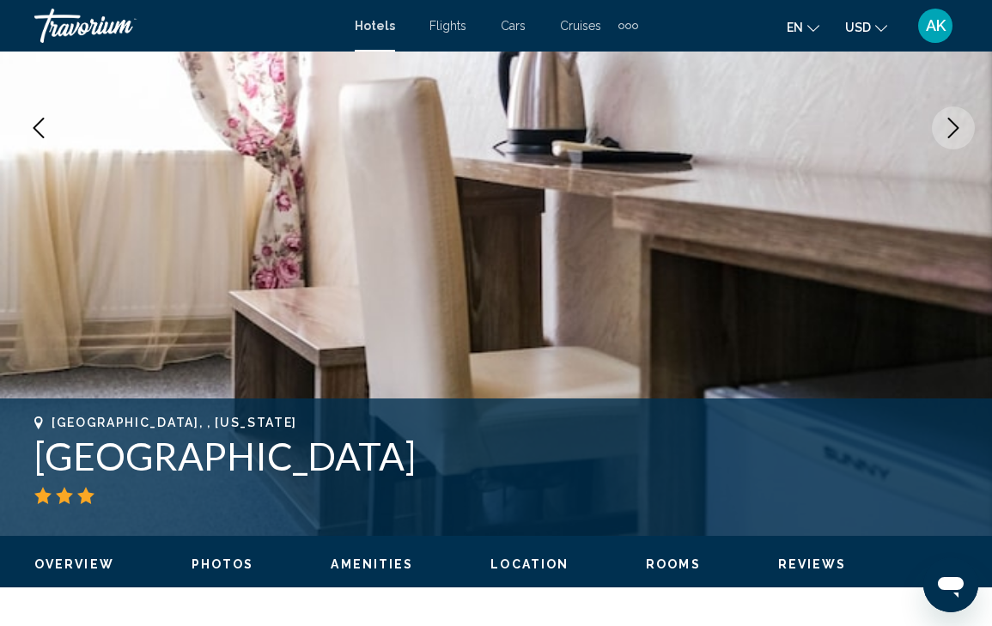
click at [951, 128] on icon "Next image" at bounding box center [953, 128] width 21 height 21
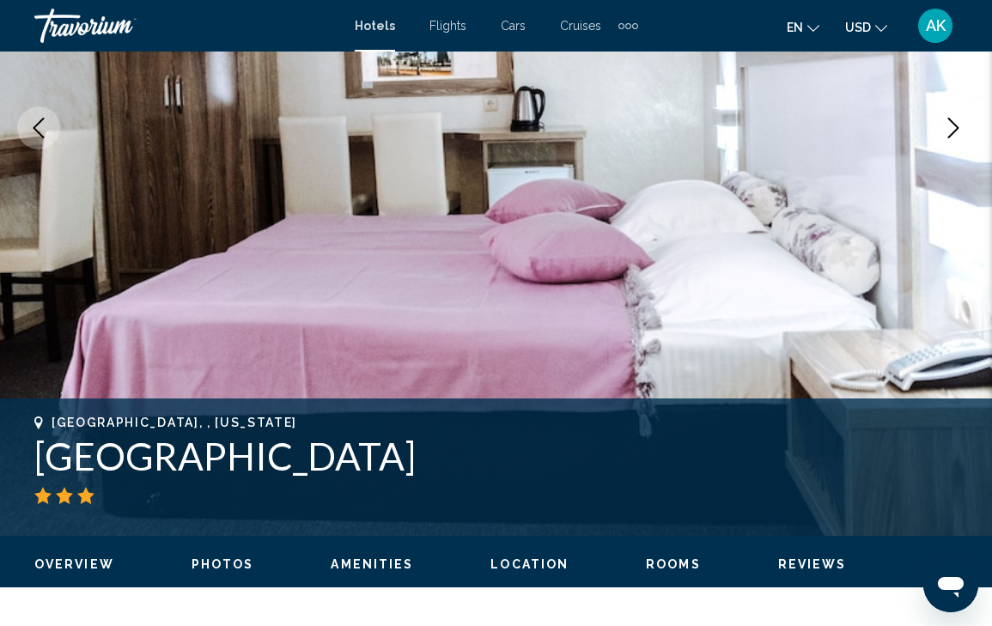
click at [951, 128] on icon "Next image" at bounding box center [953, 128] width 21 height 21
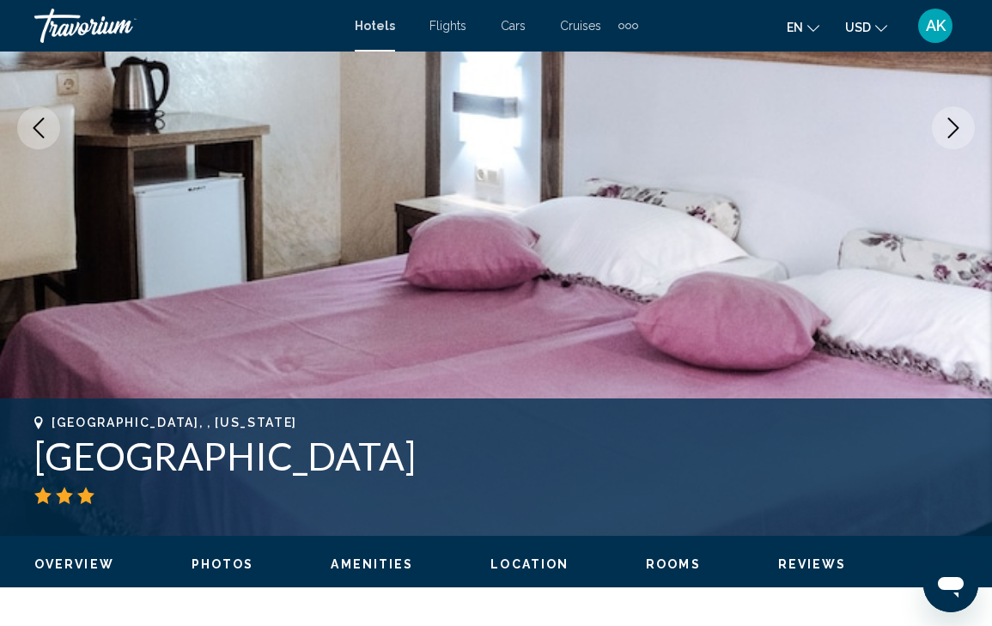
click at [951, 128] on icon "Next image" at bounding box center [953, 128] width 21 height 21
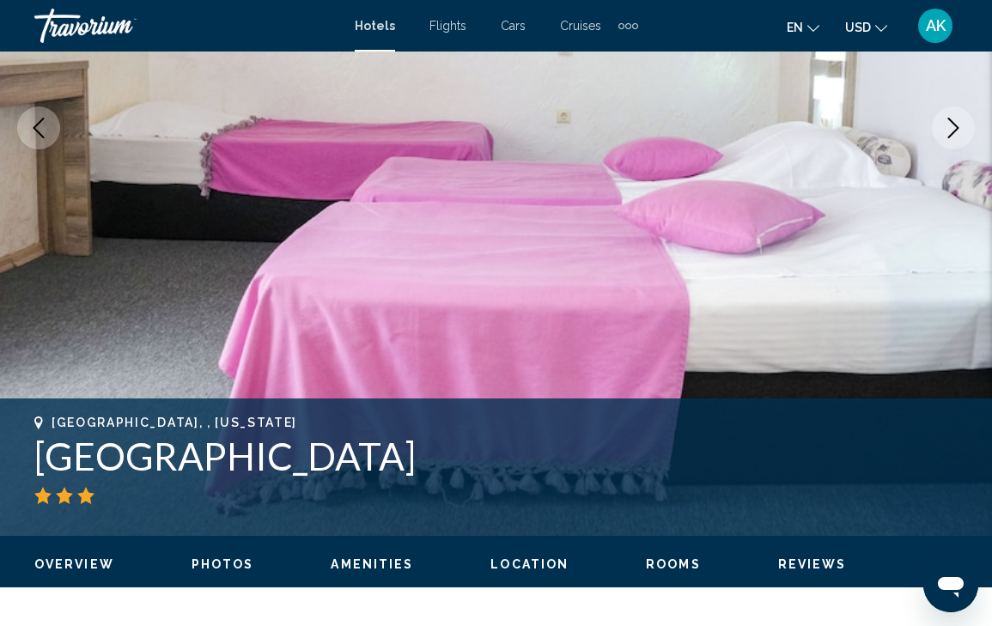
click at [951, 128] on icon "Next image" at bounding box center [953, 128] width 21 height 21
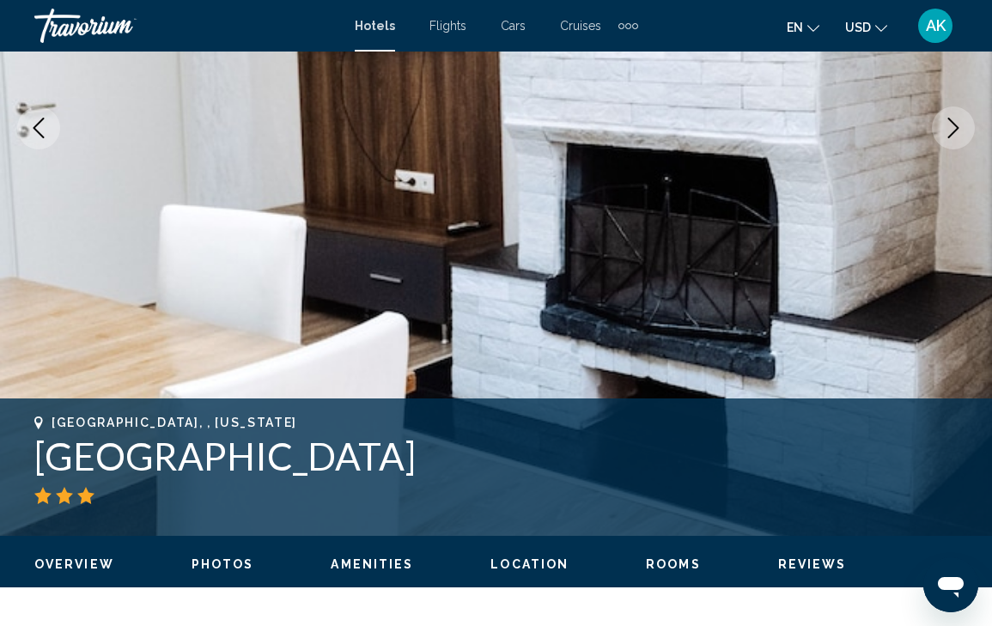
click at [951, 128] on icon "Next image" at bounding box center [953, 128] width 21 height 21
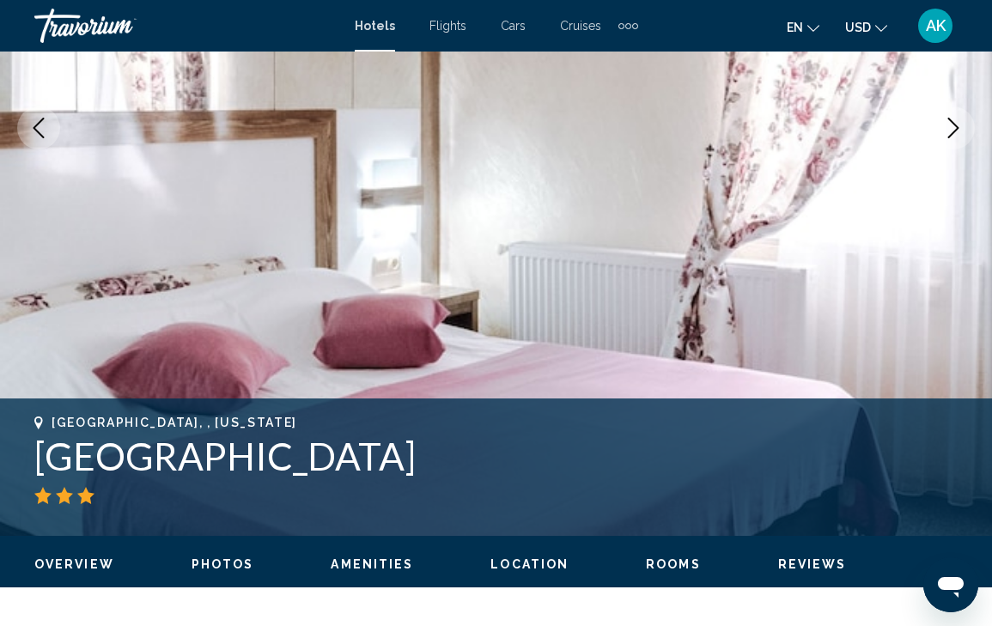
click at [951, 128] on icon "Next image" at bounding box center [953, 128] width 21 height 21
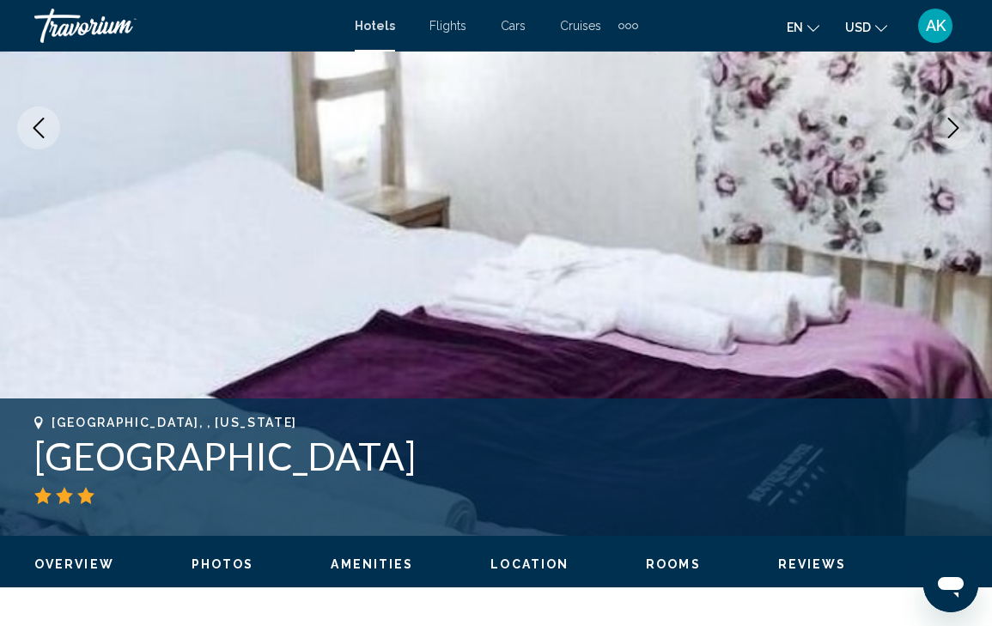
click at [951, 128] on icon "Next image" at bounding box center [953, 128] width 21 height 21
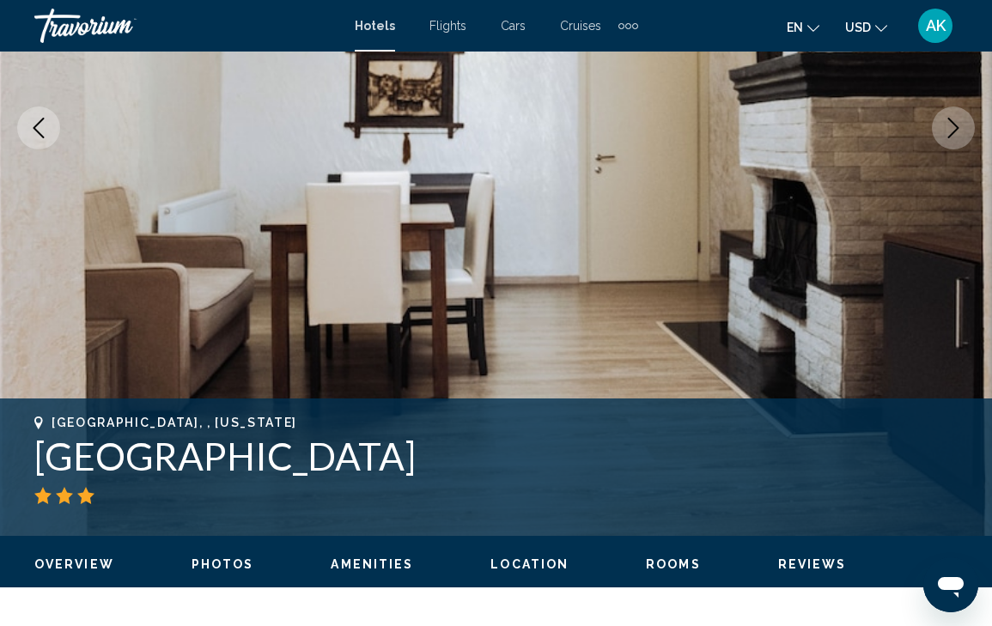
click at [951, 128] on icon "Next image" at bounding box center [953, 128] width 21 height 21
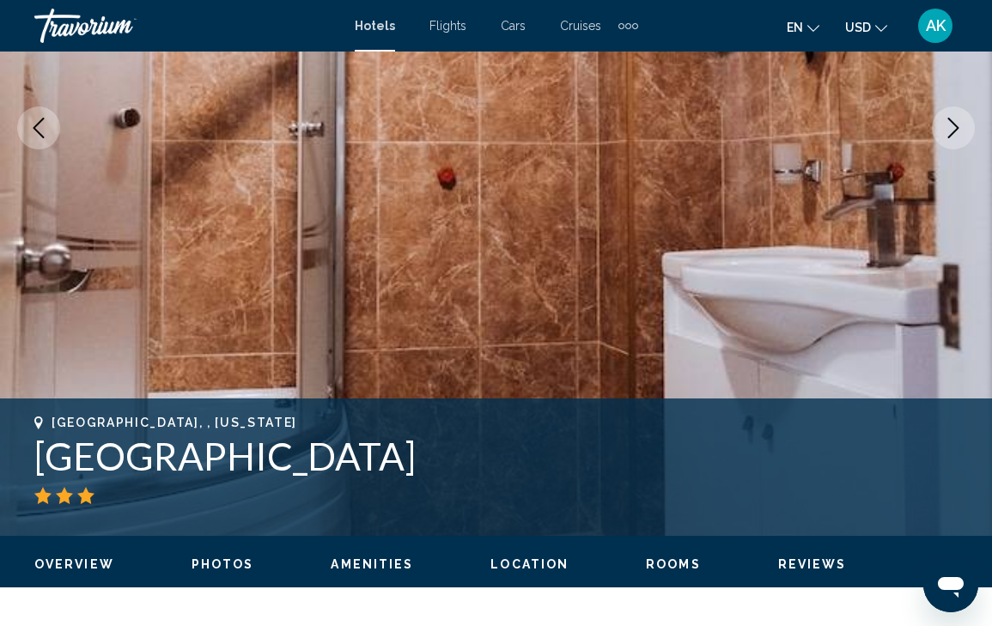
click at [951, 128] on icon "Next image" at bounding box center [953, 128] width 21 height 21
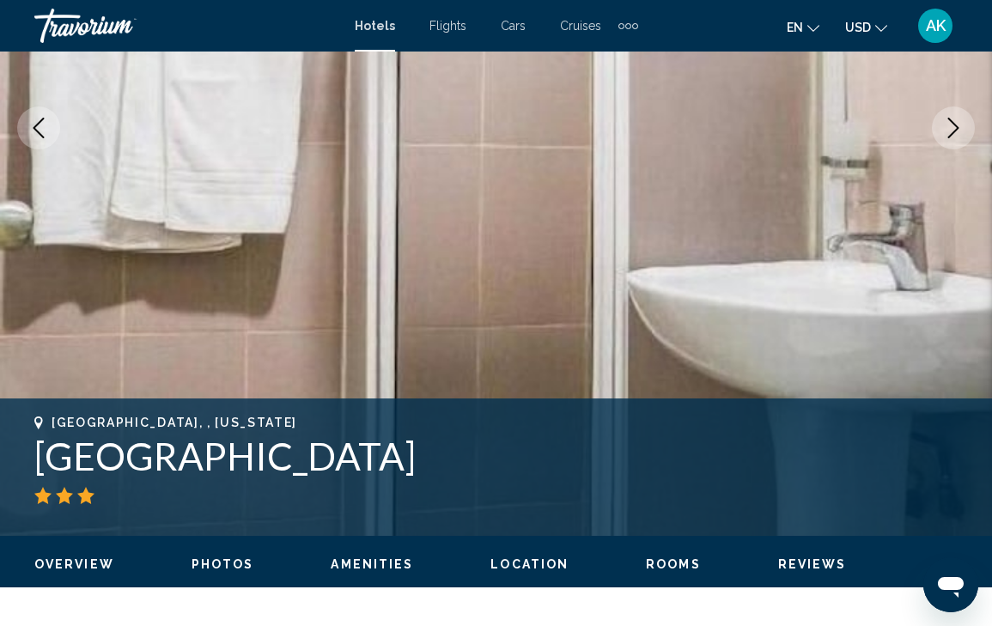
click at [951, 128] on icon "Next image" at bounding box center [953, 128] width 21 height 21
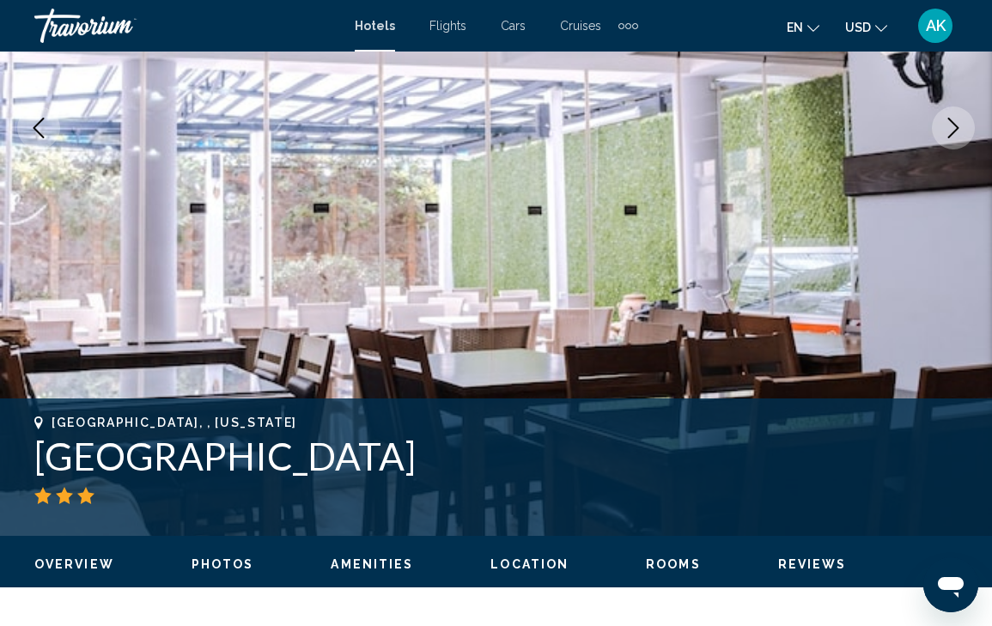
click at [951, 128] on icon "Next image" at bounding box center [953, 128] width 21 height 21
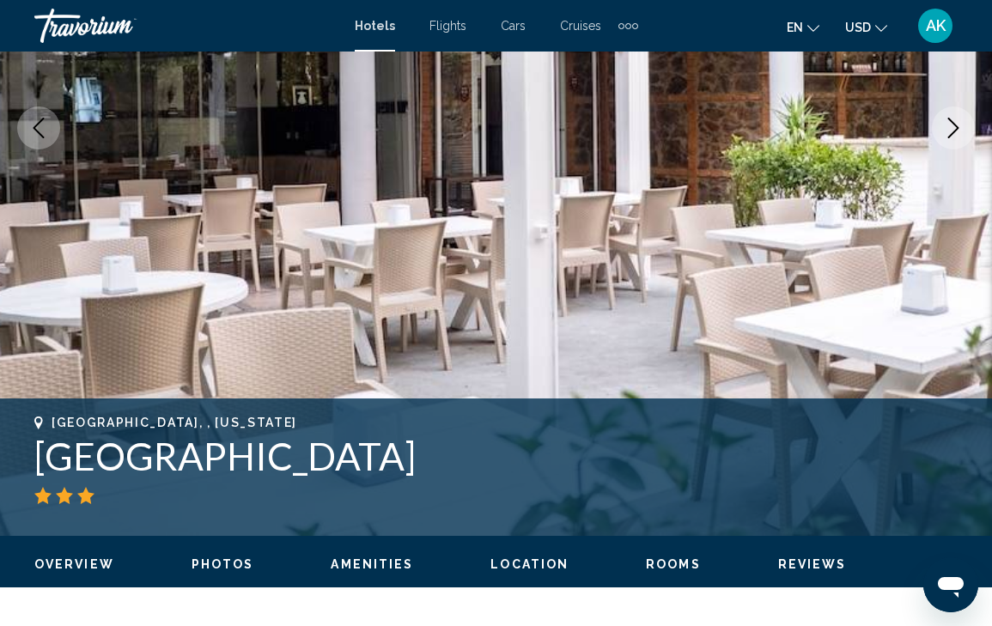
click at [951, 128] on icon "Next image" at bounding box center [953, 128] width 21 height 21
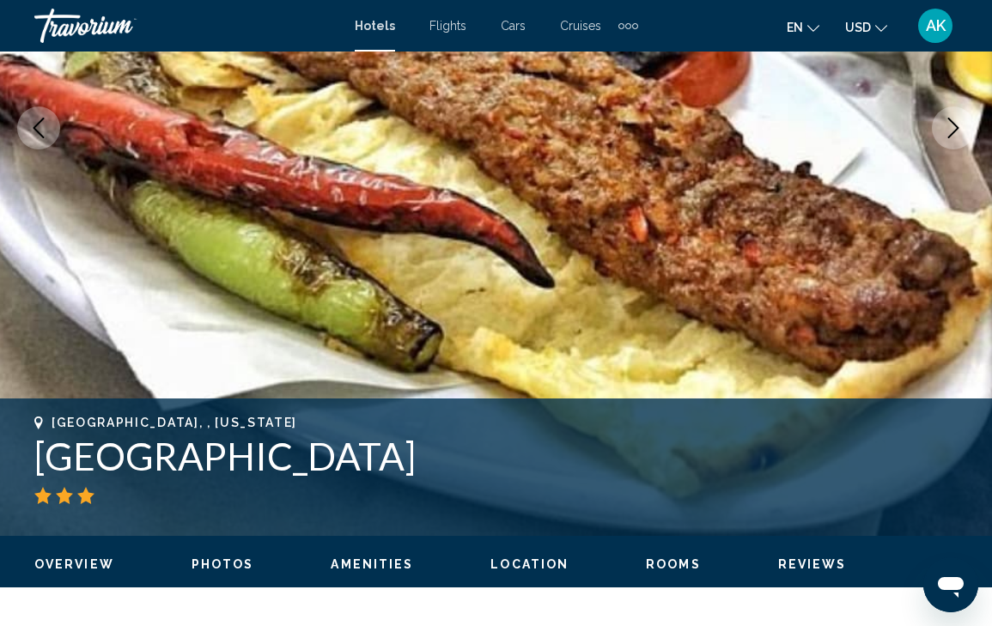
click at [951, 128] on icon "Next image" at bounding box center [953, 128] width 21 height 21
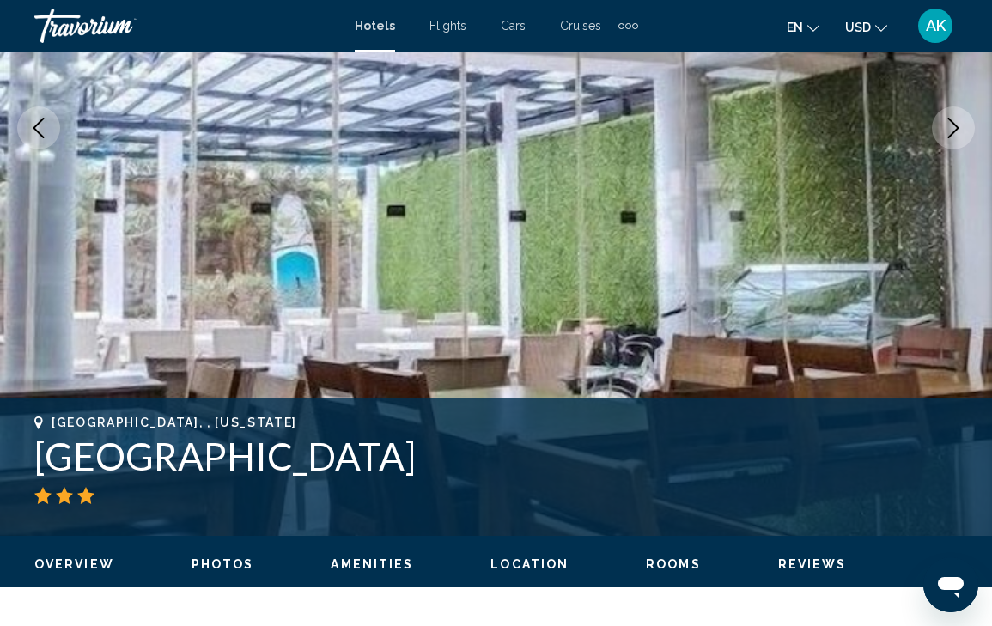
click at [951, 128] on icon "Next image" at bounding box center [953, 128] width 21 height 21
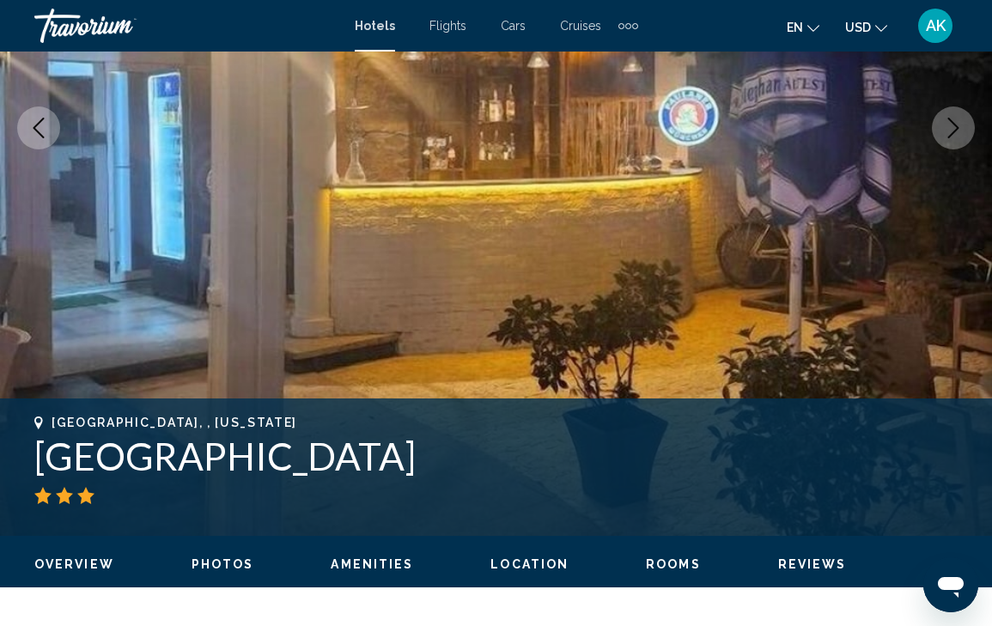
click at [951, 128] on icon "Next image" at bounding box center [953, 128] width 21 height 21
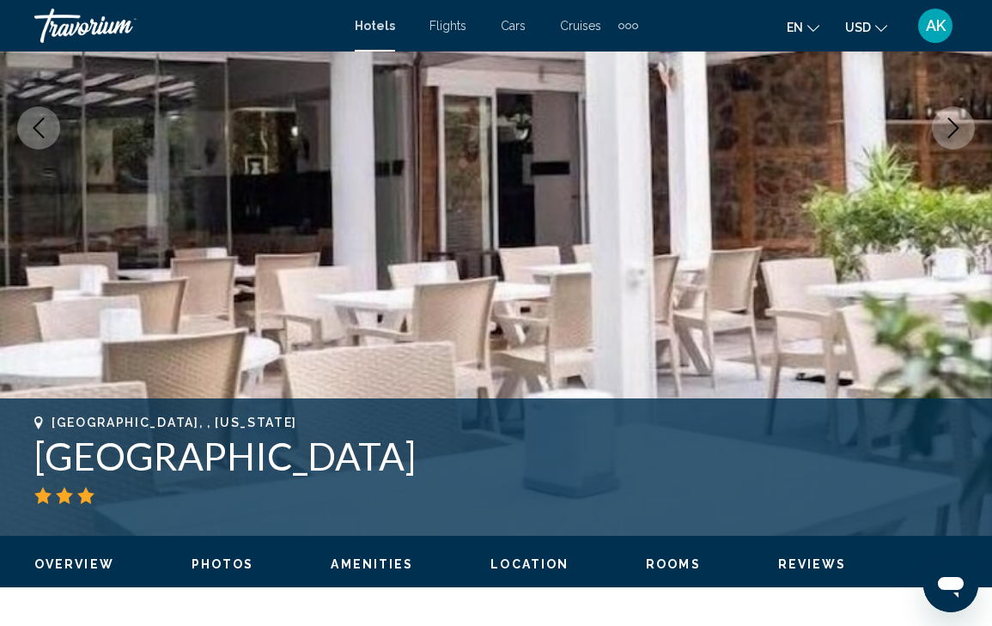
click at [951, 128] on icon "Next image" at bounding box center [953, 128] width 21 height 21
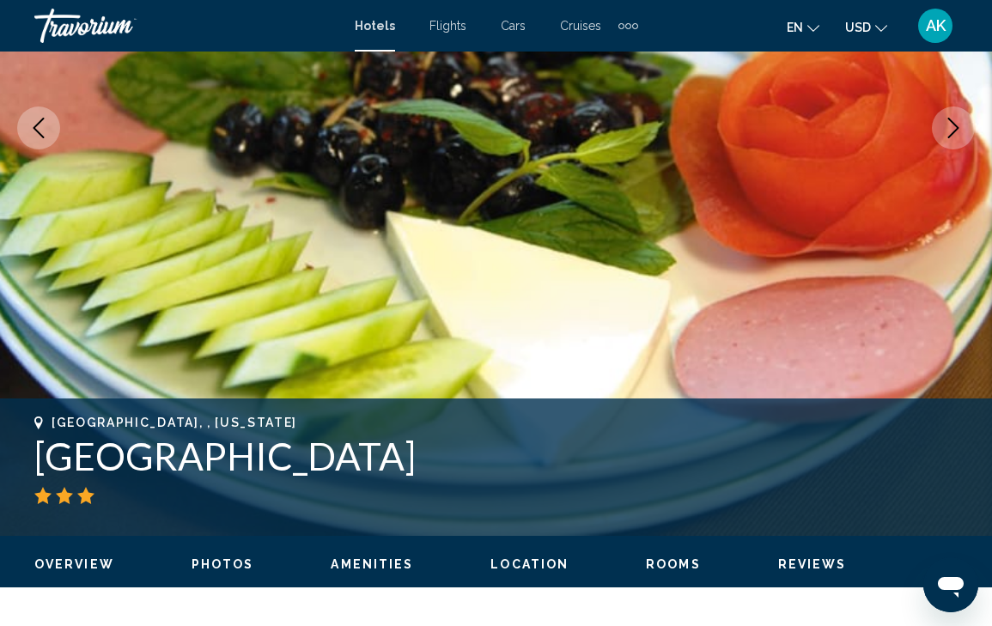
click at [951, 128] on icon "Next image" at bounding box center [953, 128] width 21 height 21
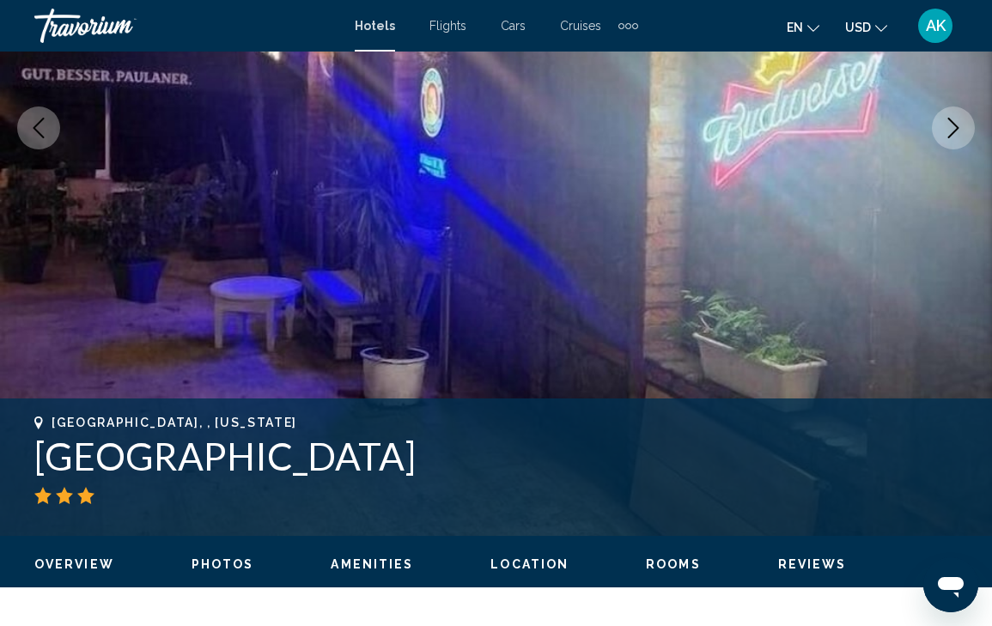
click at [951, 128] on icon "Next image" at bounding box center [953, 128] width 21 height 21
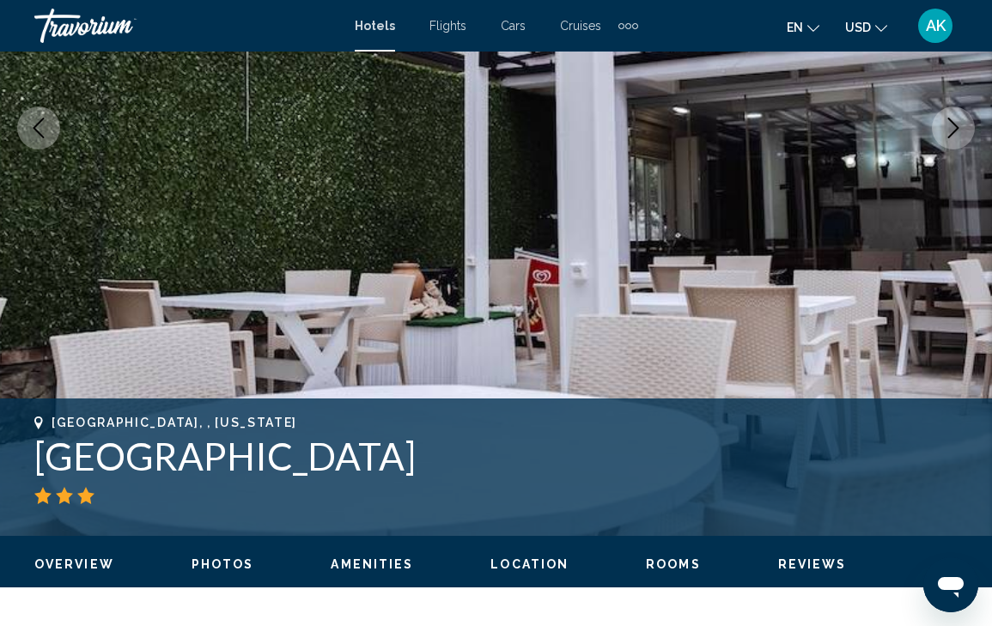
click at [951, 128] on icon "Next image" at bounding box center [953, 128] width 21 height 21
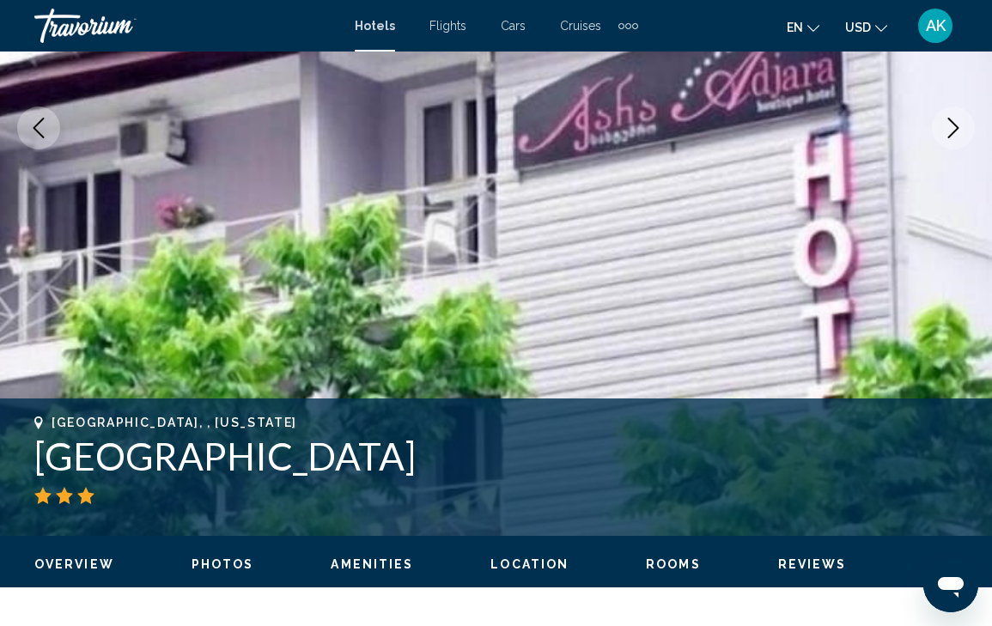
click at [951, 128] on icon "Next image" at bounding box center [953, 128] width 21 height 21
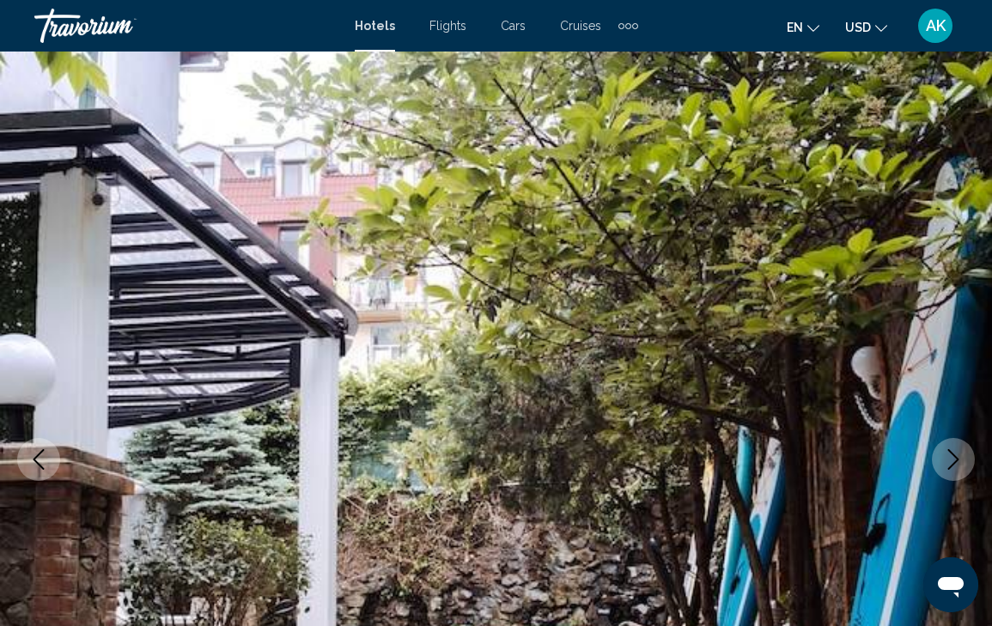
scroll to position [0, 0]
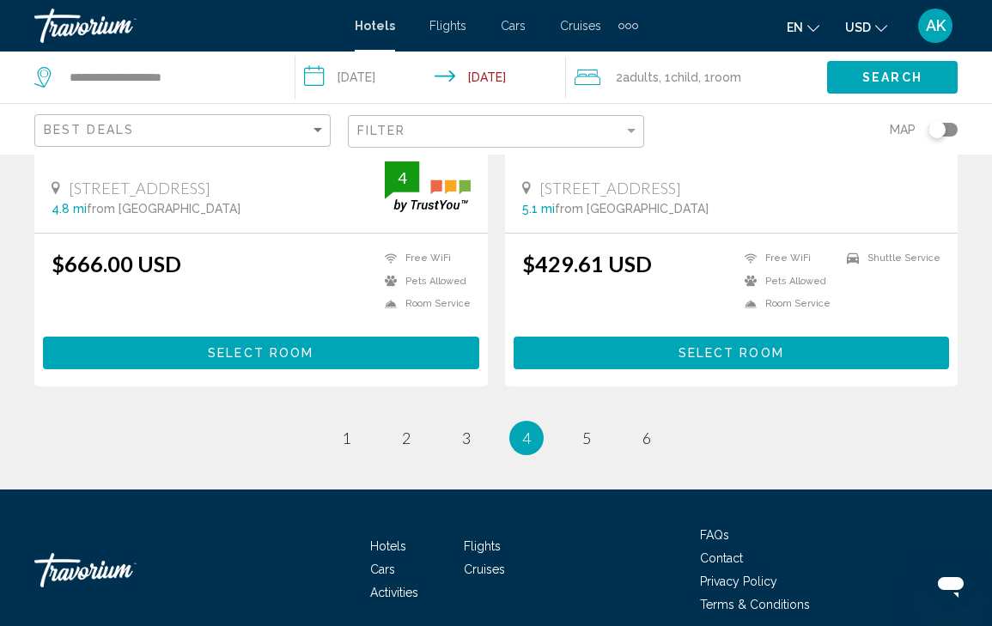
scroll to position [3430, 0]
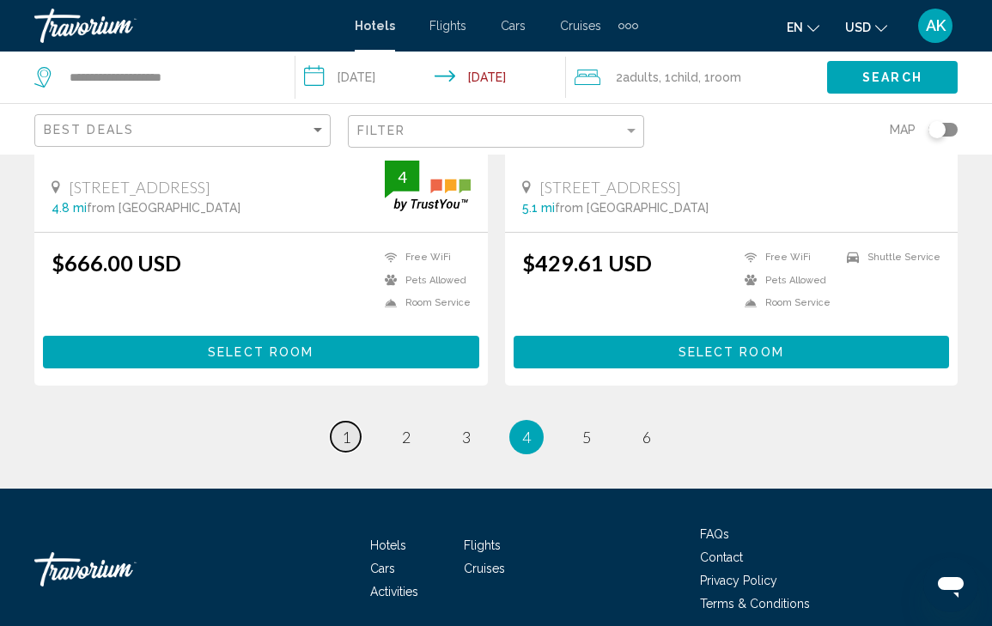
click at [351, 422] on link "page 1" at bounding box center [346, 437] width 30 height 30
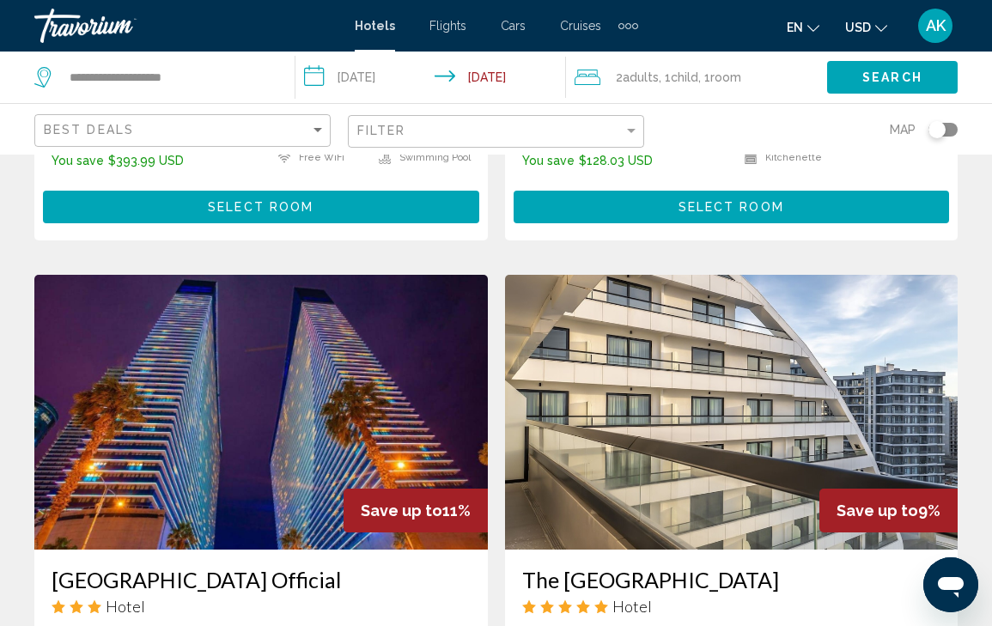
scroll to position [1788, 0]
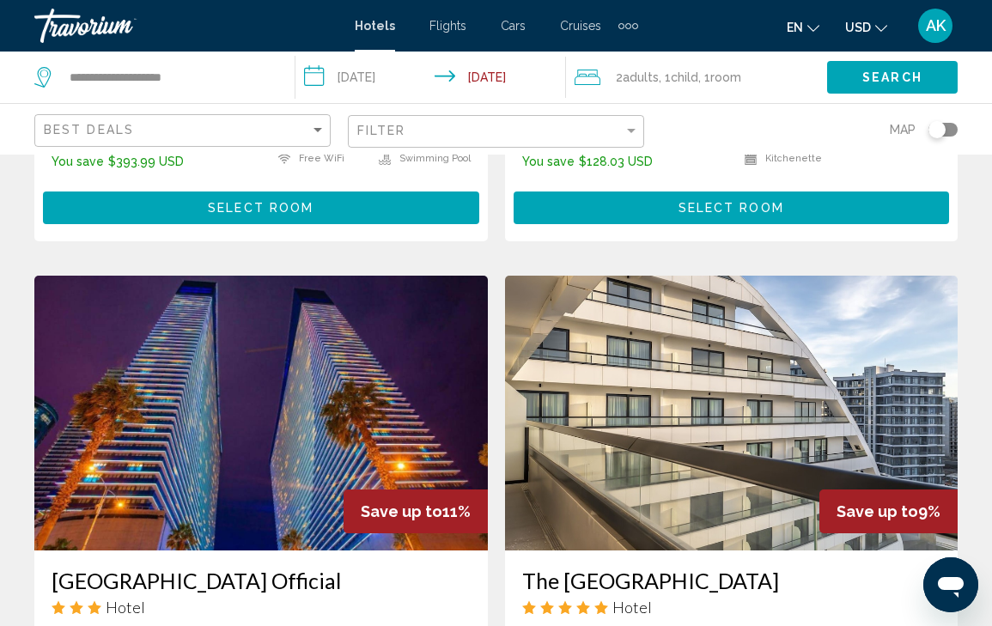
click at [230, 331] on img "Main content" at bounding box center [260, 413] width 453 height 275
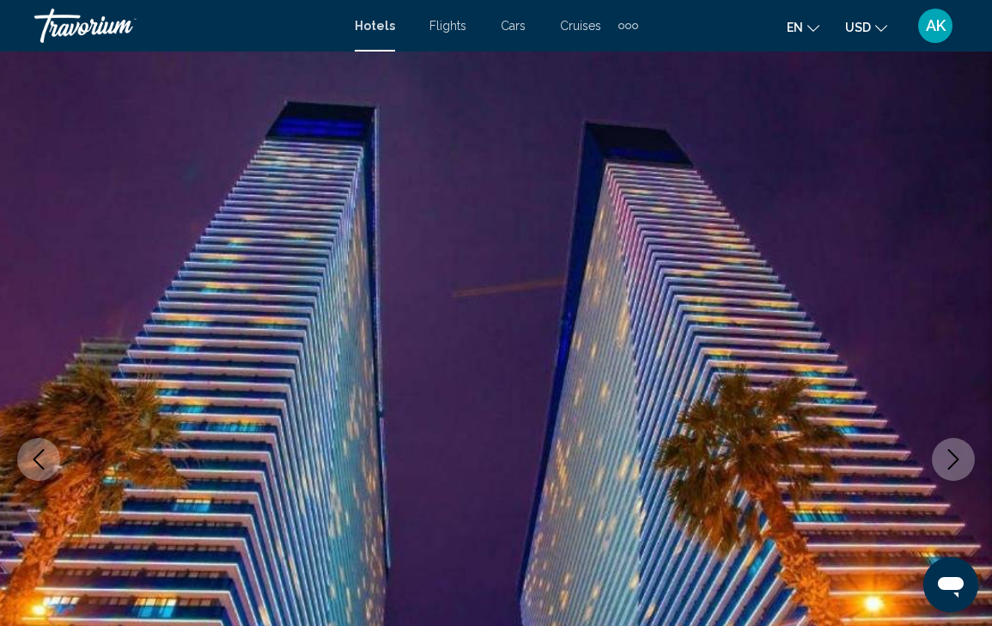
click at [956, 455] on icon "Next image" at bounding box center [953, 459] width 21 height 21
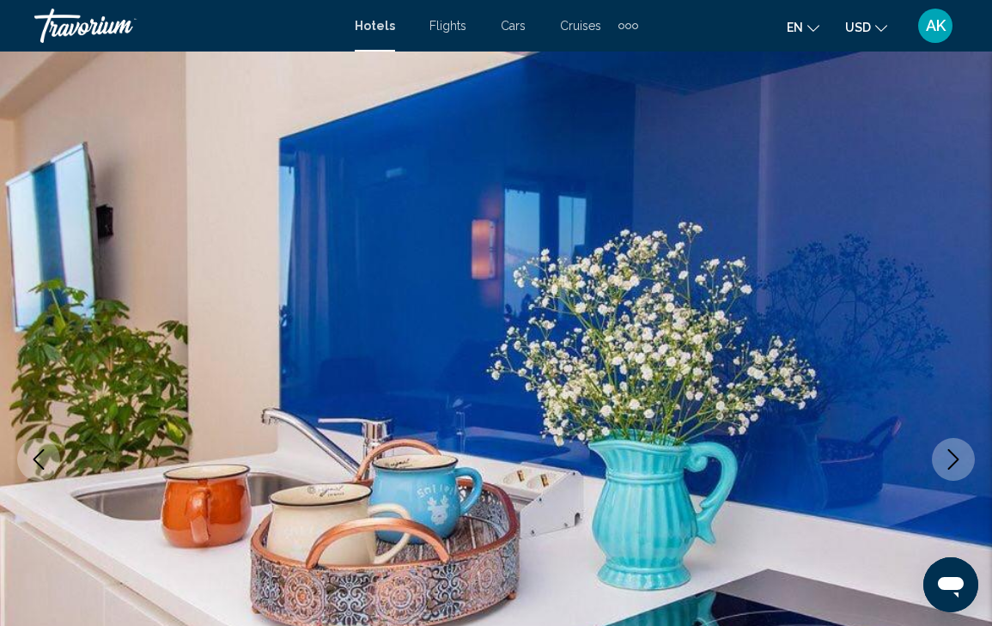
click at [956, 455] on icon "Next image" at bounding box center [953, 459] width 21 height 21
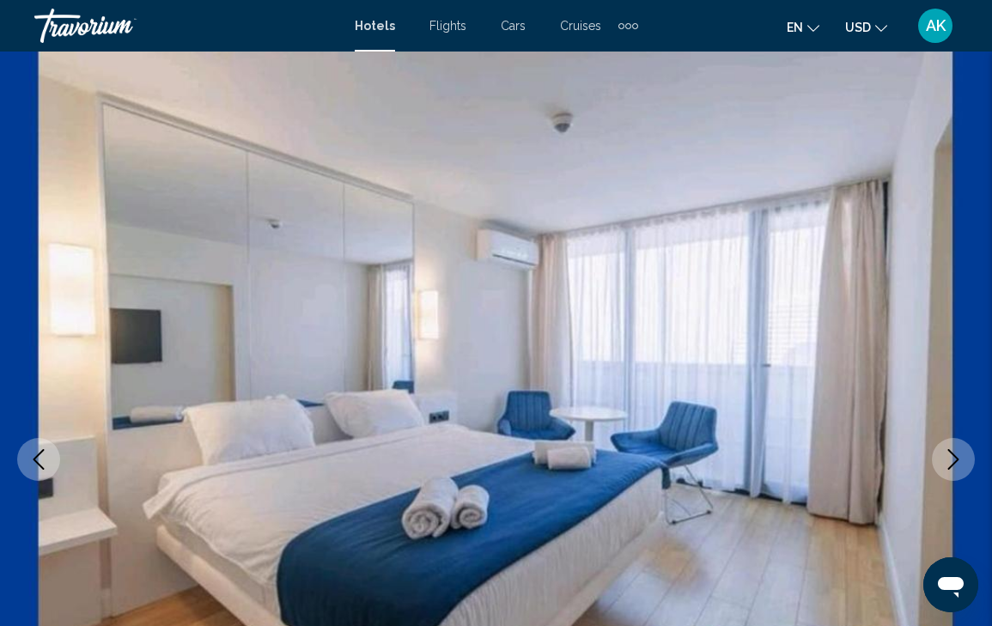
click at [956, 455] on icon "Next image" at bounding box center [953, 459] width 21 height 21
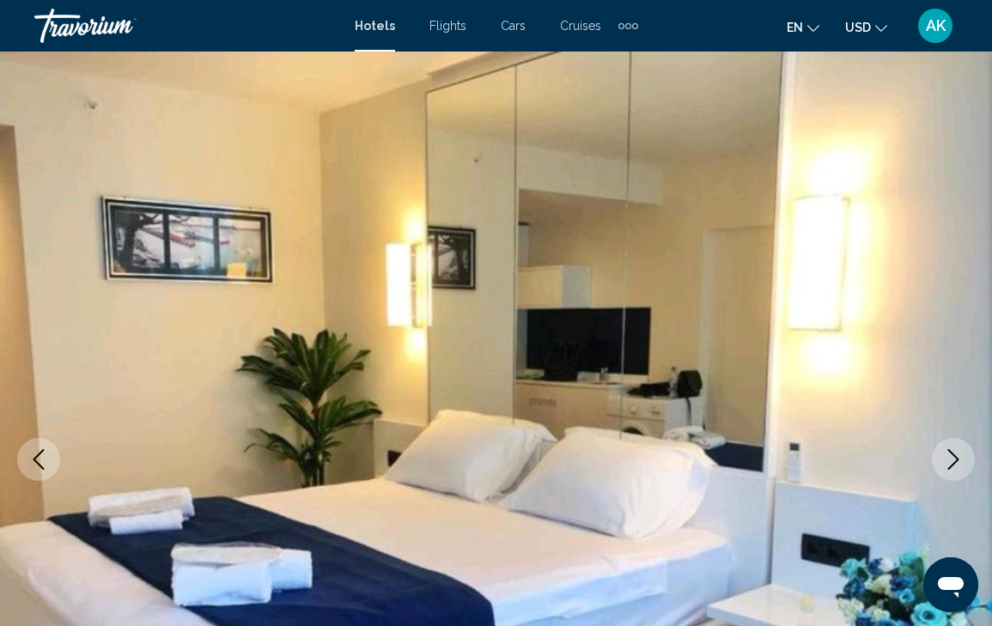
click at [956, 455] on icon "Next image" at bounding box center [953, 459] width 21 height 21
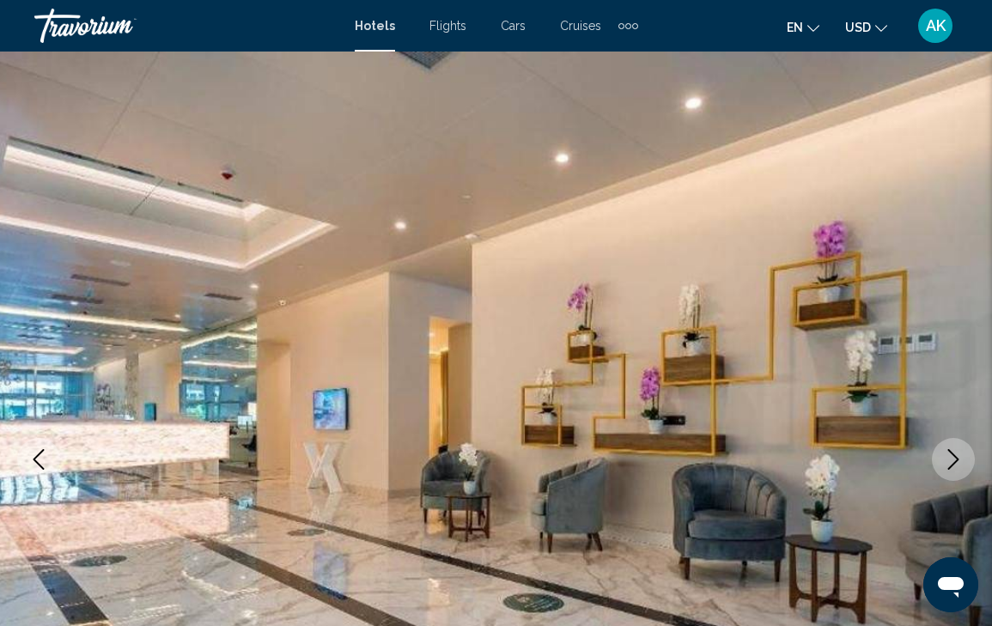
click at [956, 455] on icon "Next image" at bounding box center [953, 459] width 21 height 21
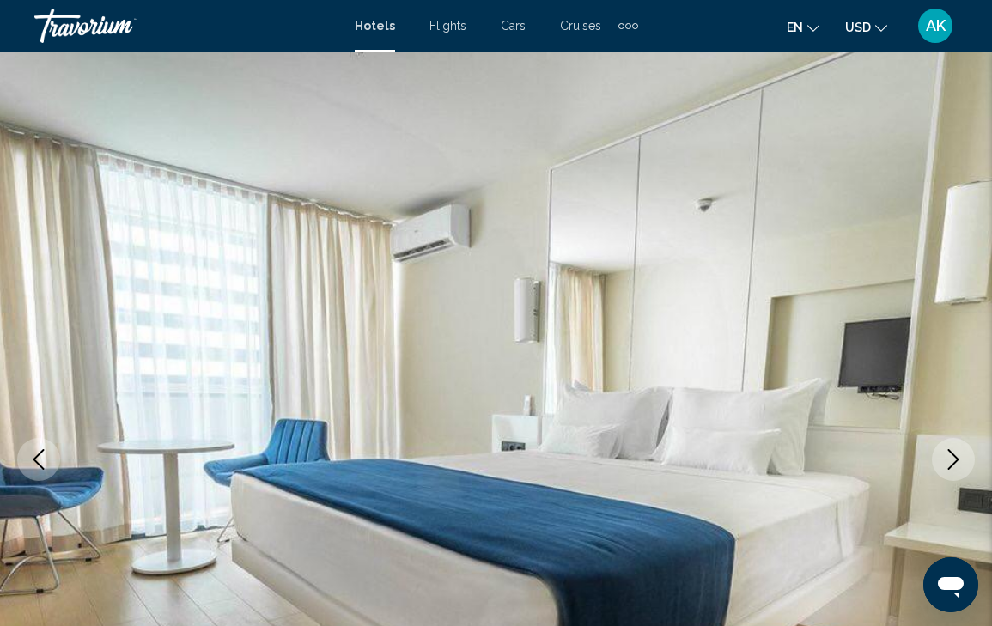
click at [956, 455] on icon "Next image" at bounding box center [953, 459] width 21 height 21
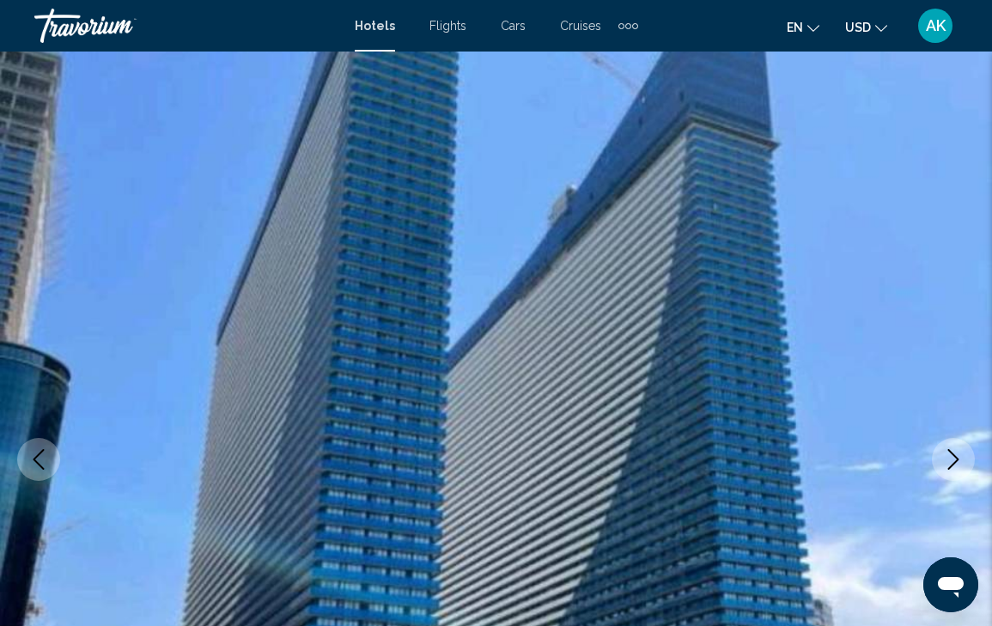
click at [956, 455] on icon "Next image" at bounding box center [953, 459] width 21 height 21
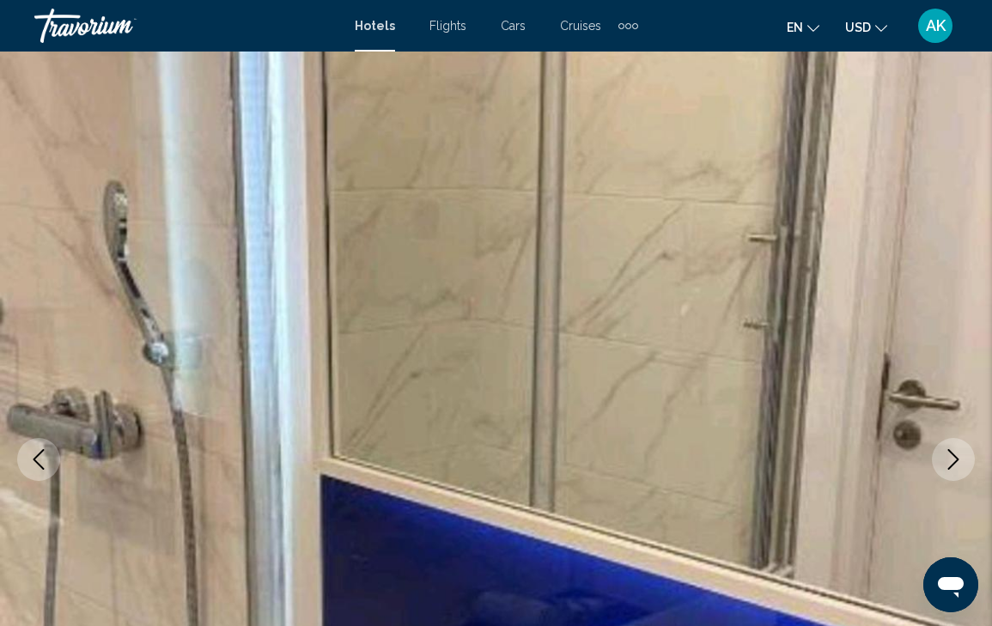
click at [956, 455] on icon "Next image" at bounding box center [953, 459] width 21 height 21
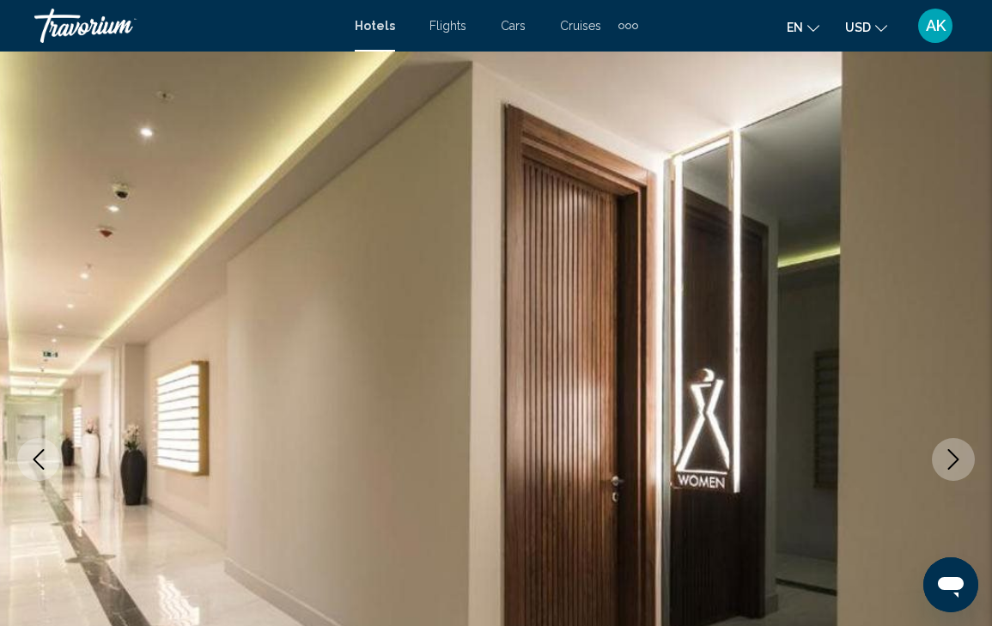
click at [956, 455] on icon "Next image" at bounding box center [953, 459] width 21 height 21
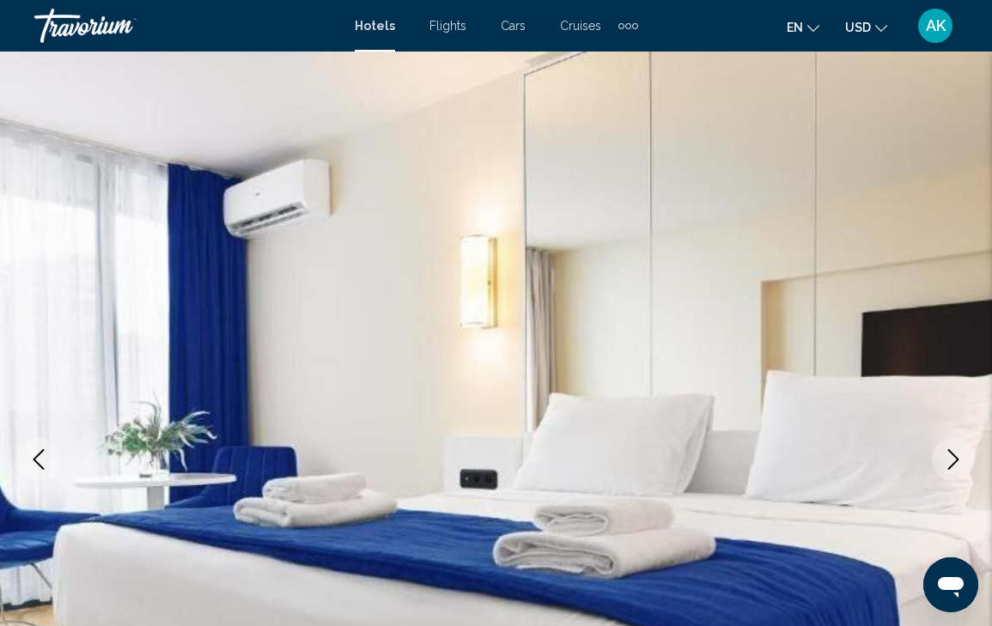
click at [956, 455] on icon "Next image" at bounding box center [953, 459] width 21 height 21
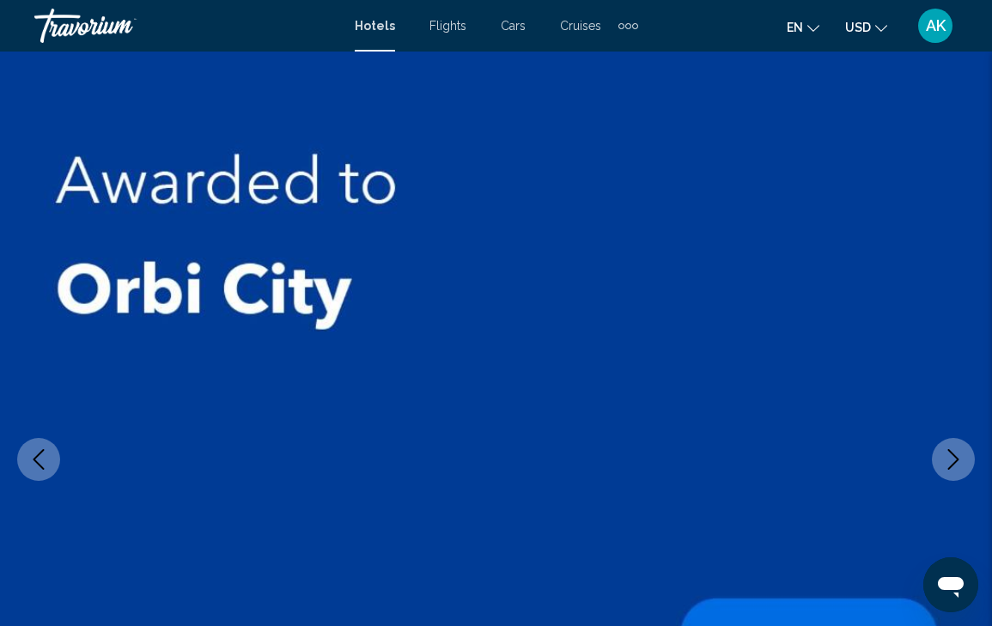
click at [956, 455] on icon "Next image" at bounding box center [953, 459] width 21 height 21
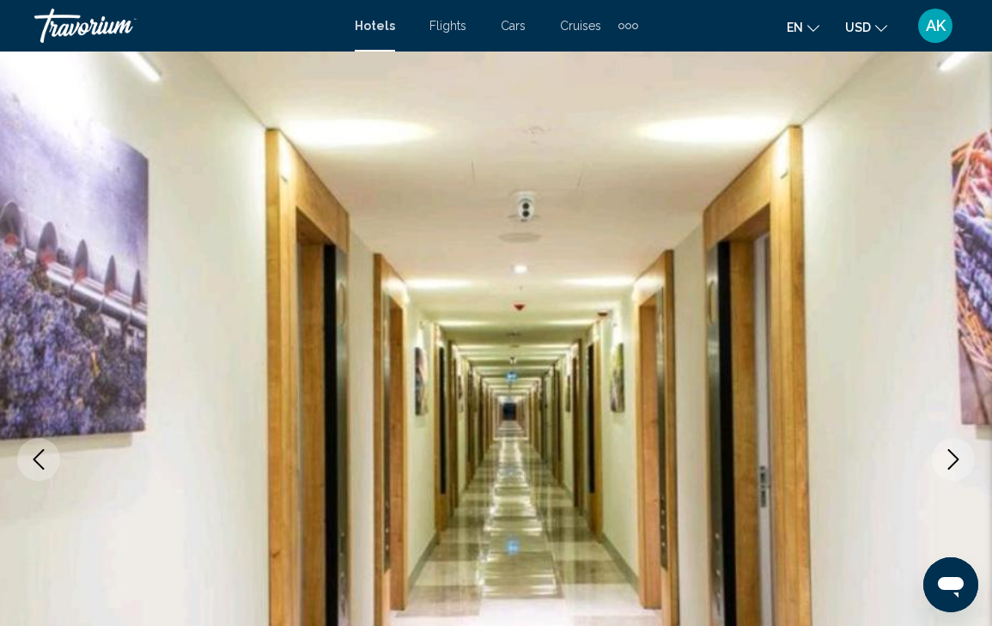
click at [956, 455] on icon "Next image" at bounding box center [953, 459] width 21 height 21
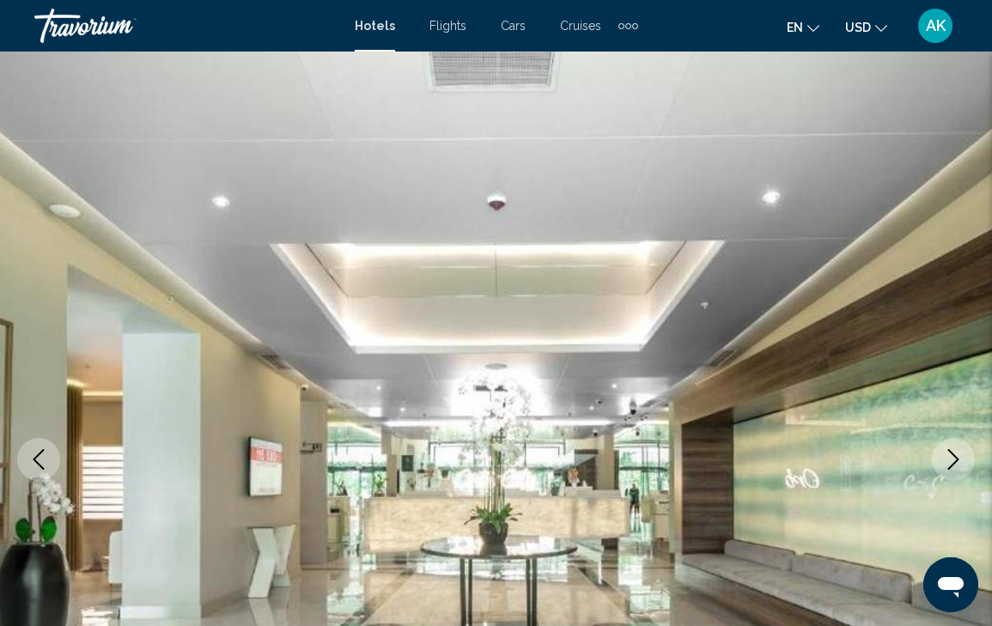
click at [956, 455] on icon "Next image" at bounding box center [953, 459] width 21 height 21
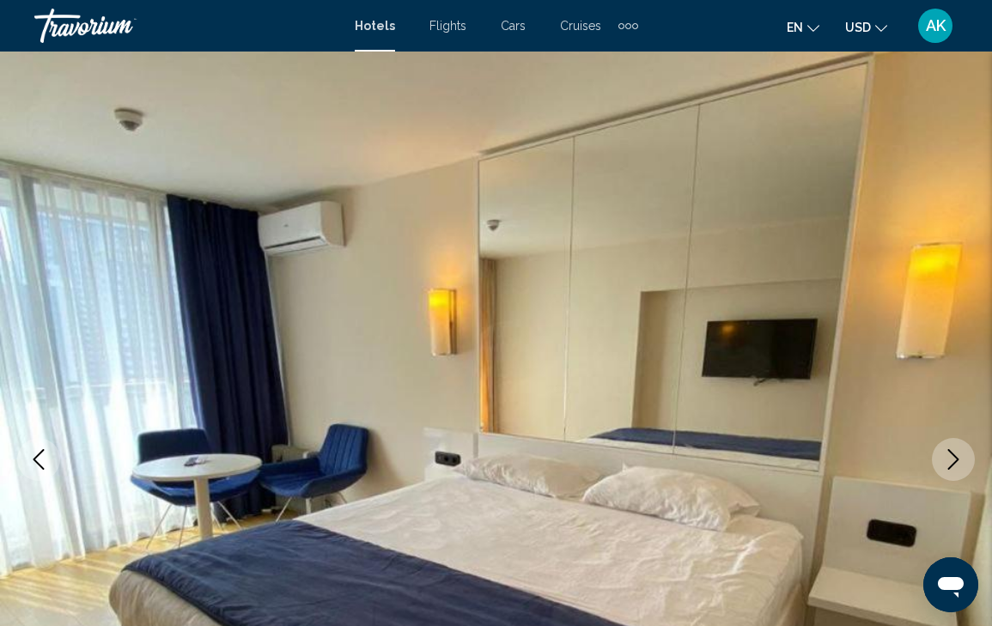
click at [956, 455] on icon "Next image" at bounding box center [953, 459] width 21 height 21
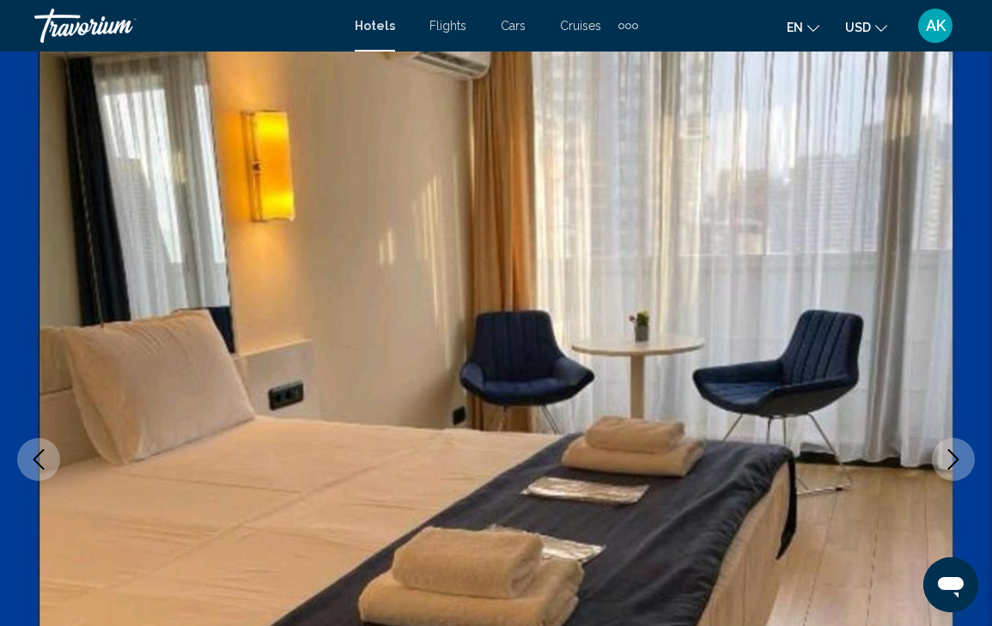
click at [33, 450] on icon "Previous image" at bounding box center [38, 459] width 21 height 21
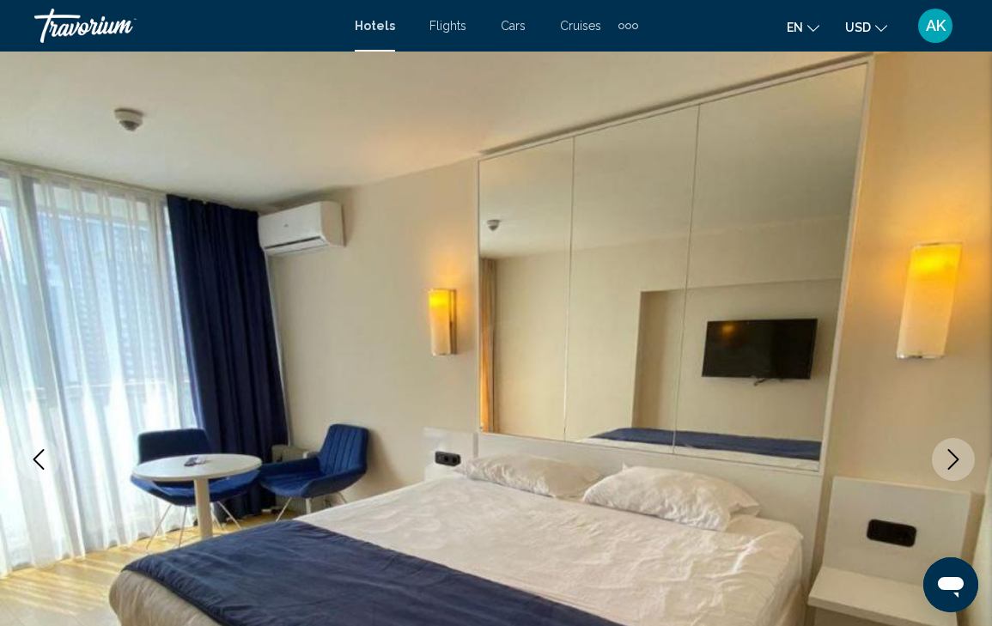
click at [961, 456] on icon "Next image" at bounding box center [953, 459] width 21 height 21
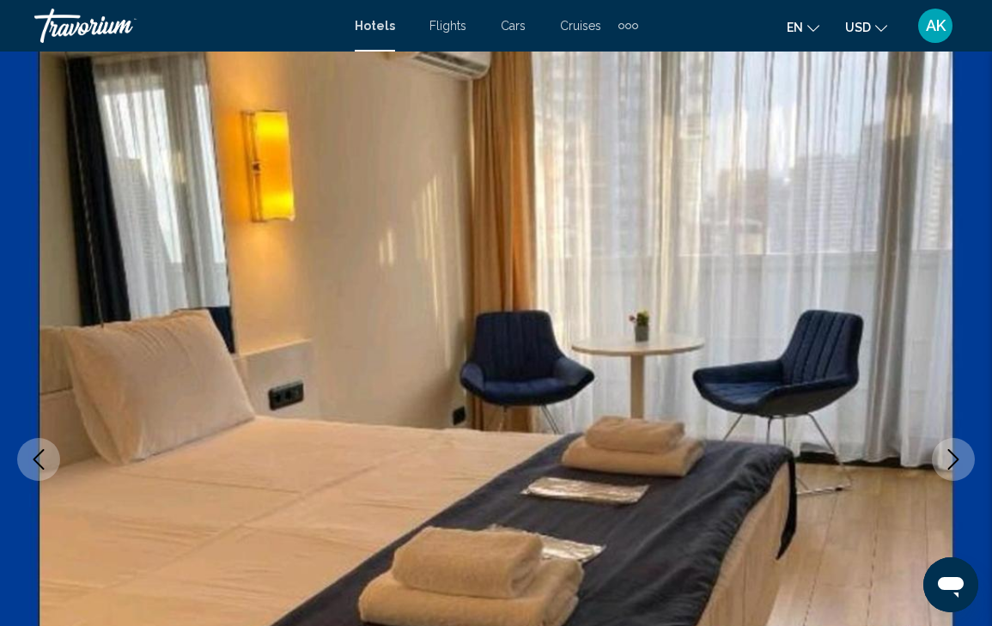
click at [961, 456] on icon "Next image" at bounding box center [953, 459] width 21 height 21
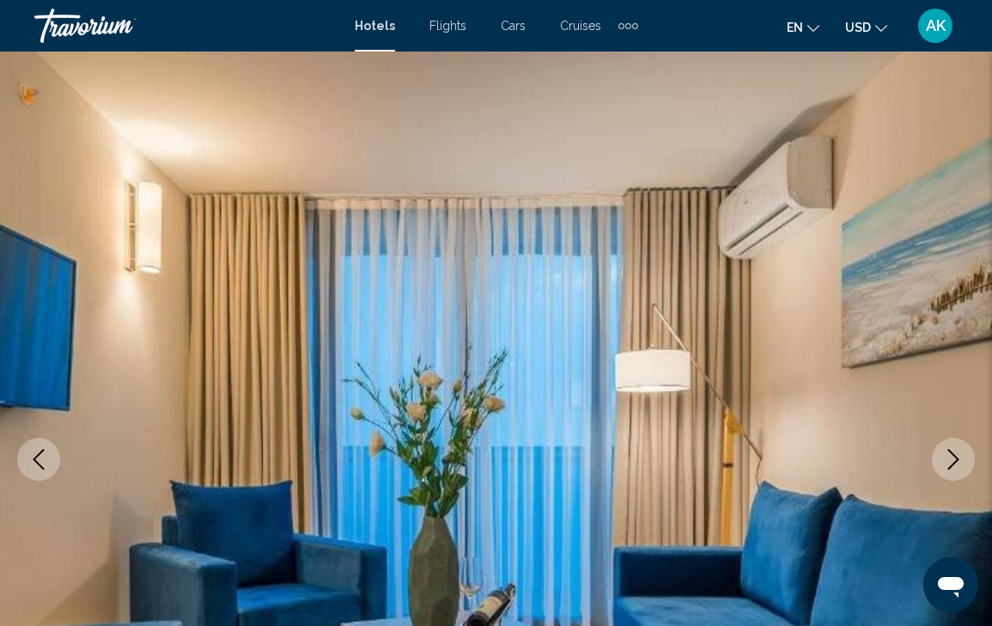
click at [961, 456] on icon "Next image" at bounding box center [953, 459] width 21 height 21
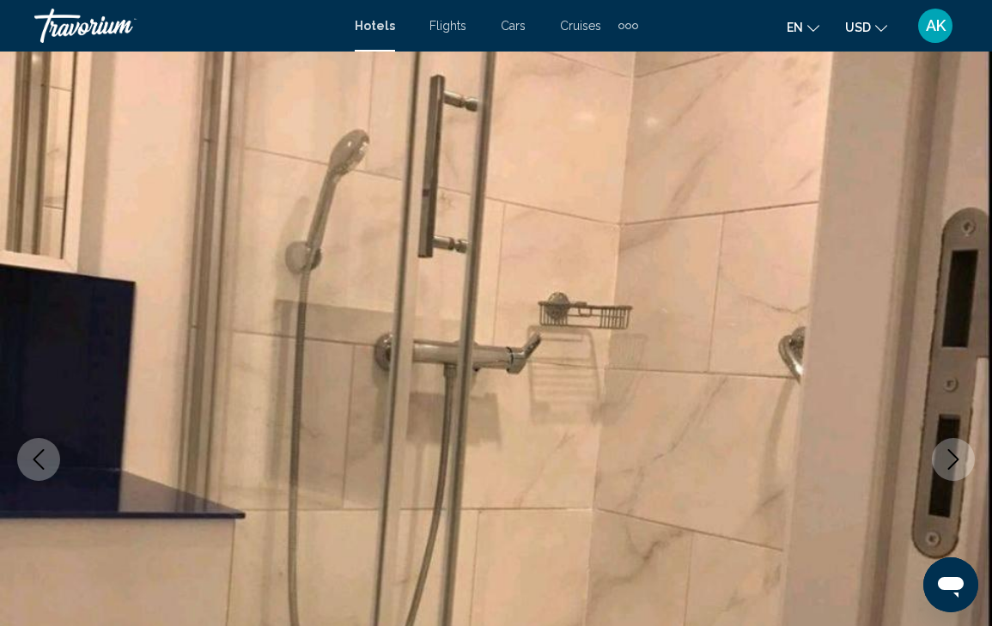
click at [961, 456] on icon "Next image" at bounding box center [953, 459] width 21 height 21
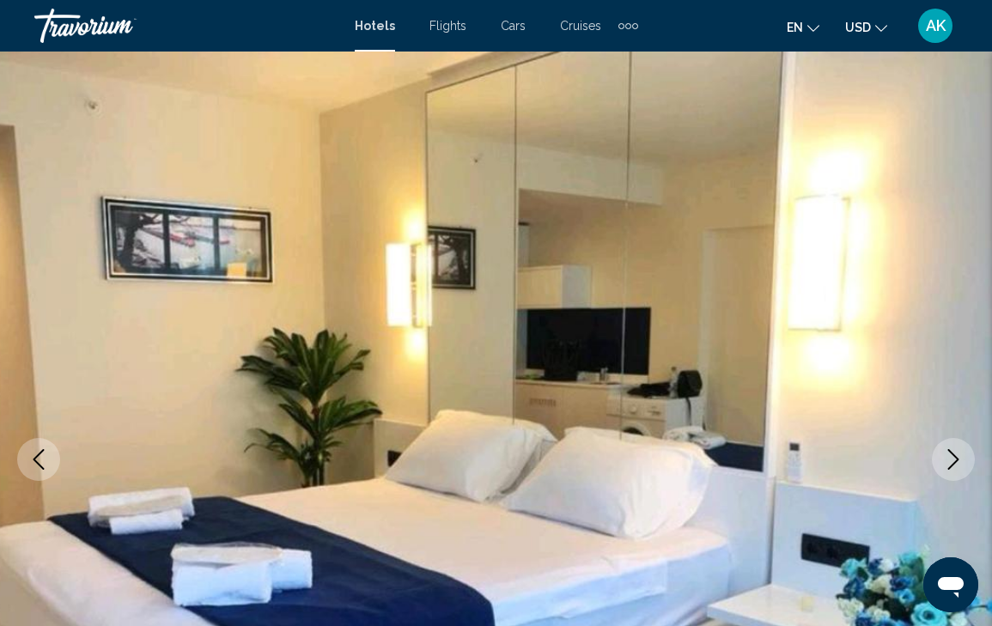
click at [961, 456] on icon "Next image" at bounding box center [953, 459] width 21 height 21
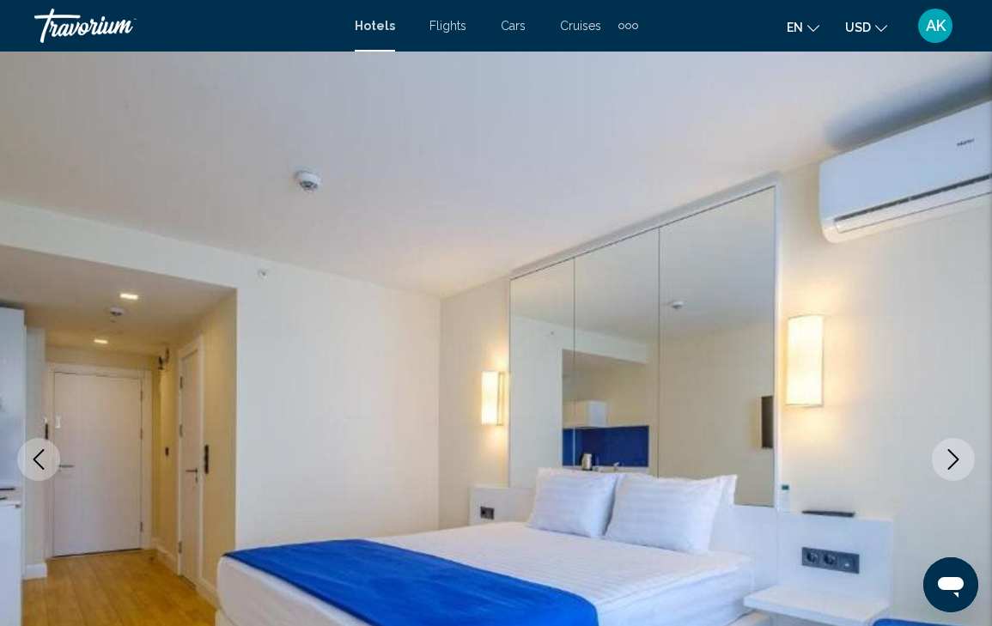
click at [961, 456] on icon "Next image" at bounding box center [953, 459] width 21 height 21
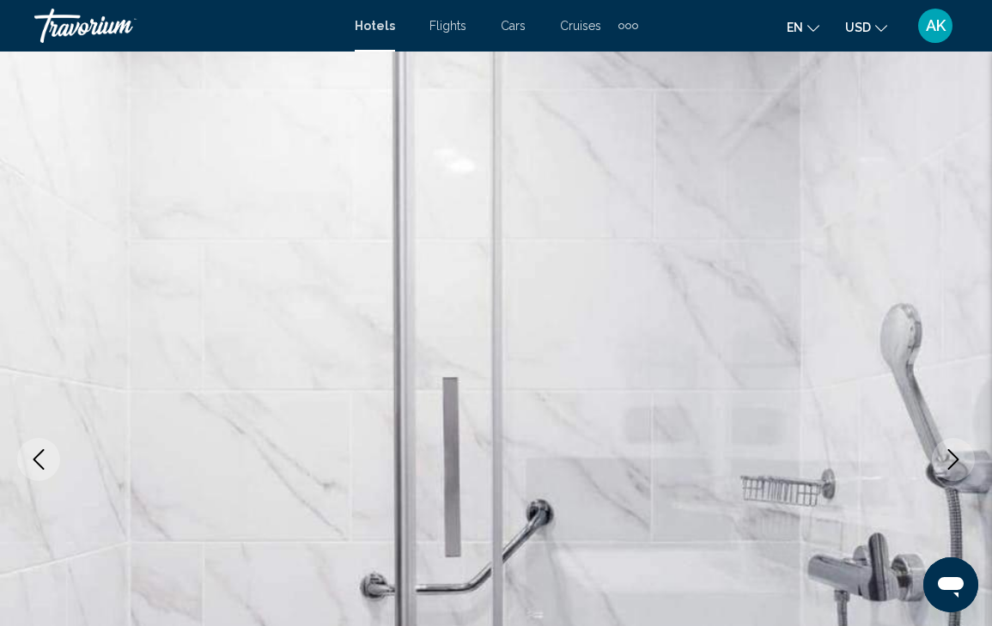
click at [961, 456] on icon "Next image" at bounding box center [953, 459] width 21 height 21
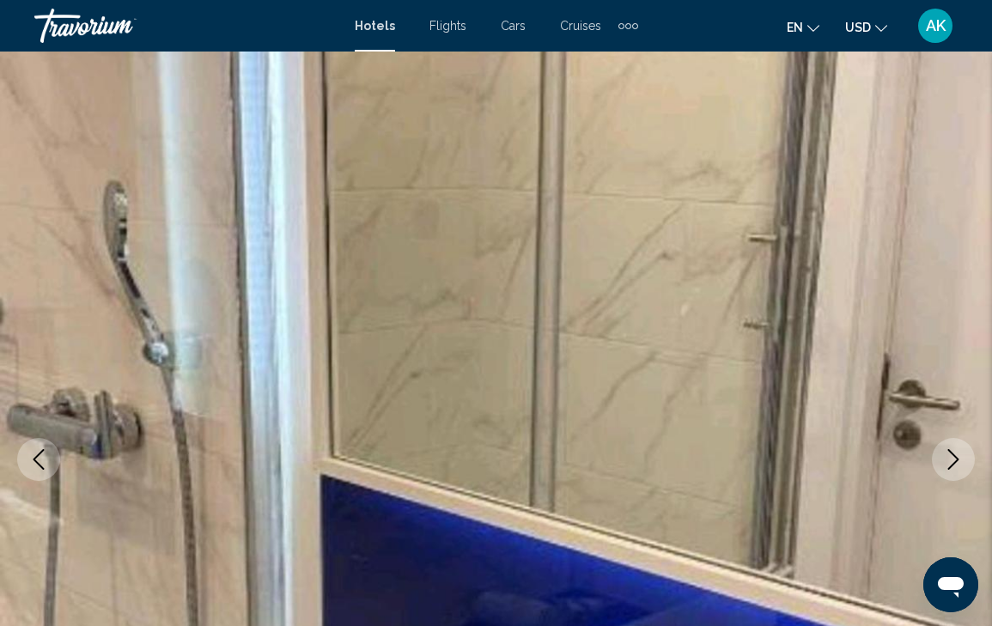
click at [961, 456] on icon "Next image" at bounding box center [953, 459] width 21 height 21
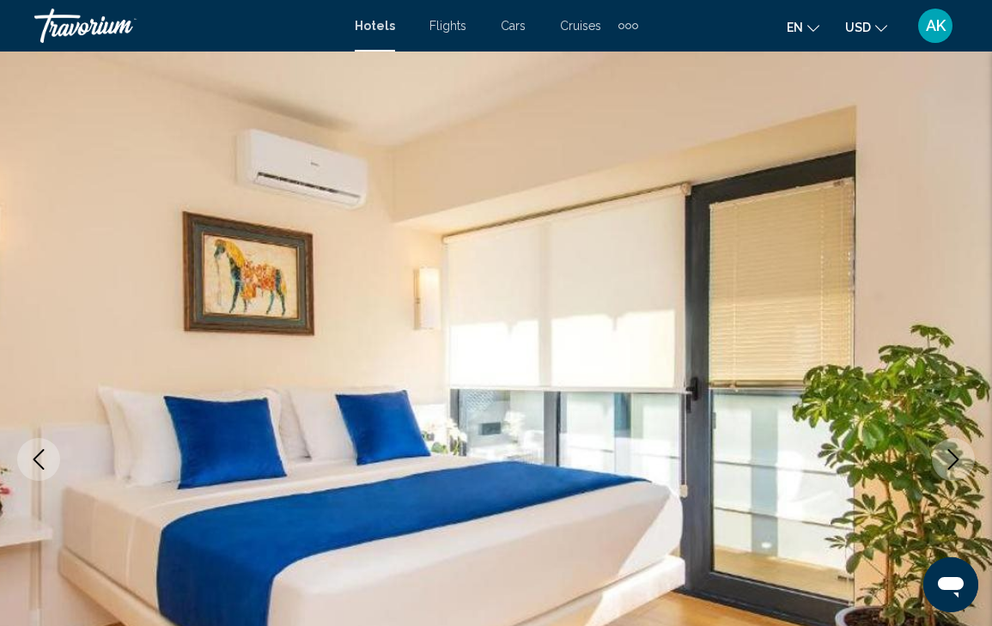
click at [961, 456] on icon "Next image" at bounding box center [953, 459] width 21 height 21
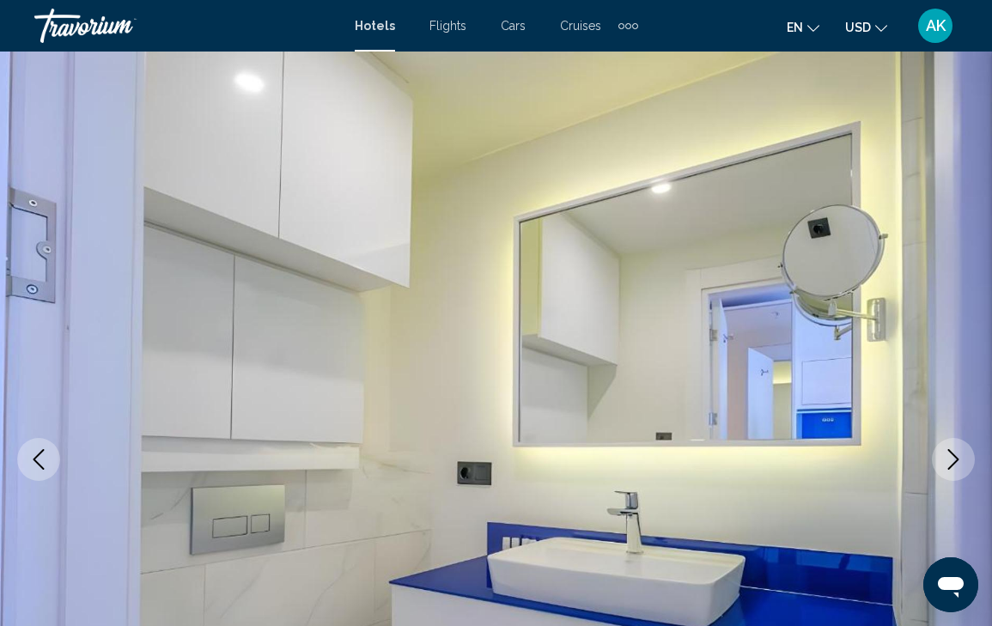
click at [961, 456] on icon "Next image" at bounding box center [953, 459] width 21 height 21
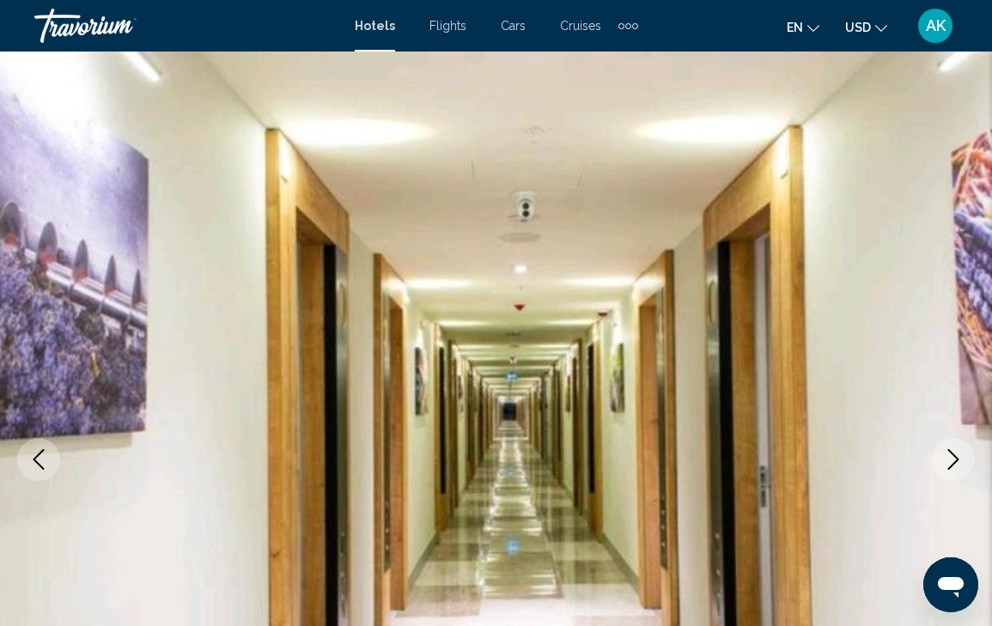
click at [951, 453] on icon "Next image" at bounding box center [953, 459] width 11 height 21
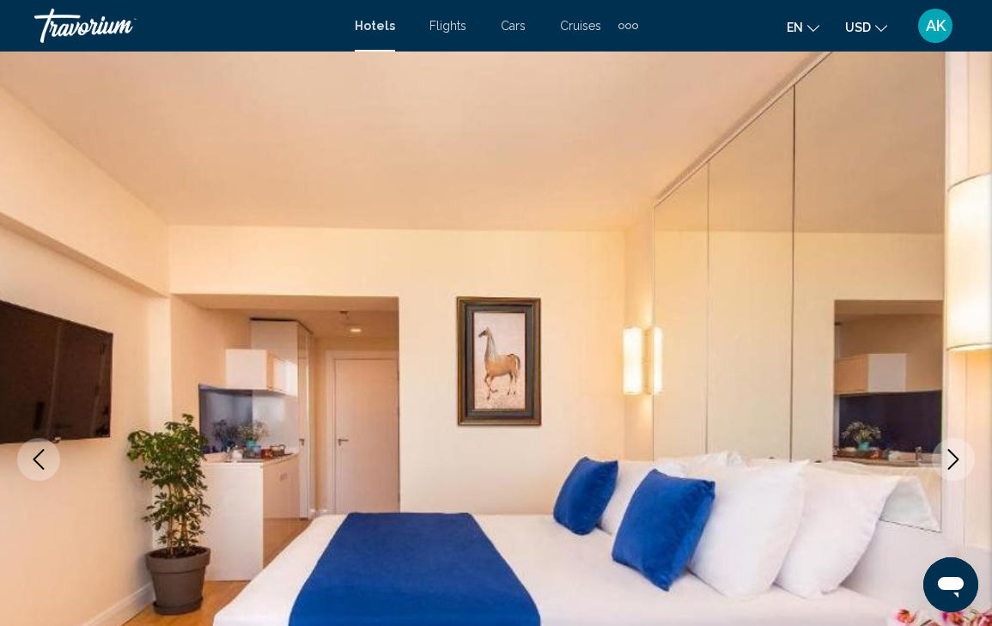
click at [951, 453] on icon "Next image" at bounding box center [953, 459] width 11 height 21
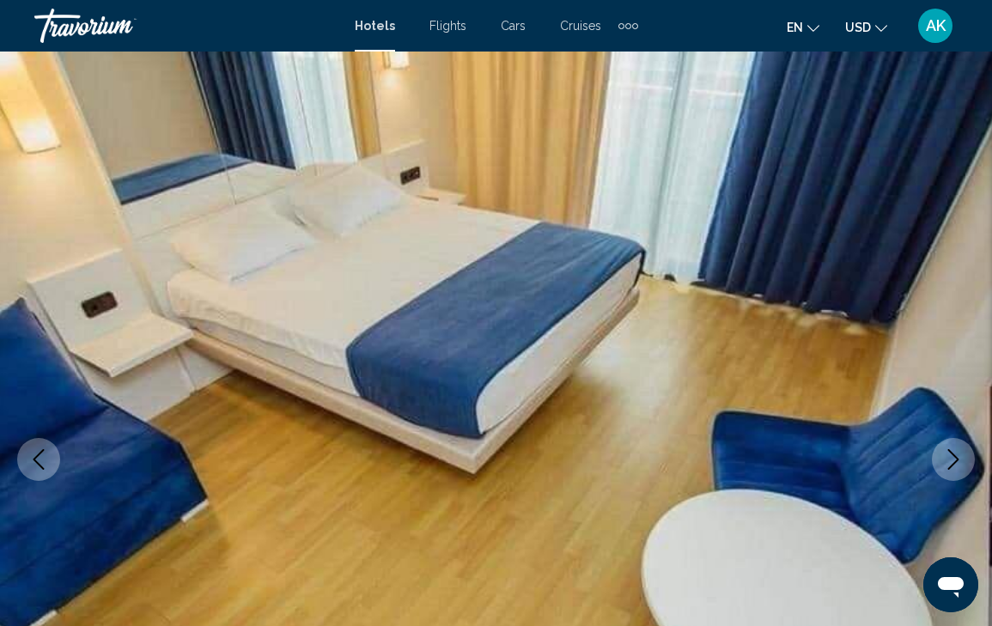
click at [951, 453] on icon "Next image" at bounding box center [953, 459] width 11 height 21
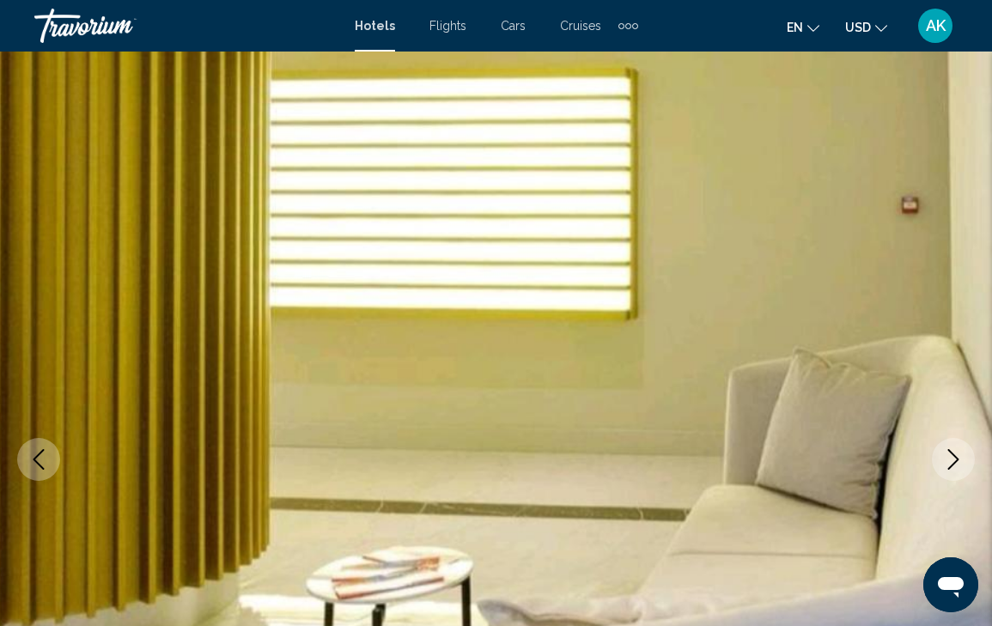
click at [951, 453] on icon "Next image" at bounding box center [953, 459] width 11 height 21
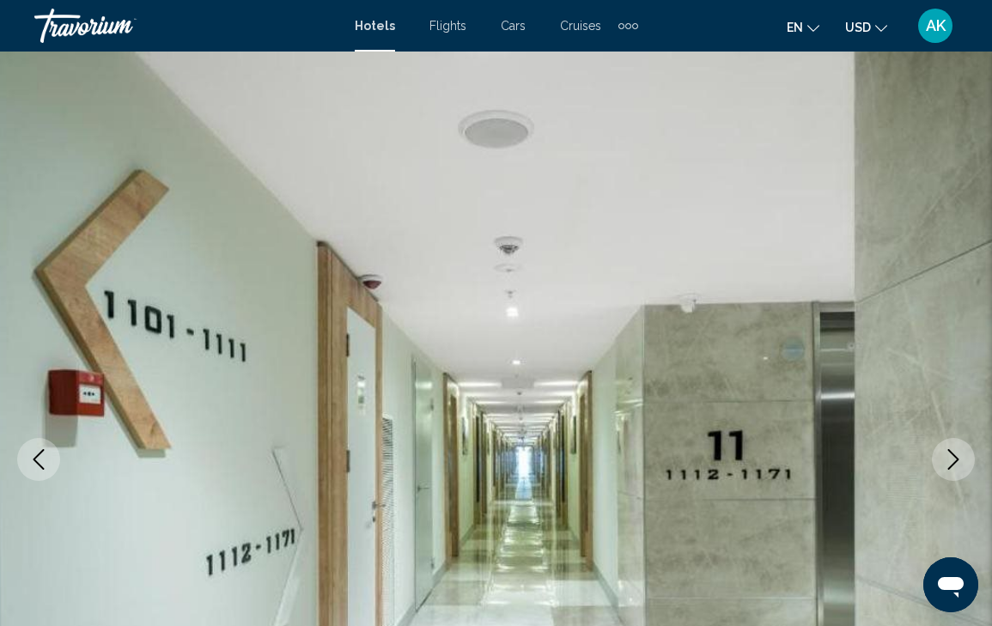
click at [951, 453] on icon "Next image" at bounding box center [953, 459] width 11 height 21
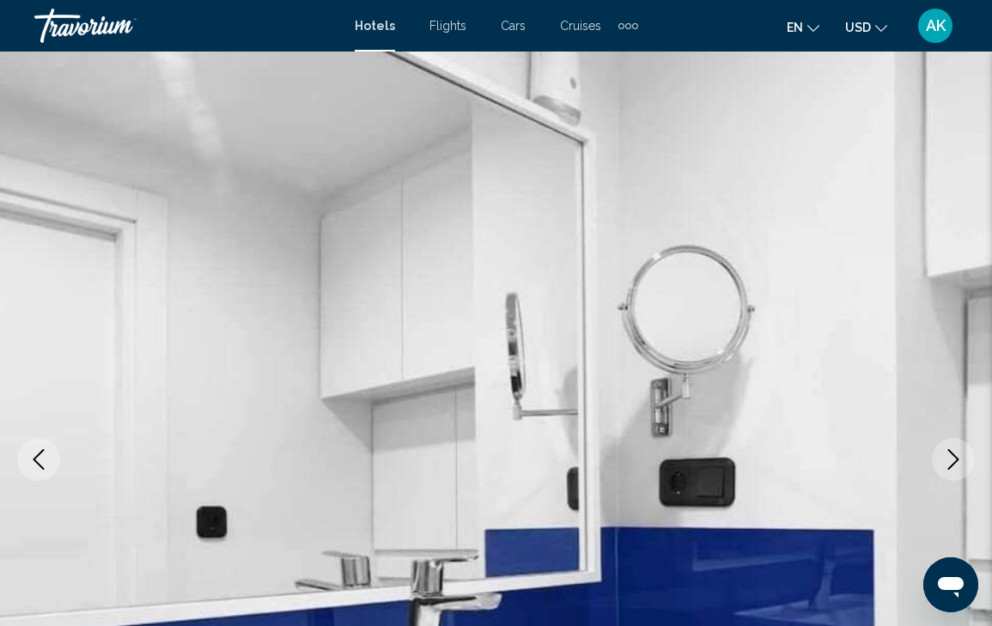
click at [951, 453] on icon "Next image" at bounding box center [953, 459] width 11 height 21
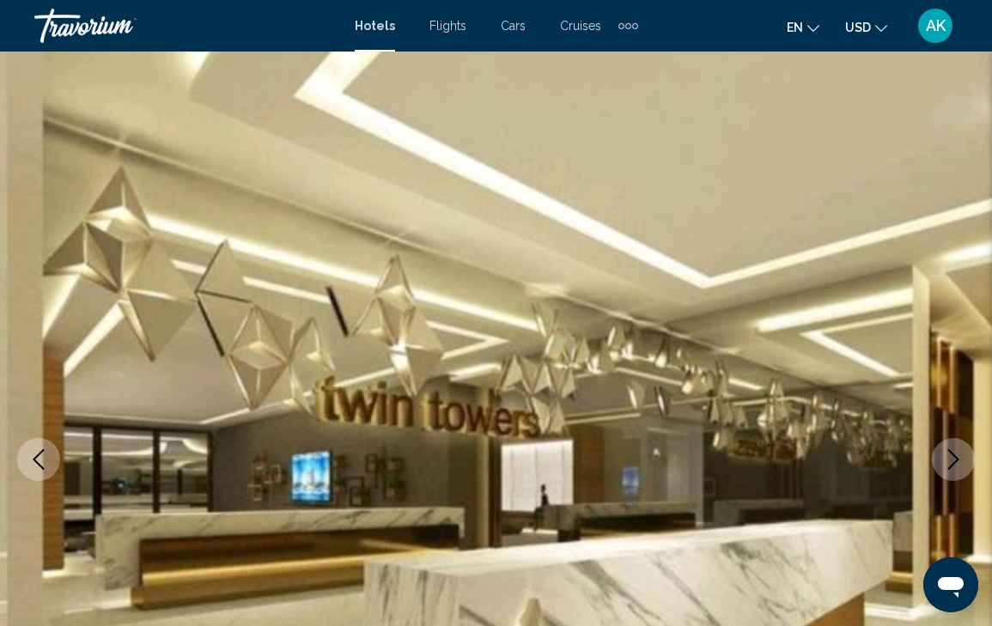
click at [951, 453] on icon "Next image" at bounding box center [953, 459] width 11 height 21
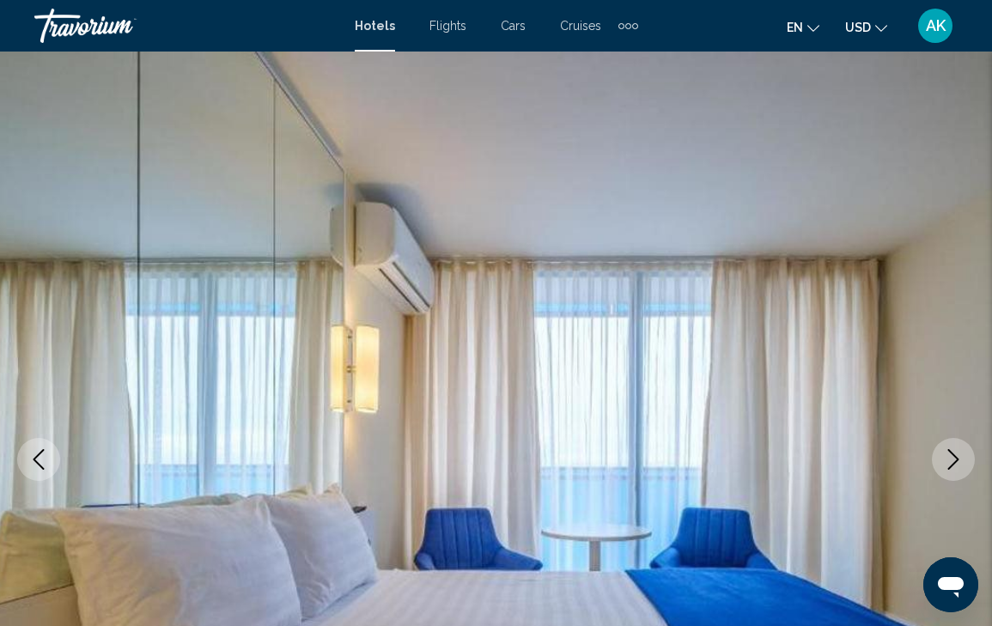
click at [951, 453] on icon "Next image" at bounding box center [953, 459] width 11 height 21
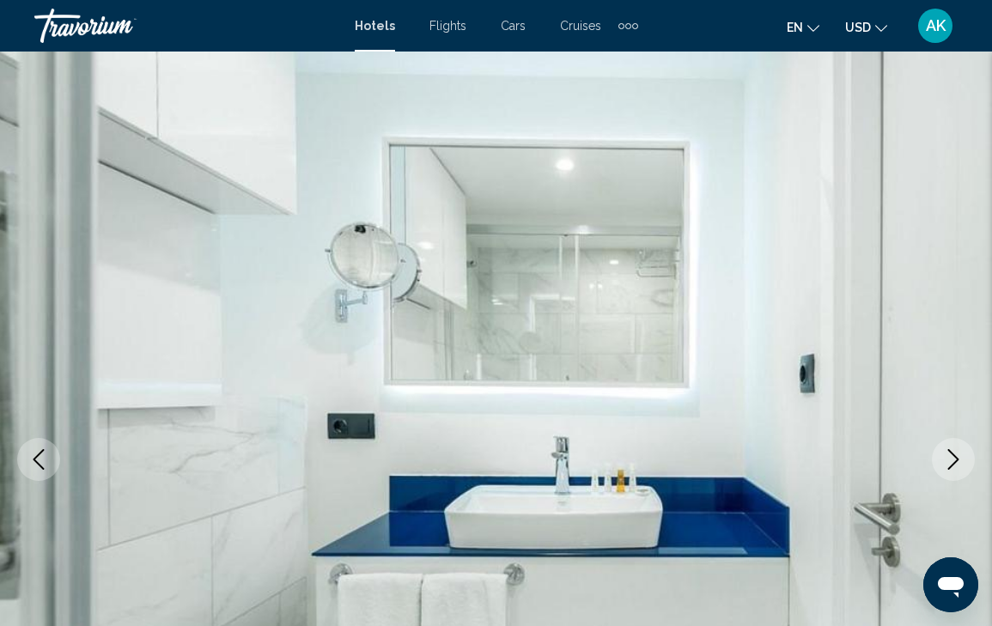
click at [951, 453] on icon "Next image" at bounding box center [953, 459] width 11 height 21
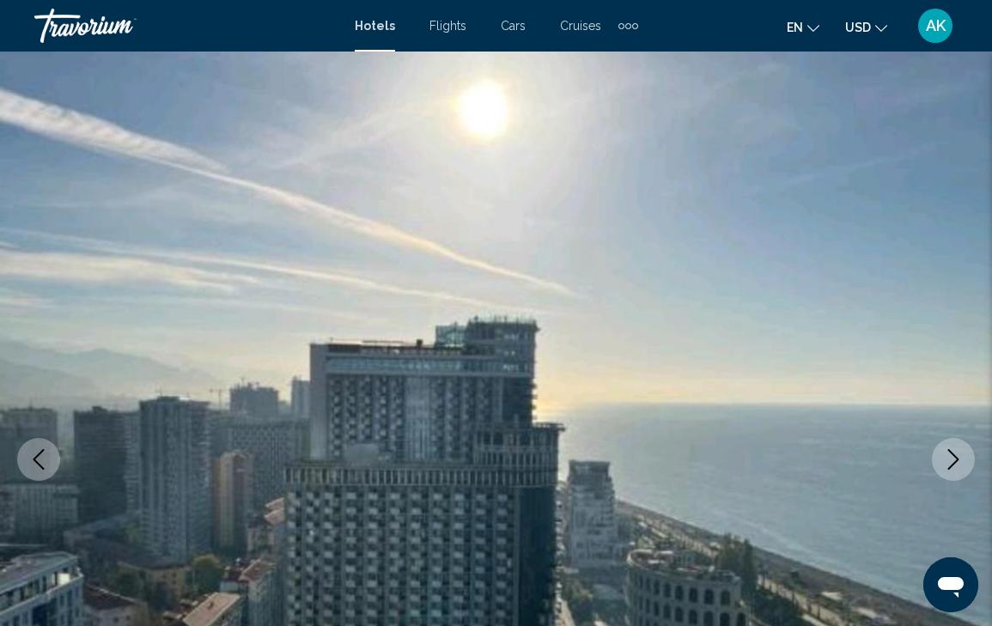
click at [951, 453] on icon "Next image" at bounding box center [953, 459] width 11 height 21
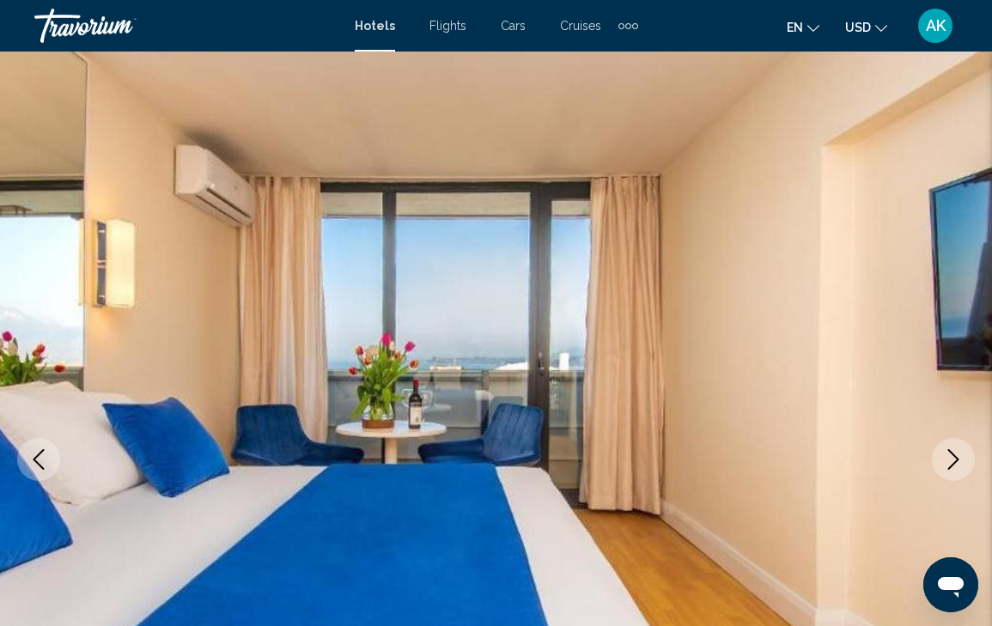
click at [951, 453] on icon "Next image" at bounding box center [953, 459] width 11 height 21
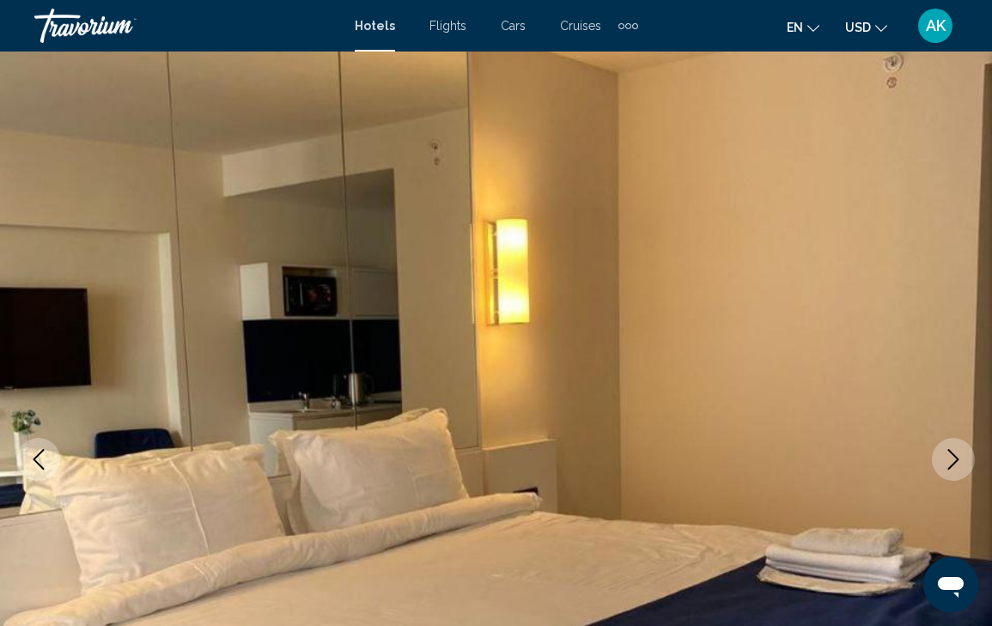
click at [951, 453] on icon "Next image" at bounding box center [953, 459] width 11 height 21
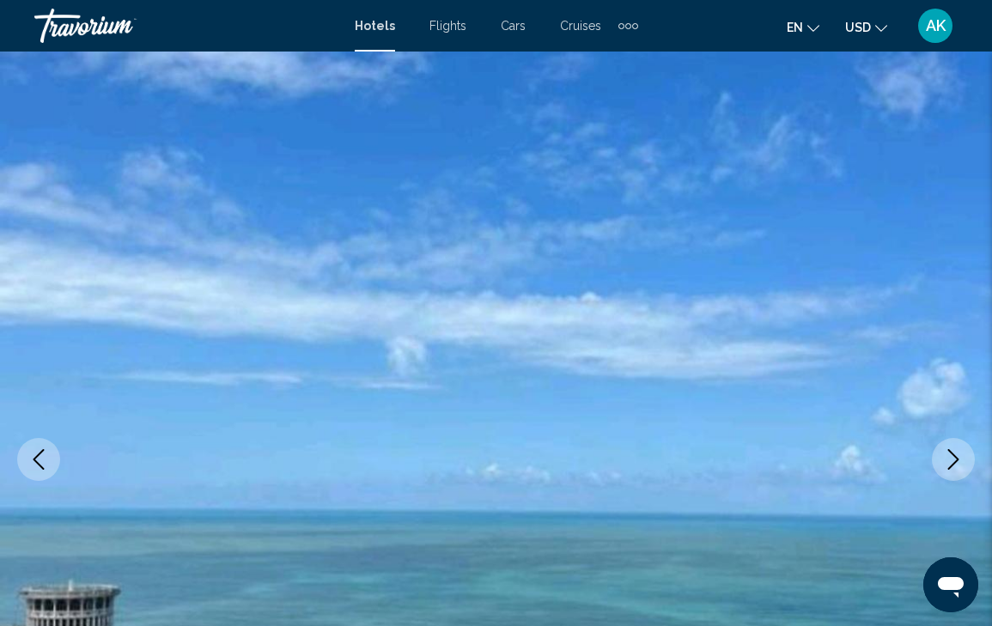
click at [951, 453] on icon "Next image" at bounding box center [953, 459] width 11 height 21
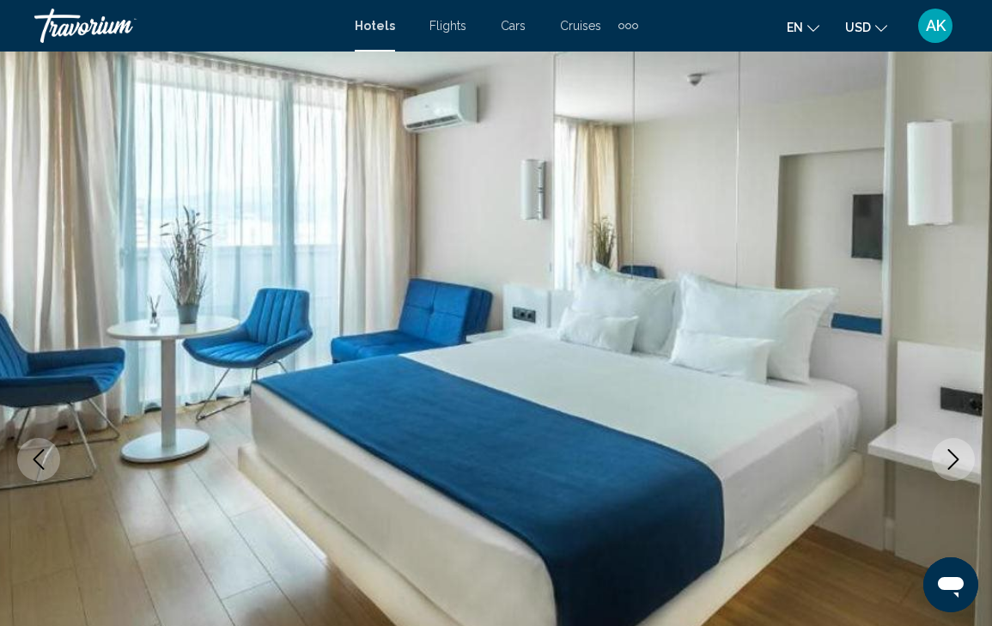
click at [951, 453] on icon "Next image" at bounding box center [953, 459] width 11 height 21
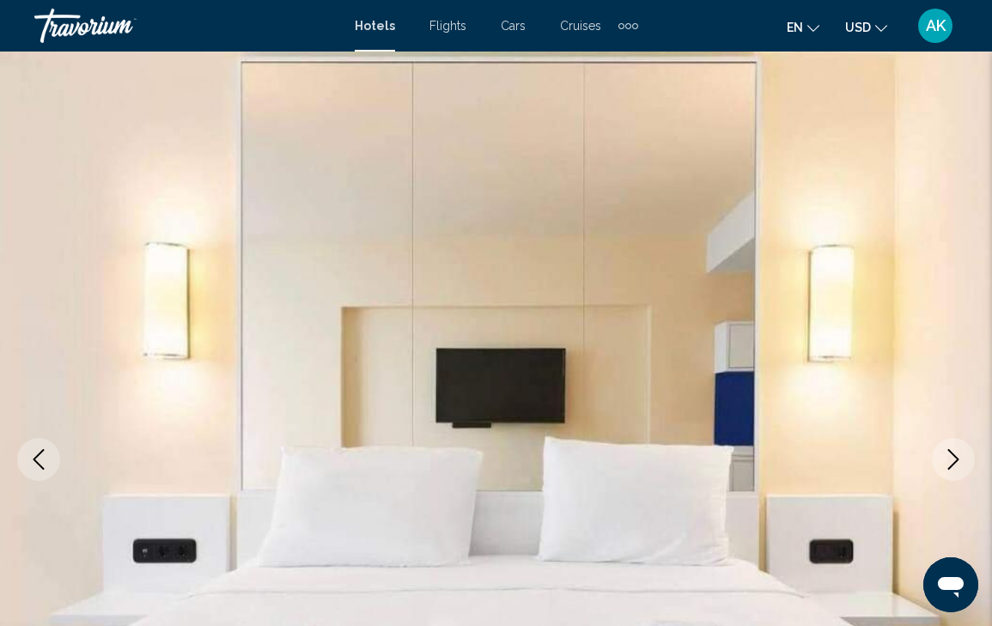
click at [951, 453] on icon "Next image" at bounding box center [953, 459] width 11 height 21
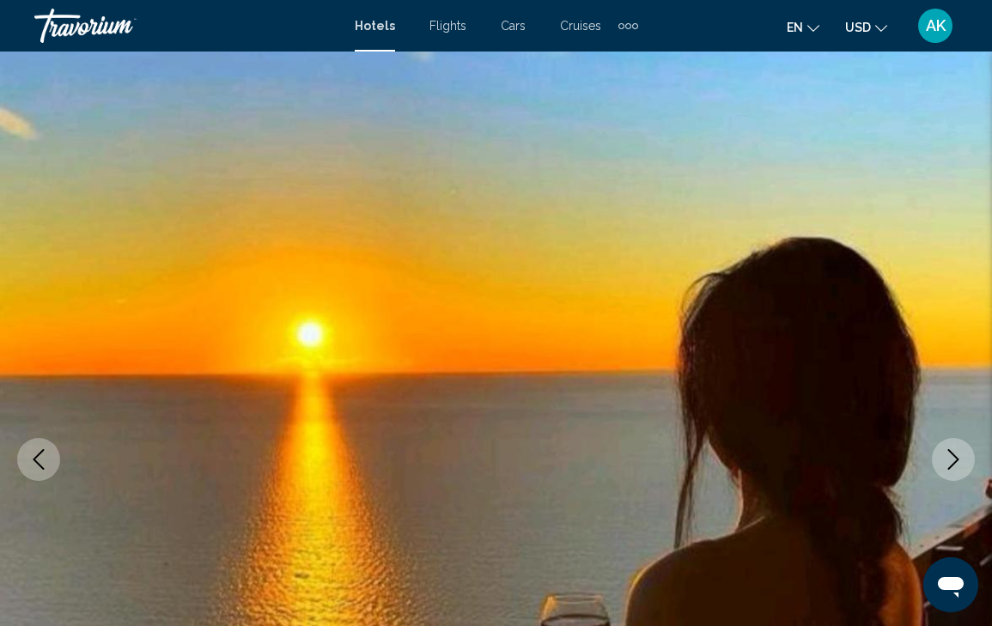
click at [951, 453] on icon "Next image" at bounding box center [953, 459] width 11 height 21
